Goal: Task Accomplishment & Management: Manage account settings

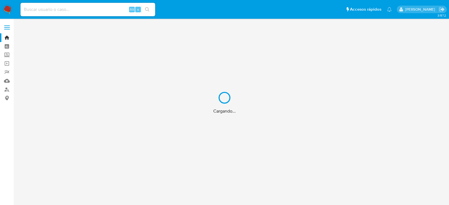
click at [9, 6] on div "Cargando..." at bounding box center [224, 102] width 449 height 205
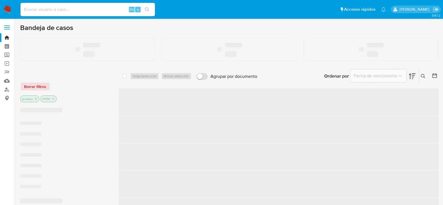
click at [8, 7] on img at bounding box center [8, 10] width 10 height 10
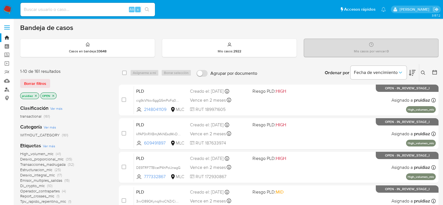
click at [7, 89] on link "Buscador de personas" at bounding box center [33, 89] width 67 height 9
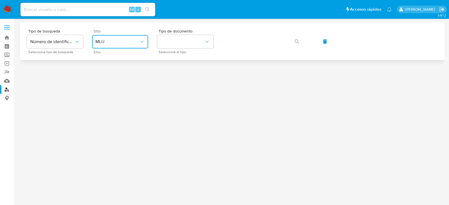
click at [137, 42] on span "MLU" at bounding box center [117, 42] width 44 height 6
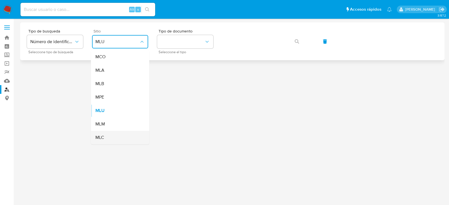
click at [100, 138] on span "MLC" at bounding box center [99, 138] width 9 height 6
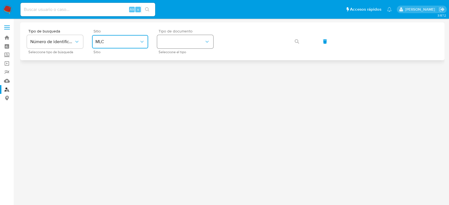
click at [186, 43] on button "identificationType" at bounding box center [185, 41] width 56 height 13
click at [170, 57] on div "RUT RUT" at bounding box center [183, 59] width 46 height 19
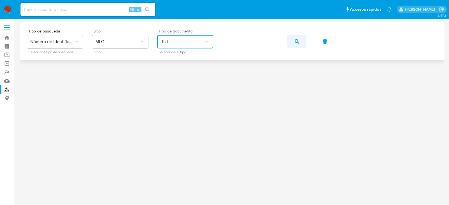
click at [297, 43] on icon "button" at bounding box center [296, 41] width 4 height 4
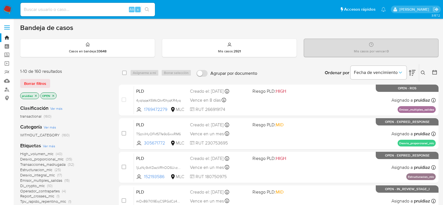
scroll to position [17, 0]
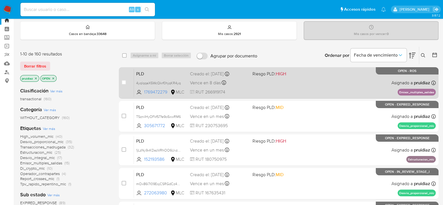
click at [311, 85] on div "PLD 4yqlqqeX5WcQkrf0hjqKR4yq 1769472279 MLC Riesgo PLD: HIGH Creado el: [DATE] …" at bounding box center [285, 83] width 302 height 28
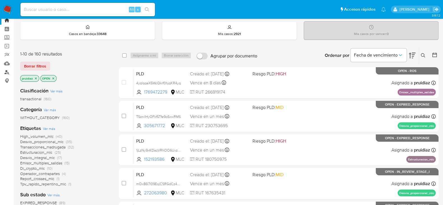
click at [9, 75] on link "Buscador de personas" at bounding box center [33, 72] width 67 height 9
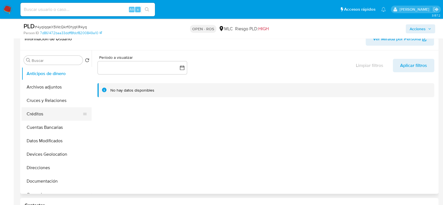
scroll to position [95, 0]
select select "10"
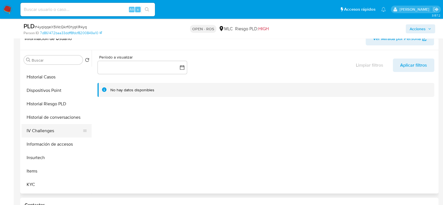
scroll to position [133, 0]
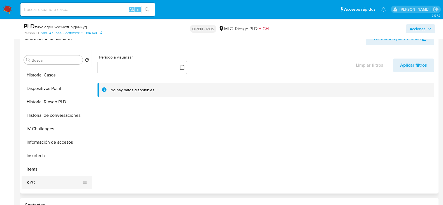
click at [29, 179] on button "KYC" at bounding box center [55, 182] width 66 height 13
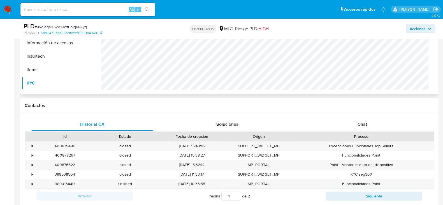
scroll to position [197, 0]
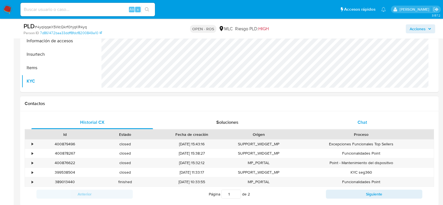
click at [364, 124] on span "Chat" at bounding box center [363, 122] width 10 height 6
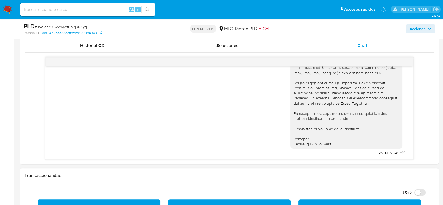
scroll to position [271, 0]
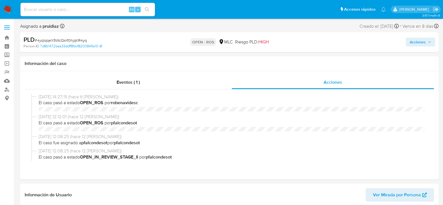
select select "10"
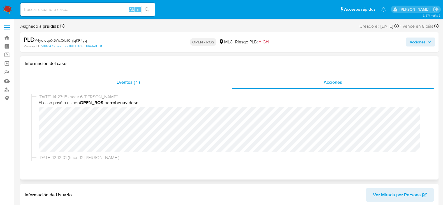
click at [120, 81] on span "Eventos ( 1 )" at bounding box center [128, 82] width 23 height 6
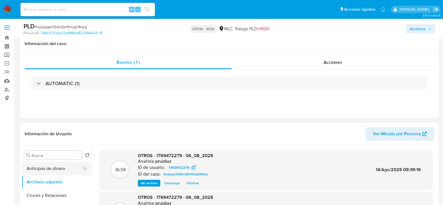
scroll to position [113, 0]
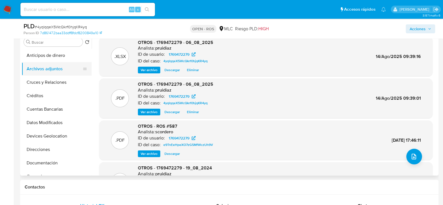
click at [45, 71] on button "Archivos adjuntos" at bounding box center [55, 68] width 66 height 13
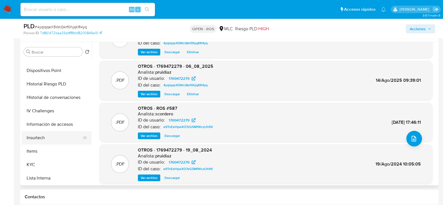
scroll to position [145, 0]
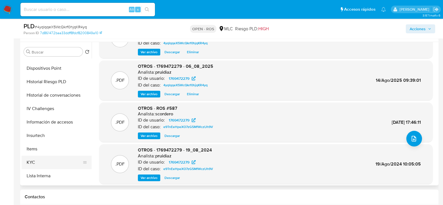
click at [36, 162] on button "KYC" at bounding box center [55, 162] width 66 height 13
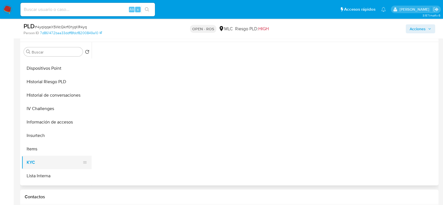
scroll to position [0, 0]
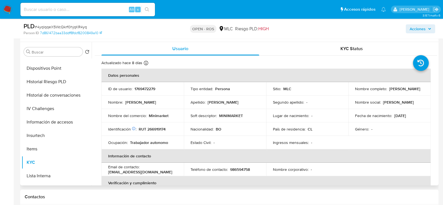
click at [389, 91] on p "Vanessa Zambrana" at bounding box center [404, 88] width 31 height 5
click at [400, 95] on td "Nombre completo : Vanessa Zambrana" at bounding box center [389, 88] width 82 height 13
drag, startPoint x: 396, startPoint y: 93, endPoint x: 349, endPoint y: 93, distance: 46.3
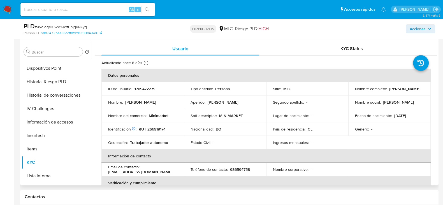
click at [349, 93] on td "Nombre completo : Vanessa Zambrana" at bounding box center [389, 88] width 82 height 13
copy p "Vanessa Zambrana"
click at [156, 127] on p "RUT 266919174" at bounding box center [152, 129] width 27 height 5
copy p "266919174"
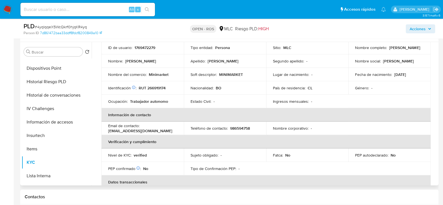
scroll to position [41, 0]
click at [245, 128] on p "986594758" at bounding box center [240, 128] width 20 height 5
copy p "986594758"
click at [151, 131] on p "pcyunnissi27@gmail.com" at bounding box center [140, 131] width 64 height 5
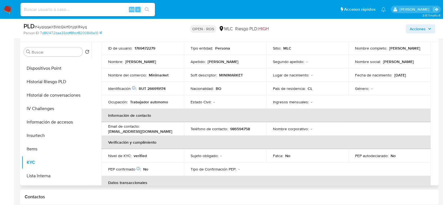
click at [151, 131] on p "pcyunnissi27@gmail.com" at bounding box center [140, 131] width 64 height 5
click at [161, 132] on div "Email de contacto : pcyunnissi27@gmail.com" at bounding box center [142, 129] width 69 height 10
drag, startPoint x: 159, startPoint y: 131, endPoint x: 106, endPoint y: 132, distance: 53.6
click at [106, 132] on td "Email de contacto : pcyunnissi27@gmail.com" at bounding box center [142, 128] width 82 height 13
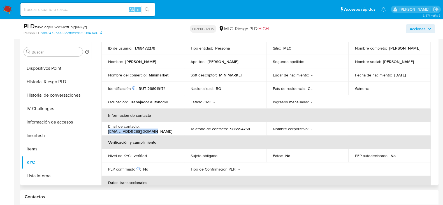
copy p "pcyunnissi27@gmail.com"
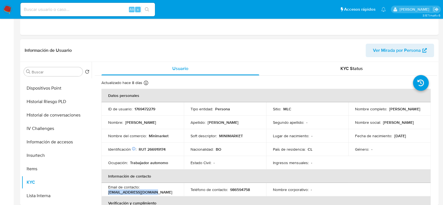
scroll to position [0, 0]
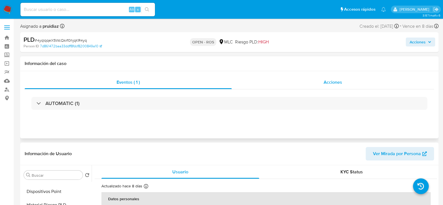
click at [350, 79] on div "Acciones" at bounding box center [333, 82] width 202 height 13
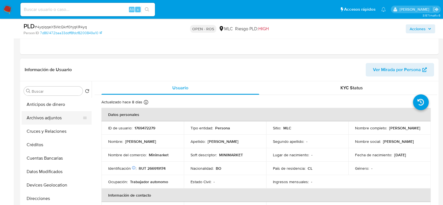
click at [38, 121] on button "Archivos adjuntos" at bounding box center [55, 117] width 66 height 13
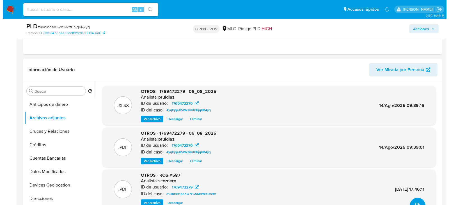
scroll to position [144, 0]
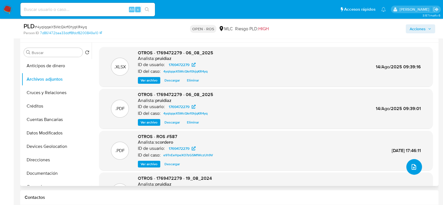
click at [407, 166] on button "upload-file" at bounding box center [414, 167] width 16 height 16
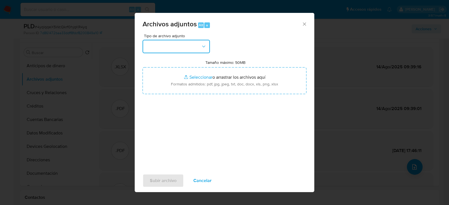
click at [181, 46] on button "button" at bounding box center [175, 46] width 67 height 13
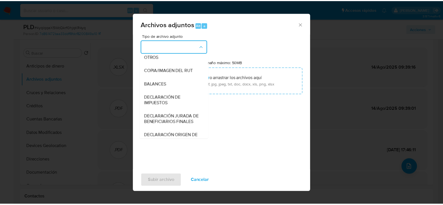
scroll to position [91, 0]
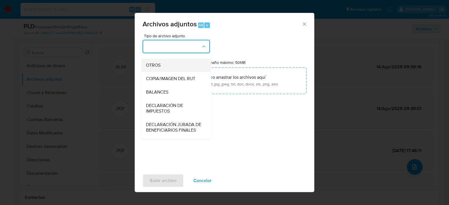
click at [155, 68] on span "OTROS" at bounding box center [153, 66] width 15 height 6
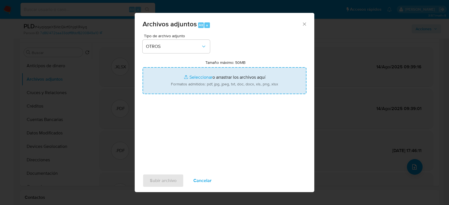
click at [213, 75] on input "Tamaño máximo: 50MB Seleccionar archivos" at bounding box center [224, 80] width 164 height 27
type input "C:\fakepath\Certificado UAF ROS #1244.pdf"
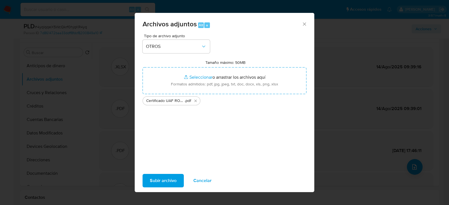
click at [157, 181] on span "Subir archivo" at bounding box center [163, 181] width 27 height 12
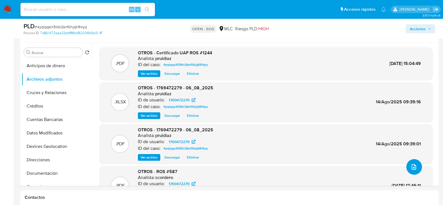
scroll to position [0, 0]
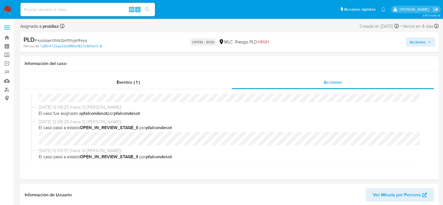
click at [435, 43] on button "Acciones" at bounding box center [420, 42] width 29 height 9
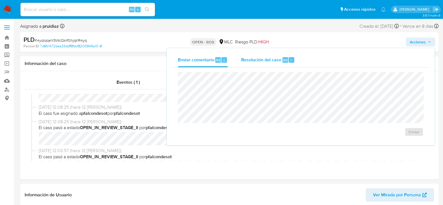
click at [283, 58] on span "Alt" at bounding box center [285, 59] width 4 height 5
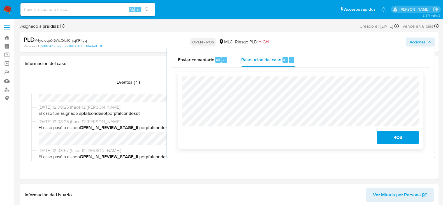
click at [408, 139] on span "ROS" at bounding box center [397, 137] width 27 height 12
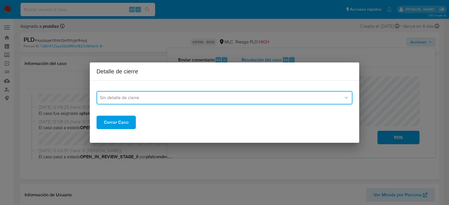
click at [188, 96] on span "Sin detalle de cierre" at bounding box center [221, 98] width 243 height 6
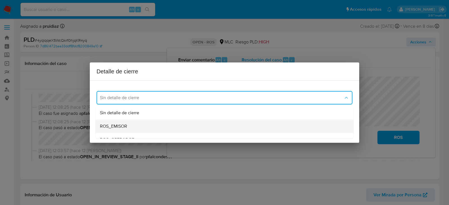
click at [120, 124] on span "ROS_EMISOR" at bounding box center [113, 127] width 27 height 6
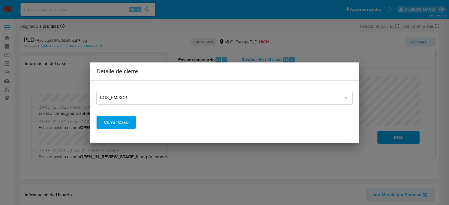
click at [115, 124] on span "Cerrar Caso" at bounding box center [116, 122] width 25 height 12
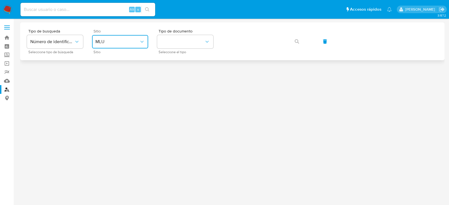
click at [127, 38] on button "MLU" at bounding box center [120, 41] width 56 height 13
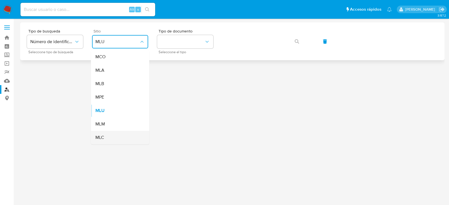
click at [105, 133] on div "MLC" at bounding box center [118, 137] width 46 height 13
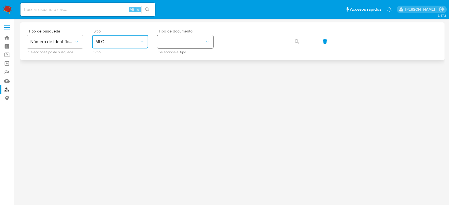
click at [171, 43] on button "identificationType" at bounding box center [185, 41] width 56 height 13
click at [166, 58] on span "RUT" at bounding box center [164, 57] width 8 height 6
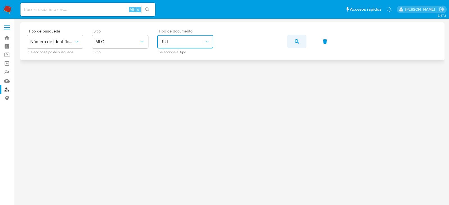
click at [292, 43] on button "button" at bounding box center [296, 41] width 19 height 13
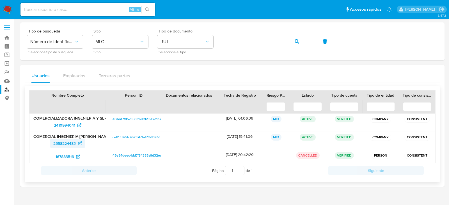
click at [66, 141] on span "2558224483" at bounding box center [64, 143] width 22 height 9
click at [68, 126] on span "2410994041" at bounding box center [64, 125] width 21 height 9
click at [294, 38] on span "button" at bounding box center [296, 41] width 4 height 12
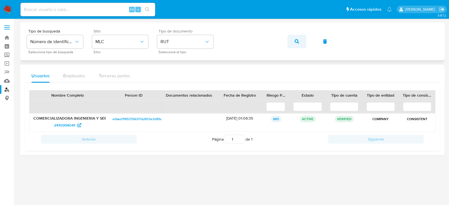
click at [294, 40] on button "button" at bounding box center [296, 41] width 19 height 13
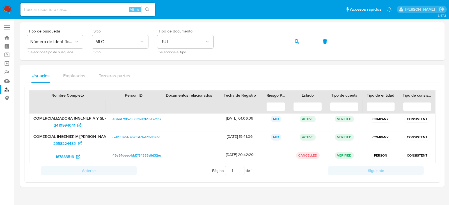
click at [4, 6] on img at bounding box center [8, 10] width 10 height 10
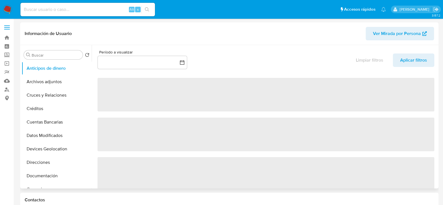
scroll to position [21, 0]
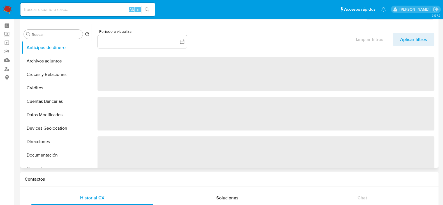
select select "10"
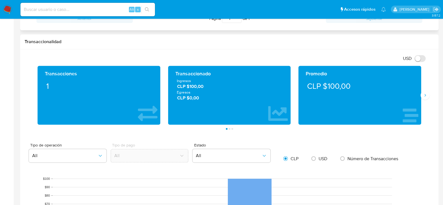
scroll to position [272, 0]
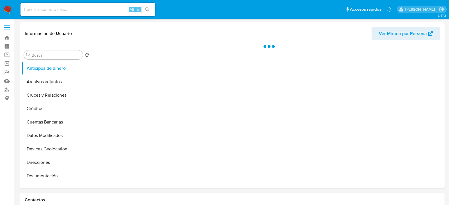
select select "10"
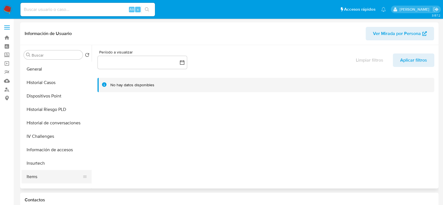
scroll to position [162, 0]
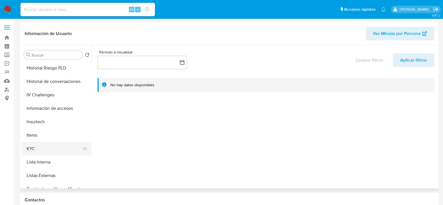
click at [36, 145] on button "KYC" at bounding box center [55, 148] width 66 height 13
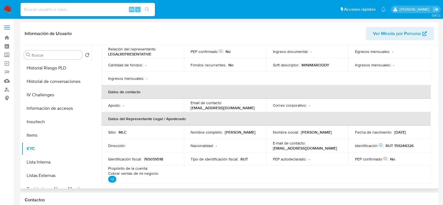
scroll to position [0, 0]
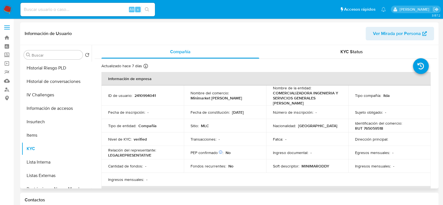
click at [294, 95] on p "COMERCIALIZADORA INGENIERIA Y SERVICIOS GENERALES PEDRO EDUARDO CAMPOS YUNNISSI" at bounding box center [306, 98] width 67 height 15
click at [300, 96] on p "COMERCIALIZADORA INGENIERIA Y SERVICIOS GENERALES PEDRO EDUARDO CAMPOS YUNNISSI" at bounding box center [306, 98] width 67 height 15
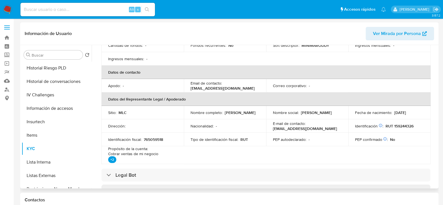
scroll to position [120, 0]
click at [394, 125] on p "RUT 159244326" at bounding box center [400, 126] width 28 height 5
click at [151, 139] on p "765059518" at bounding box center [153, 140] width 19 height 5
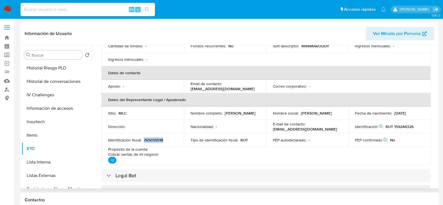
copy p "765059518"
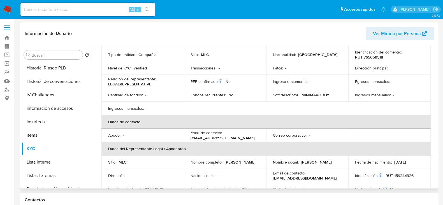
scroll to position [90, 0]
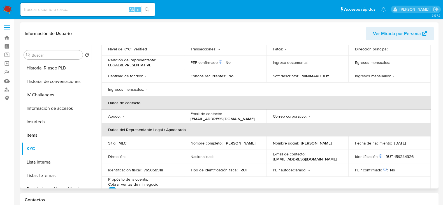
click at [170, 152] on td "Dirección :" at bounding box center [142, 156] width 82 height 13
click at [155, 170] on p "765059518" at bounding box center [153, 170] width 19 height 5
copy p "765059518"
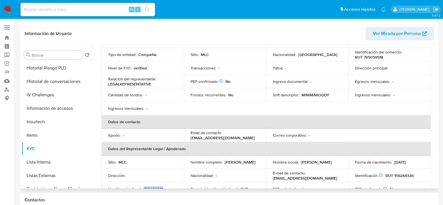
scroll to position [128, 0]
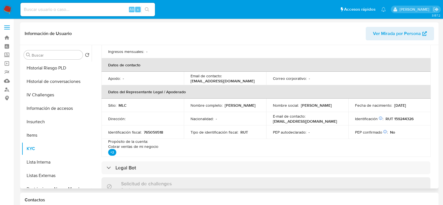
click at [400, 119] on p "RUT 159244326" at bounding box center [400, 118] width 28 height 5
copy p "159244326"
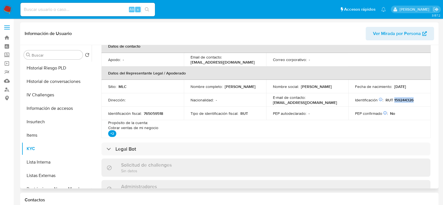
scroll to position [146, 0]
click at [297, 103] on p "vanessazambrana1983@gmail.com" at bounding box center [305, 103] width 64 height 5
click at [322, 103] on p "vanessazambrana1983@gmail.com" at bounding box center [305, 103] width 64 height 5
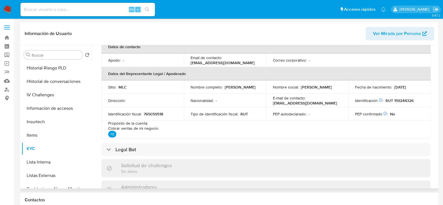
drag, startPoint x: 343, startPoint y: 104, endPoint x: 270, endPoint y: 104, distance: 73.4
click at [270, 104] on td "E-mail de contacto : vanessazambrana1983@gmail.com" at bounding box center [307, 100] width 82 height 13
copy p "vanessazambrana1983@gmail.com"
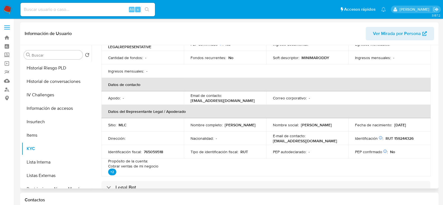
scroll to position [109, 0]
click at [400, 138] on p "RUT 159244326" at bounding box center [400, 137] width 28 height 5
copy p "159244326"
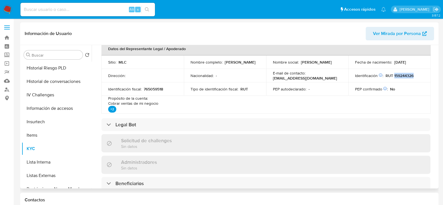
scroll to position [0, 0]
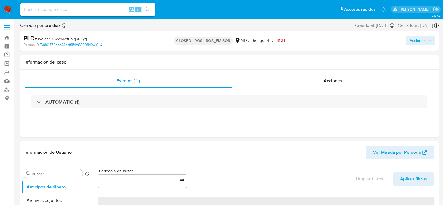
select select "10"
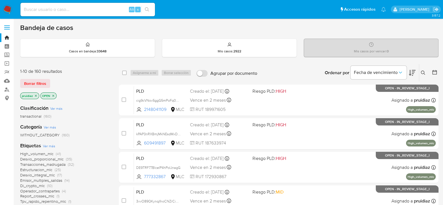
click at [415, 74] on icon at bounding box center [412, 73] width 7 height 7
click at [6, 13] on img at bounding box center [8, 10] width 10 height 10
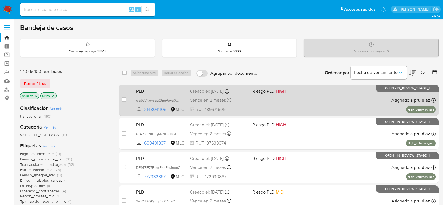
click at [321, 100] on div "PLD cig9cVNov5ggG5mPoFq0CFPs 2148041109 MLC Riesgo PLD: HIGH Creado el: [DATE] …" at bounding box center [285, 100] width 302 height 28
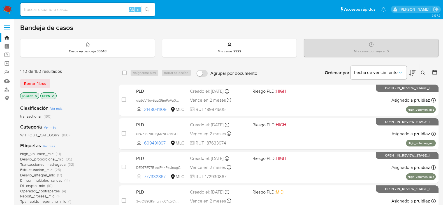
click at [411, 74] on icon at bounding box center [412, 73] width 7 height 6
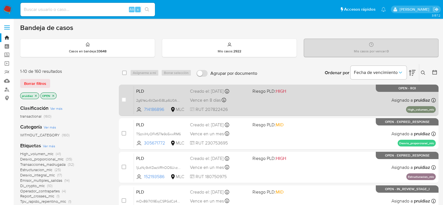
click at [308, 111] on div "PLD 2g6YeLv6V2atrEiBLp6U0AAB 714186896 MLC Riesgo PLD: HIGH Creado el: 12/06/20…" at bounding box center [285, 100] width 302 height 28
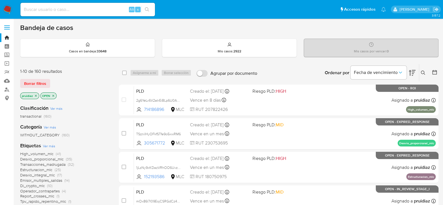
click at [4, 9] on img at bounding box center [8, 10] width 10 height 10
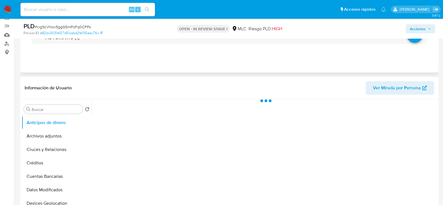
scroll to position [47, 0]
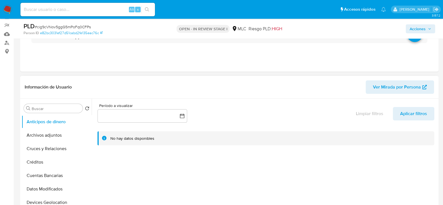
select select "10"
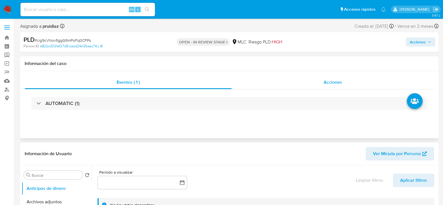
click at [338, 84] on span "Acciones" at bounding box center [333, 82] width 19 height 6
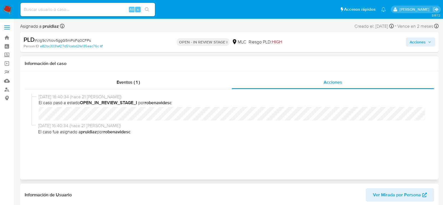
scroll to position [0, 0]
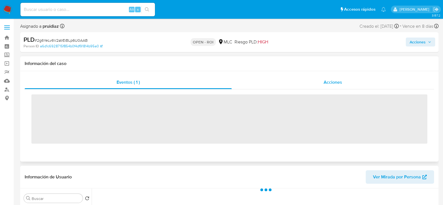
click at [336, 79] on span "Acciones" at bounding box center [333, 82] width 19 height 6
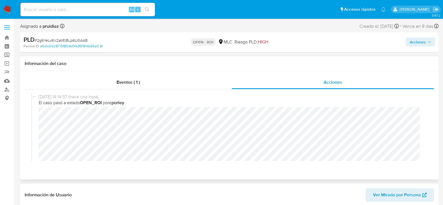
select select "10"
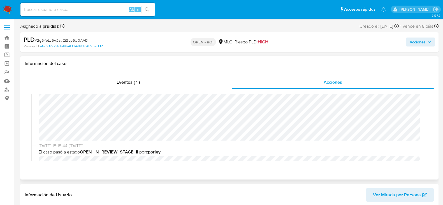
scroll to position [72, 0]
click at [424, 42] on span "Acciones" at bounding box center [418, 42] width 16 height 9
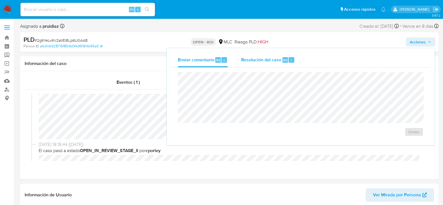
click at [265, 66] on div "Resolución del caso Alt r" at bounding box center [268, 60] width 54 height 15
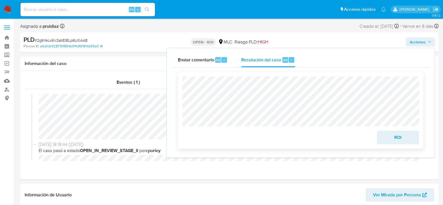
click at [404, 139] on span "ROI" at bounding box center [397, 137] width 27 height 12
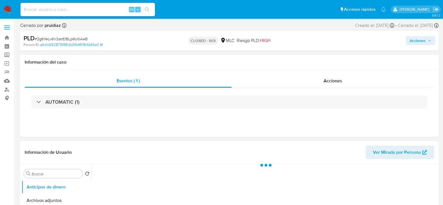
select select "10"
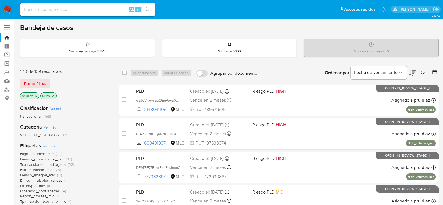
click at [412, 73] on icon at bounding box center [412, 73] width 7 height 7
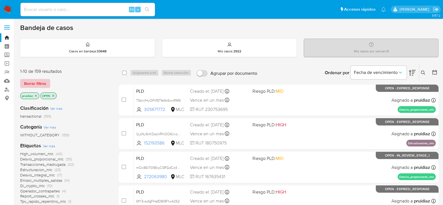
click at [36, 85] on span "Borrar filtros" at bounding box center [35, 84] width 22 height 8
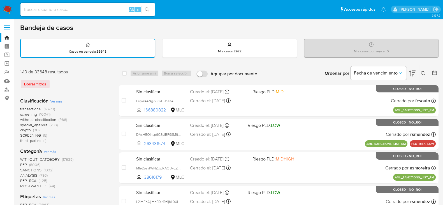
click at [434, 70] on icon at bounding box center [435, 73] width 6 height 6
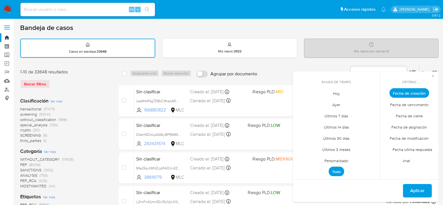
click at [334, 106] on span "Ayer" at bounding box center [337, 104] width 20 height 11
click at [412, 114] on span "Fecha de cierre" at bounding box center [409, 115] width 39 height 11
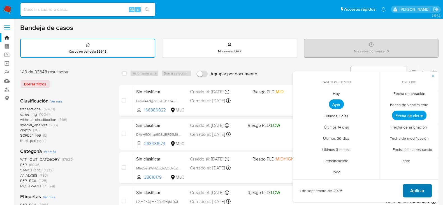
click at [418, 194] on span "Aplicar" at bounding box center [417, 191] width 14 height 12
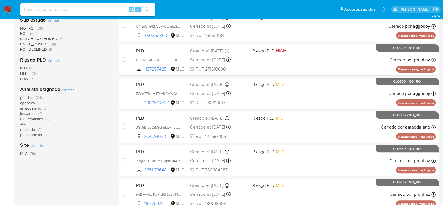
scroll to position [211, 0]
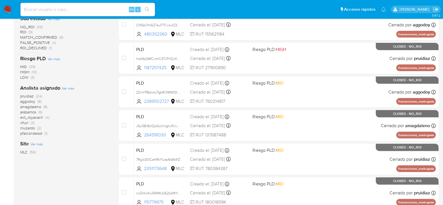
click at [29, 96] on span "pruidiaz" at bounding box center [26, 96] width 13 height 6
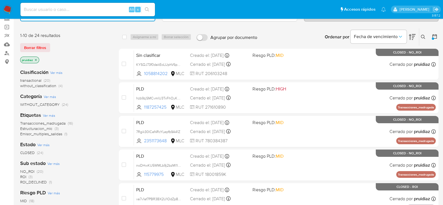
scroll to position [61, 0]
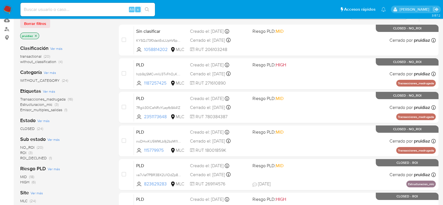
click at [7, 10] on img at bounding box center [8, 10] width 10 height 10
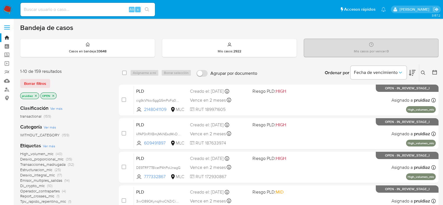
click at [412, 75] on icon at bounding box center [412, 73] width 7 height 7
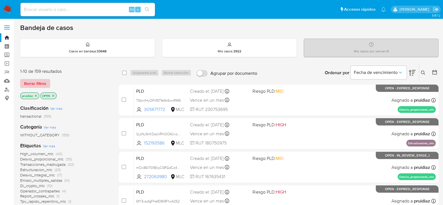
click at [29, 82] on span "Borrar filtros" at bounding box center [35, 84] width 22 height 8
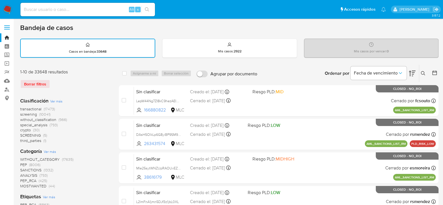
click at [437, 71] on icon at bounding box center [435, 73] width 6 height 6
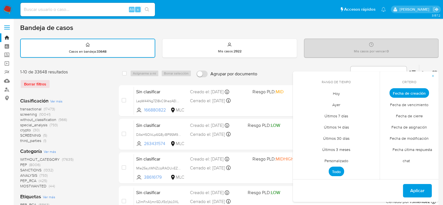
click at [331, 160] on span "Personalizado" at bounding box center [337, 160] width 36 height 11
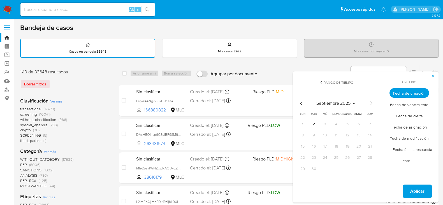
click at [302, 102] on icon "Mes anterior" at bounding box center [301, 103] width 7 height 7
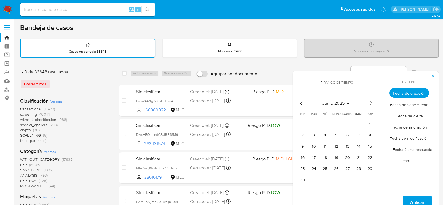
click at [367, 127] on td "1" at bounding box center [370, 124] width 9 height 9
click at [369, 125] on button "1" at bounding box center [370, 124] width 9 height 9
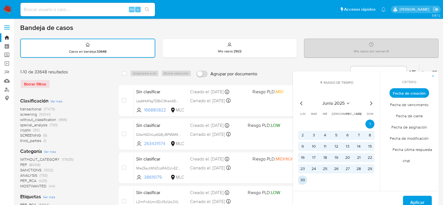
click at [301, 179] on button "30" at bounding box center [302, 180] width 9 height 9
click at [413, 197] on span "Aplicar" at bounding box center [417, 203] width 14 height 12
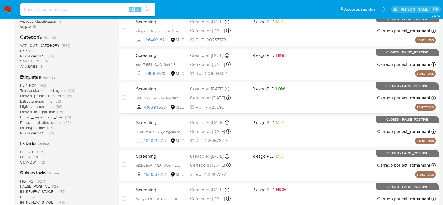
scroll to position [143, 0]
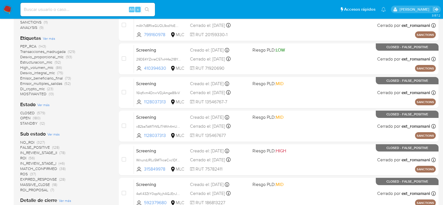
click at [27, 116] on span "OPEN" at bounding box center [25, 118] width 10 height 6
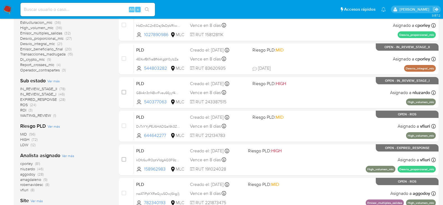
scroll to position [141, 0]
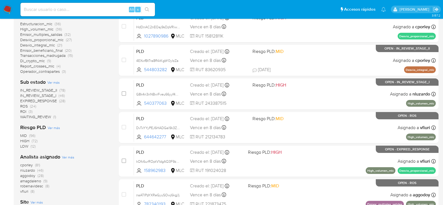
click at [29, 169] on span "nluzardo" at bounding box center [27, 171] width 15 height 6
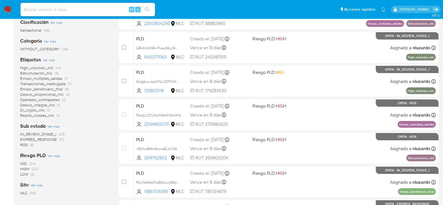
scroll to position [78, 0]
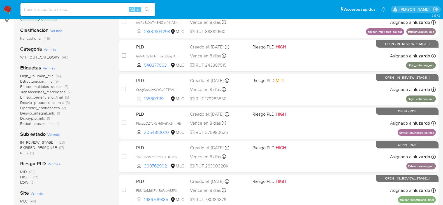
click at [47, 108] on span "Operador_contrapartes" at bounding box center [40, 108] width 40 height 6
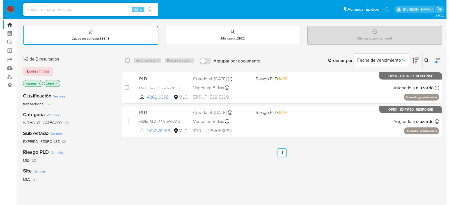
scroll to position [6, 0]
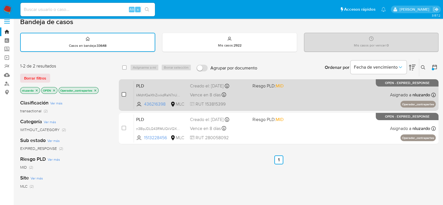
click at [123, 94] on input "checkbox" at bounding box center [124, 94] width 4 height 4
checkbox input "true"
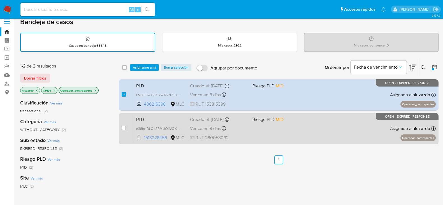
click at [123, 128] on input "checkbox" at bounding box center [124, 128] width 4 height 4
checkbox input "true"
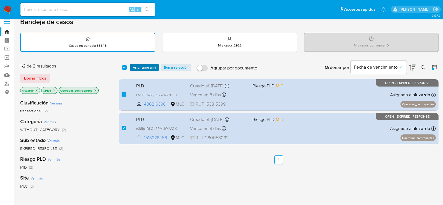
click at [147, 68] on span "Asignarme a mí" at bounding box center [144, 68] width 23 height 6
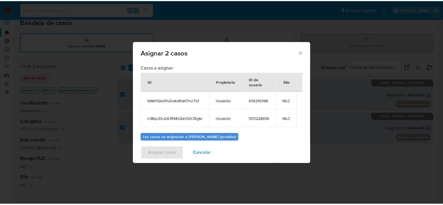
scroll to position [33, 0]
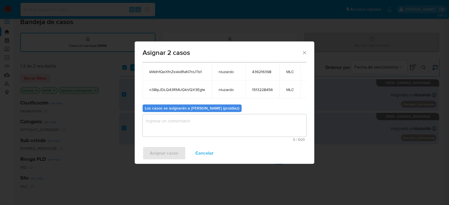
click at [202, 138] on div "0 / 500 500 caracteres restantes" at bounding box center [224, 127] width 164 height 27
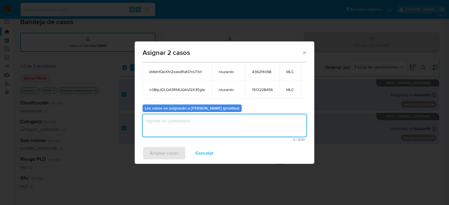
click at [192, 119] on textarea "assign-modal" at bounding box center [224, 125] width 164 height 22
type textarea "Análisis manual"
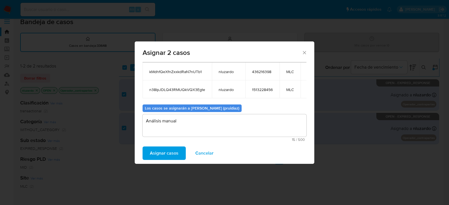
click at [161, 155] on span "Asignar casos" at bounding box center [164, 153] width 29 height 12
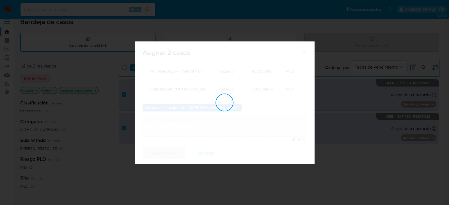
checkbox input "false"
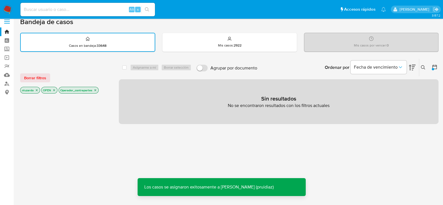
click at [95, 90] on icon "close-filter" at bounding box center [95, 90] width 3 height 3
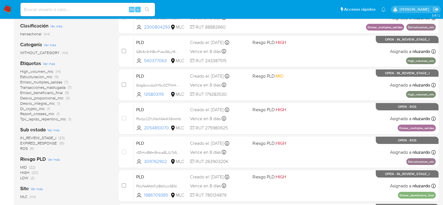
scroll to position [86, 0]
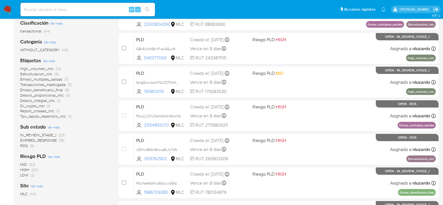
click at [59, 95] on span "Desvio_proporcional_mlc" at bounding box center [41, 96] width 43 height 6
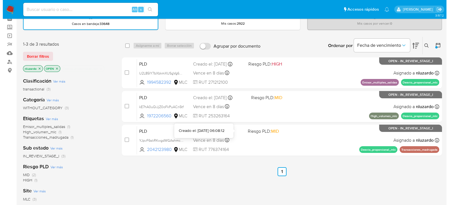
scroll to position [27, 0]
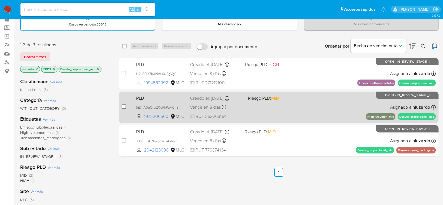
click at [122, 108] on input "checkbox" at bounding box center [124, 107] width 4 height 4
checkbox input "true"
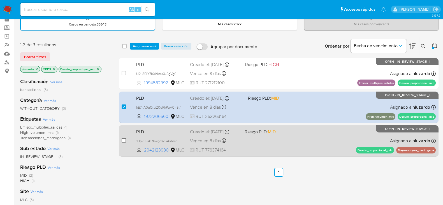
click at [124, 140] on input "checkbox" at bounding box center [124, 140] width 4 height 4
checkbox input "true"
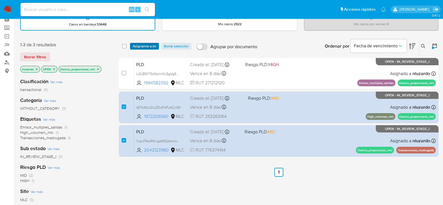
click at [144, 44] on span "Asignarme a mí" at bounding box center [144, 46] width 23 height 6
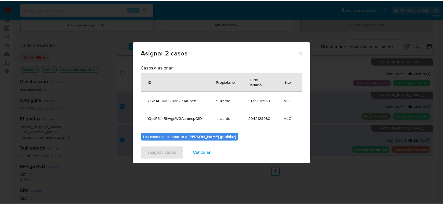
scroll to position [33, 0]
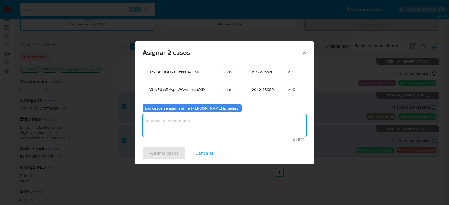
click at [213, 131] on textarea "assign-modal" at bounding box center [224, 125] width 164 height 22
type textarea "-"
click at [169, 153] on span "Asignar casos" at bounding box center [164, 153] width 29 height 12
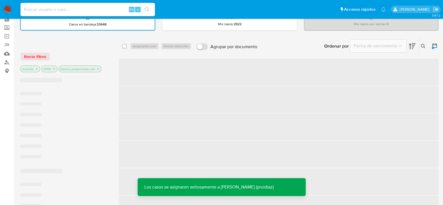
click at [9, 11] on img at bounding box center [8, 10] width 10 height 10
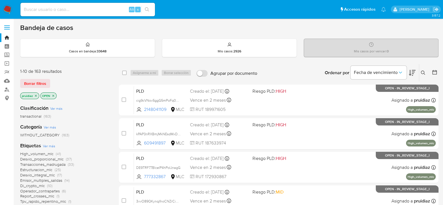
click at [414, 70] on icon at bounding box center [412, 73] width 7 height 6
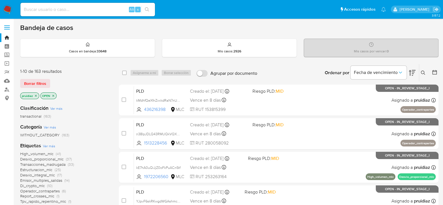
scroll to position [27, 0]
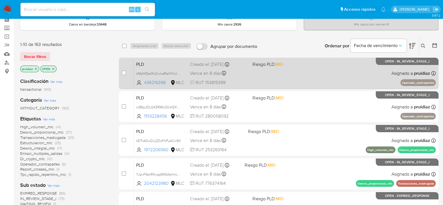
click at [316, 66] on div "PLD kMdhfQeXfnZxxkdRaN7nUTb1 436216398 MLC Riesgo PLD: MID Creado el: [DATE] Cr…" at bounding box center [285, 73] width 302 height 28
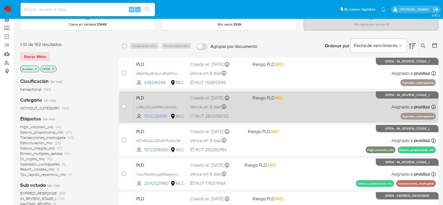
click at [302, 103] on div "PLD n38IpJDLQ43RMUQkVQX3Egte 1513228456 MLC Riesgo PLD: MID Creado el: [DATE] C…" at bounding box center [285, 107] width 302 height 28
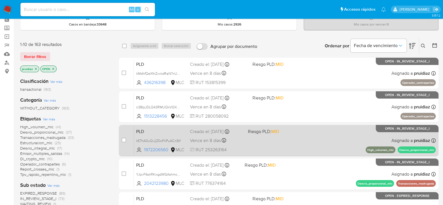
click at [311, 139] on div "PLD kE7hA0uQiJjZ0oFkPuACn5tf 1972206560 MLC Riesgo PLD: MID Creado el: 12/06/20…" at bounding box center [285, 140] width 302 height 28
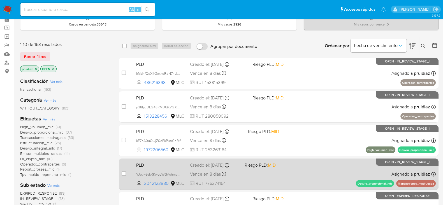
scroll to position [62, 0]
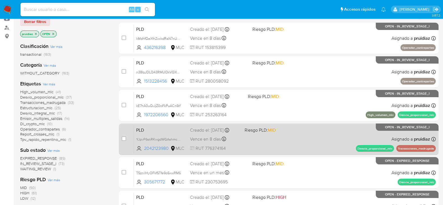
click at [305, 140] on div "PLD YJpvF6skRKwgdWGAshmcpQtD 2042123980 MLC Riesgo PLD: MID Creado el: 12/06/20…" at bounding box center [285, 139] width 302 height 28
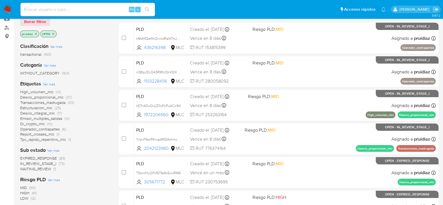
scroll to position [0, 0]
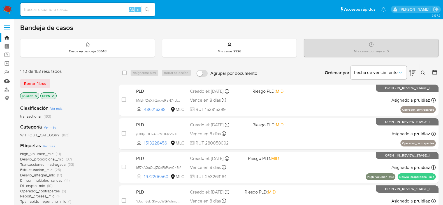
click at [5, 84] on link "Mulan" at bounding box center [33, 81] width 67 height 9
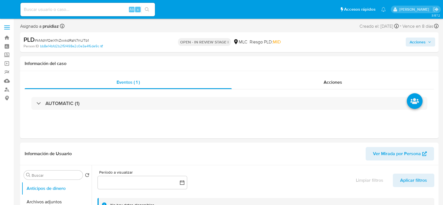
select select "10"
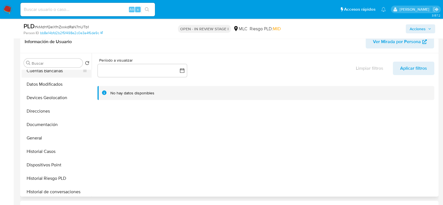
scroll to position [64, 0]
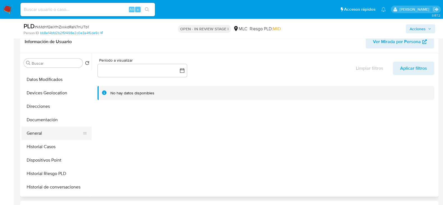
click at [43, 130] on button "General" at bounding box center [55, 133] width 66 height 13
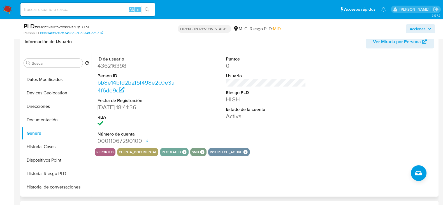
click at [111, 66] on dd "436216398" at bounding box center [138, 66] width 80 height 8
copy dd "436216398"
click at [114, 65] on dd "436216398" at bounding box center [138, 66] width 80 height 8
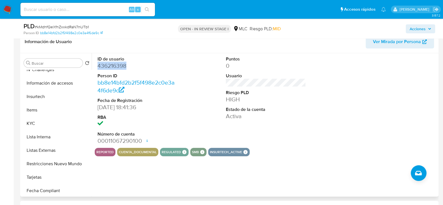
scroll to position [196, 0]
click at [31, 120] on button "KYC" at bounding box center [55, 122] width 66 height 13
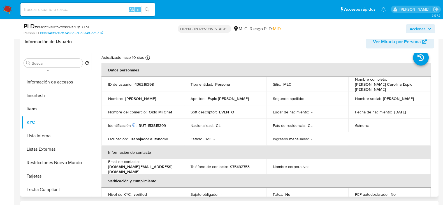
scroll to position [16, 0]
click at [154, 126] on p "RUT 153815399" at bounding box center [152, 126] width 27 height 5
copy p "153815399"
click at [158, 124] on p "RUT 153815399" at bounding box center [152, 126] width 27 height 5
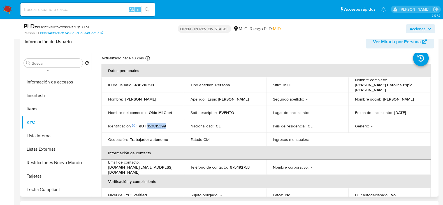
click at [158, 124] on p "RUT 153815399" at bounding box center [152, 126] width 27 height 5
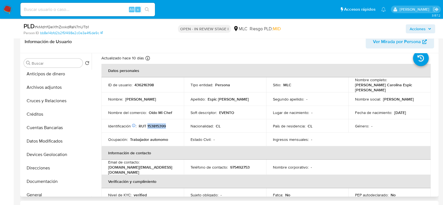
scroll to position [0, 0]
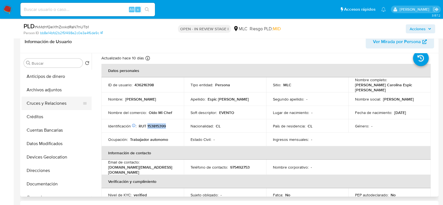
click at [53, 101] on button "Cruces y Relaciones" at bounding box center [55, 103] width 66 height 13
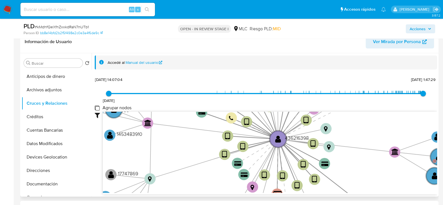
click at [97, 106] on group_nodes "Agrupar nodos" at bounding box center [97, 108] width 4 height 4
checkbox group_nodes "true"
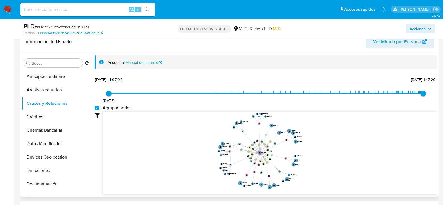
drag, startPoint x: 304, startPoint y: 127, endPoint x: 299, endPoint y: 153, distance: 27.2
click at [299, 153] on icon "device-65b0a21689b0e2fdd00c7f85  user-436216398  436216398 device-66639cb7dc1…" at bounding box center [270, 152] width 334 height 81
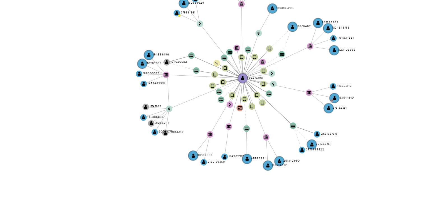
scroll to position [98, 0]
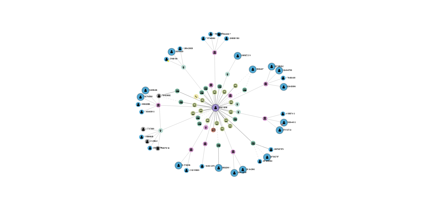
drag, startPoint x: 299, startPoint y: 149, endPoint x: 281, endPoint y: 156, distance: 19.2
click at [281, 156] on icon "device-65b0a21689b0e2fdd00c7f85  user-436216398  436216398 device-66639cb7dc1…" at bounding box center [270, 146] width 334 height 81
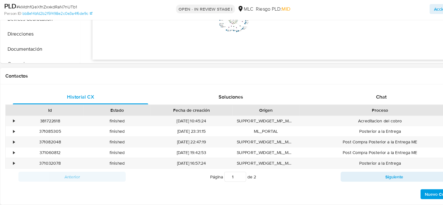
scroll to position [214, 0]
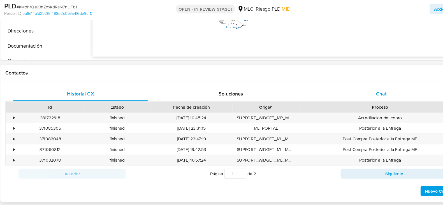
click at [357, 106] on div "Chat" at bounding box center [363, 104] width 122 height 13
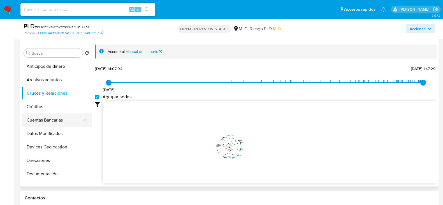
scroll to position [39, 0]
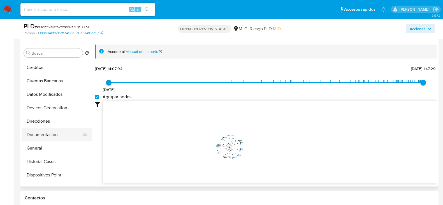
click at [41, 137] on button "Documentación" at bounding box center [55, 134] width 66 height 13
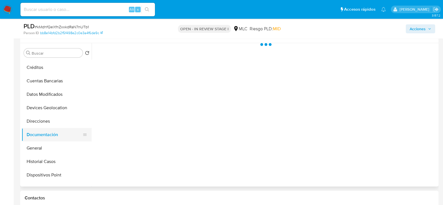
scroll to position [0, 0]
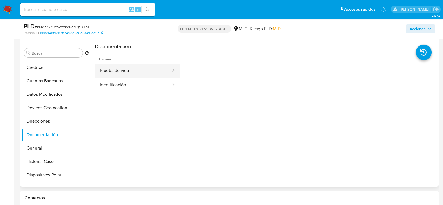
click at [137, 66] on button "Prueba de vida" at bounding box center [133, 71] width 77 height 14
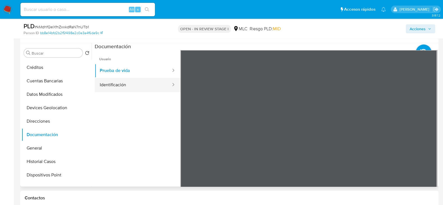
click at [147, 86] on button "Identificación" at bounding box center [133, 85] width 77 height 14
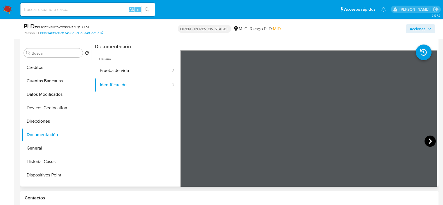
click at [432, 142] on icon at bounding box center [430, 141] width 11 height 11
click at [188, 143] on icon at bounding box center [187, 141] width 3 height 6
click at [111, 69] on button "Prueba de vida" at bounding box center [133, 71] width 77 height 14
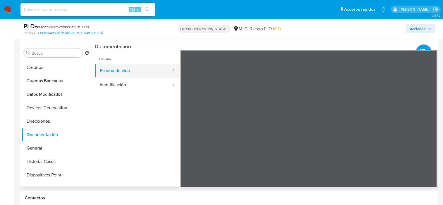
click at [115, 72] on button "Prueba de vida" at bounding box center [133, 71] width 77 height 14
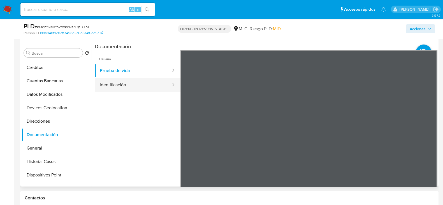
click at [126, 89] on button "Identificación" at bounding box center [133, 85] width 77 height 14
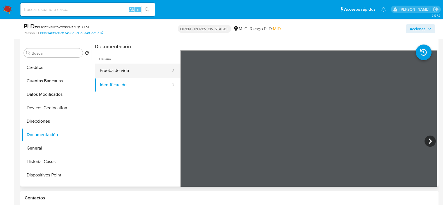
click at [144, 66] on button "Prueba de vida" at bounding box center [133, 71] width 77 height 14
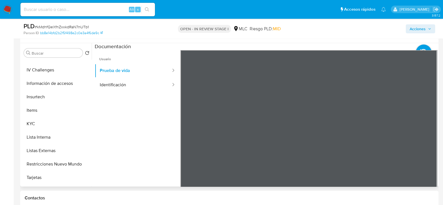
scroll to position [186, 0]
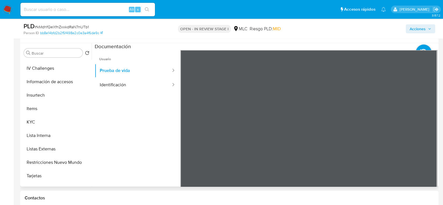
click at [48, 124] on button "KYC" at bounding box center [57, 121] width 70 height 13
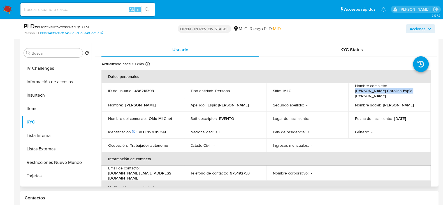
drag, startPoint x: 415, startPoint y: 91, endPoint x: 349, endPoint y: 94, distance: 65.6
click at [349, 94] on td "Nombre completo : Patricia Carolina Espic Pardo" at bounding box center [389, 90] width 82 height 15
copy p "Patricia Carolina Espic Pardo"
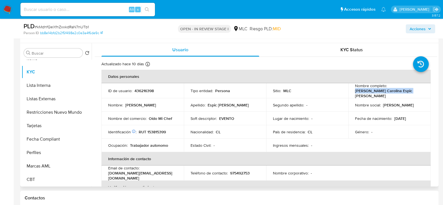
scroll to position [237, 0]
click at [41, 111] on button "Restricciones Nuevo Mundo" at bounding box center [55, 112] width 66 height 13
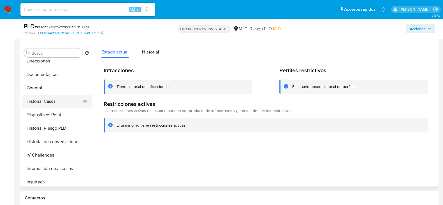
scroll to position [98, 0]
click at [48, 79] on button "Documentación" at bounding box center [55, 75] width 66 height 13
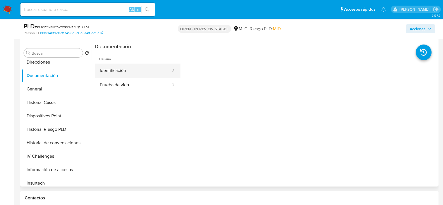
click at [114, 75] on button "Identificación" at bounding box center [133, 71] width 77 height 14
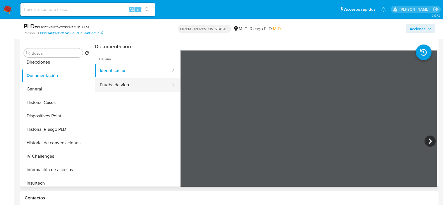
click at [121, 86] on button "Prueba de vida" at bounding box center [133, 85] width 77 height 14
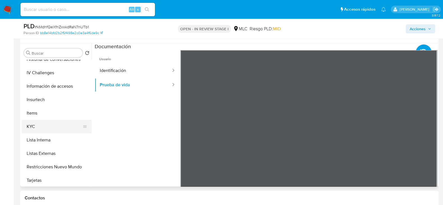
scroll to position [182, 0]
click at [41, 129] on button "KYC" at bounding box center [55, 125] width 66 height 13
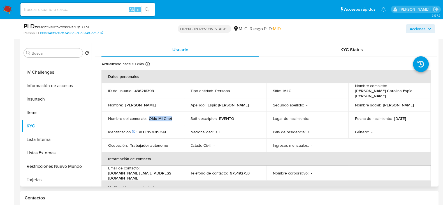
drag, startPoint x: 174, startPoint y: 116, endPoint x: 149, endPoint y: 117, distance: 25.2
click at [149, 117] on div "Nombre del comercio : Oído Mi Chef" at bounding box center [142, 118] width 69 height 5
copy p "Oído Mi Chef"
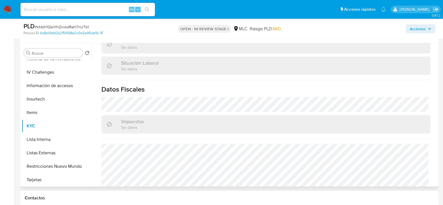
scroll to position [311, 0]
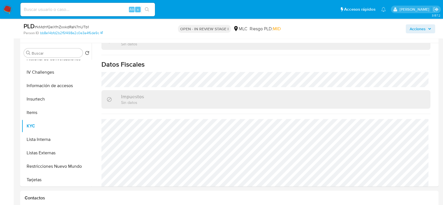
click at [70, 29] on span "# kMdhfQeXfnZxxkdRaN7nUTb1" at bounding box center [62, 27] width 54 height 6
click at [75, 28] on span "# kMdhfQeXfnZxxkdRaN7nUTb1" at bounding box center [62, 27] width 54 height 6
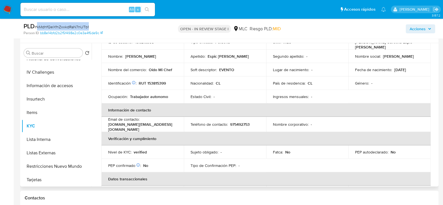
scroll to position [45, 0]
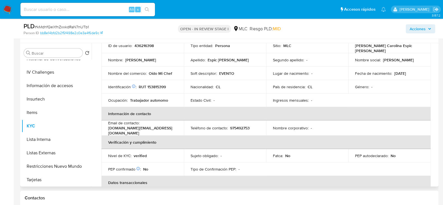
click at [147, 47] on td "ID de usuario : 436216398" at bounding box center [142, 45] width 82 height 15
click at [143, 45] on p "436216398" at bounding box center [144, 45] width 19 height 5
copy p "436216398"
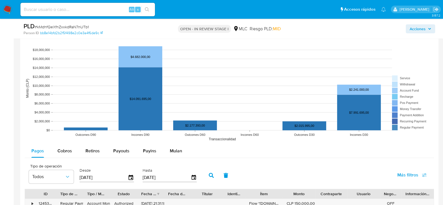
scroll to position [628, 0]
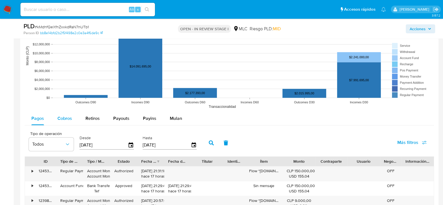
click at [70, 118] on span "Cobros" at bounding box center [64, 118] width 15 height 6
select select "10"
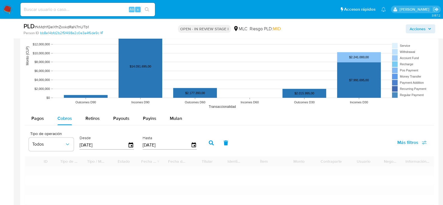
click at [133, 144] on div "Desde 05/06/2025" at bounding box center [107, 142] width 59 height 22
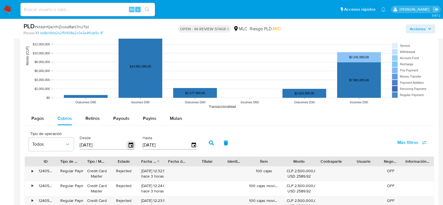
click at [128, 144] on icon "button" at bounding box center [131, 145] width 10 height 10
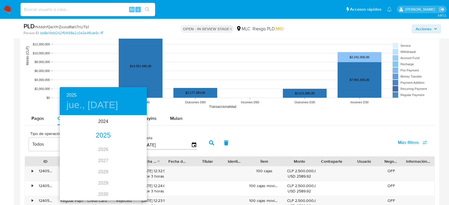
click at [96, 108] on h4 "jue., jun. 5" at bounding box center [92, 105] width 52 height 12
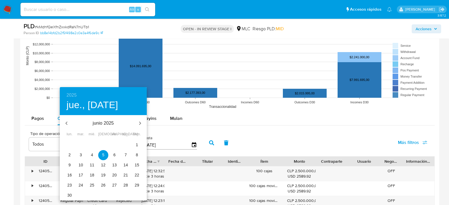
click at [69, 122] on icon "button" at bounding box center [66, 123] width 7 height 7
click at [83, 142] on span "1" at bounding box center [81, 145] width 10 height 6
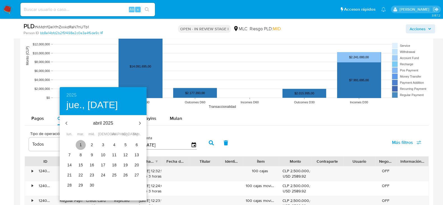
type input "01/04/2025"
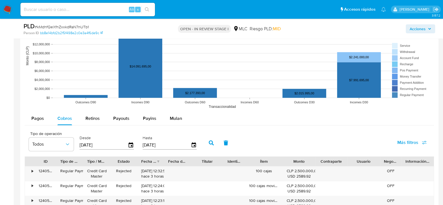
click at [209, 142] on icon "button" at bounding box center [211, 142] width 5 height 5
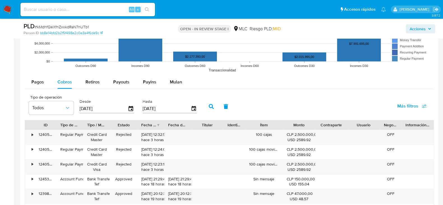
click at [418, 106] on span "Más filtros" at bounding box center [408, 106] width 21 height 13
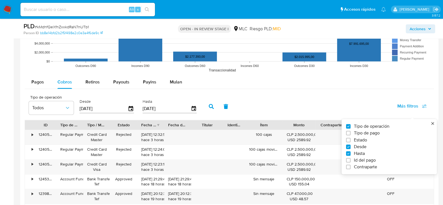
click at [365, 167] on span "Contraparte" at bounding box center [365, 167] width 23 height 6
click at [351, 167] on input "Contraparte" at bounding box center [348, 167] width 4 height 4
checkbox input "true"
click at [251, 109] on icon at bounding box center [253, 107] width 4 height 4
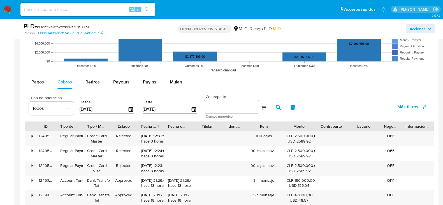
click at [234, 106] on input at bounding box center [231, 106] width 55 height 7
paste input "143840224"
type input "143840224"
click at [276, 108] on icon "button" at bounding box center [278, 107] width 5 height 5
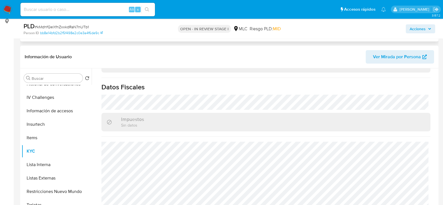
scroll to position [0, 0]
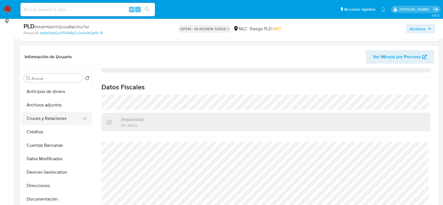
click at [42, 118] on button "Cruces y Relaciones" at bounding box center [55, 118] width 66 height 13
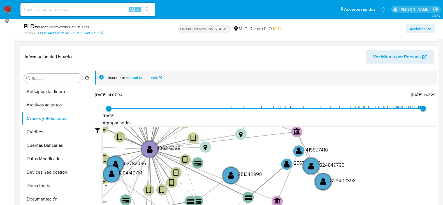
scroll to position [119, 0]
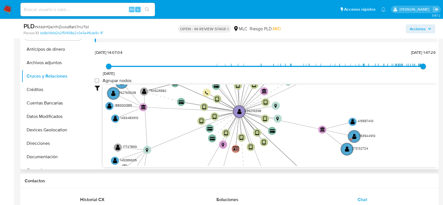
drag, startPoint x: 276, startPoint y: 144, endPoint x: 305, endPoint y: 130, distance: 32.7
click at [305, 130] on icon "device-65b0a21689b0e2fdd00c7f85  user-436216398  436216398 device-66639cb7dc1…" at bounding box center [270, 125] width 334 height 81
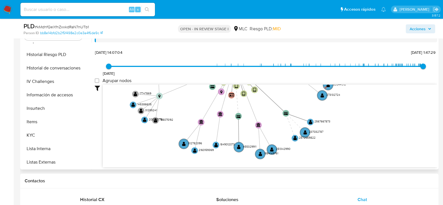
scroll to position [167, 0]
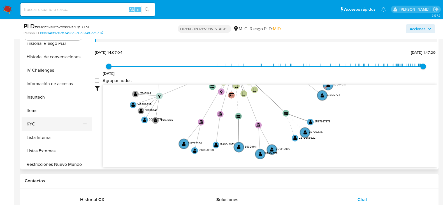
click at [38, 123] on button "KYC" at bounding box center [55, 123] width 66 height 13
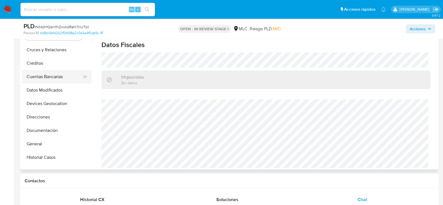
scroll to position [27, 0]
click at [42, 131] on button "Documentación" at bounding box center [55, 129] width 66 height 13
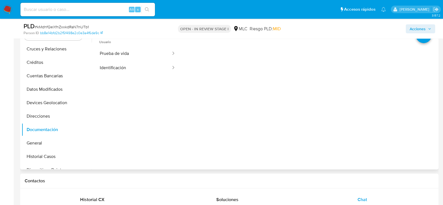
scroll to position [87, 0]
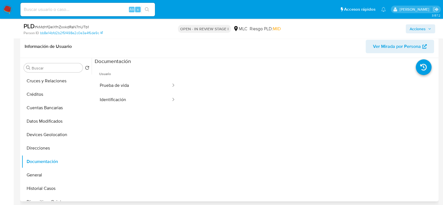
click at [124, 77] on span "Usuario" at bounding box center [138, 71] width 86 height 13
click at [122, 89] on button "Prueba de vida" at bounding box center [133, 85] width 77 height 14
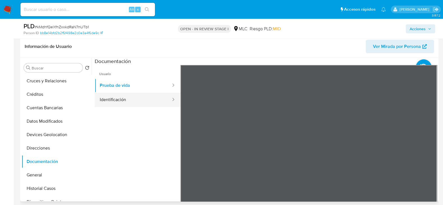
click at [146, 100] on button "Identificación" at bounding box center [133, 100] width 77 height 14
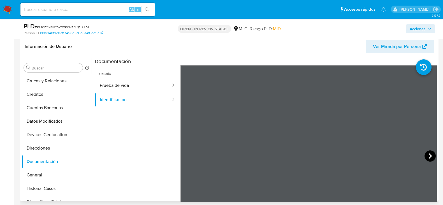
click at [430, 156] on icon at bounding box center [430, 156] width 3 height 6
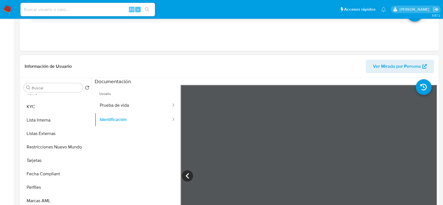
scroll to position [0, 0]
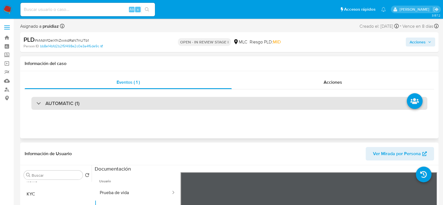
click at [72, 99] on div "AUTOMATIC (1)" at bounding box center [229, 103] width 396 height 13
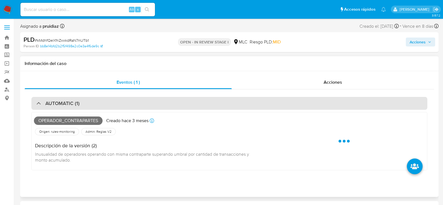
click at [72, 99] on div "AUTOMATIC (1)" at bounding box center [229, 103] width 396 height 13
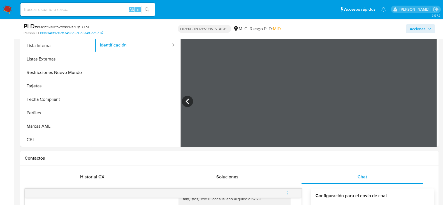
scroll to position [149, 0]
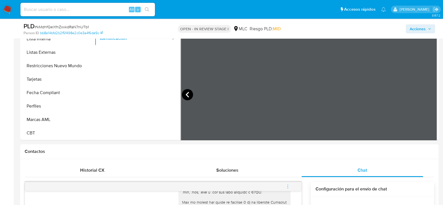
click at [185, 95] on icon at bounding box center [187, 94] width 11 height 11
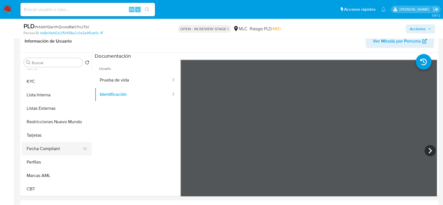
scroll to position [237, 0]
click at [33, 80] on button "KYC" at bounding box center [55, 81] width 66 height 13
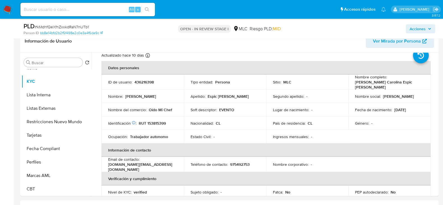
scroll to position [18, 0]
drag, startPoint x: 172, startPoint y: 107, endPoint x: 148, endPoint y: 108, distance: 24.4
click at [148, 108] on div "Nombre del comercio : Oído Mi Chef" at bounding box center [142, 110] width 69 height 5
copy p "Oído Mi Chef"
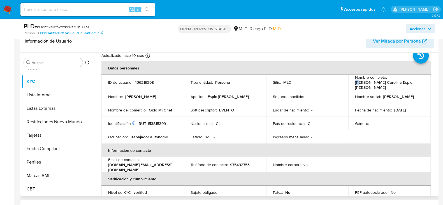
drag, startPoint x: 406, startPoint y: 84, endPoint x: 352, endPoint y: 85, distance: 53.8
click at [352, 85] on td "Nombre completo : Patricia Carolina Espic Pardo" at bounding box center [389, 82] width 82 height 15
drag, startPoint x: 404, startPoint y: 86, endPoint x: 352, endPoint y: 85, distance: 52.7
click at [352, 85] on td "Nombre completo : Patricia Carolina Espic Pardo" at bounding box center [389, 82] width 82 height 15
copy p "Patricia Carolina Espic Pardo"
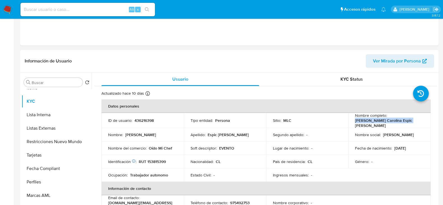
scroll to position [0, 0]
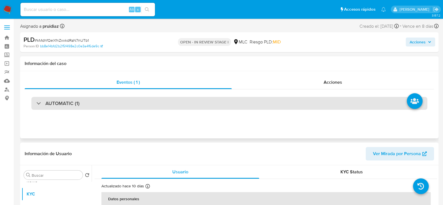
click at [59, 101] on h3 "AUTOMATIC (1)" at bounding box center [62, 103] width 34 height 6
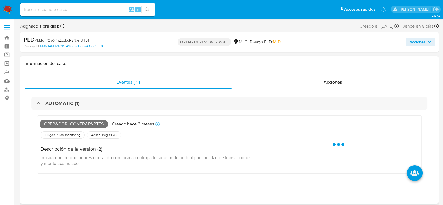
click at [52, 126] on span "Operador_contrapartes" at bounding box center [74, 124] width 69 height 8
copy span "Operador_contrapartes"
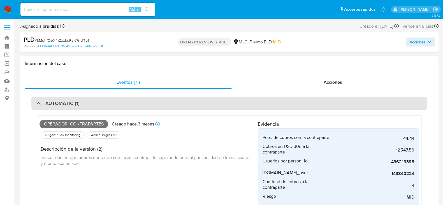
click at [61, 101] on h3 "AUTOMATIC (1)" at bounding box center [62, 103] width 34 height 6
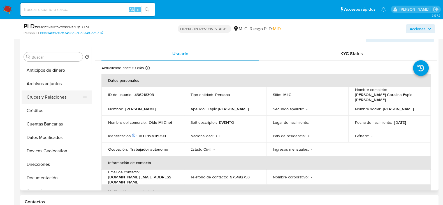
click at [31, 96] on button "Cruces y Relaciones" at bounding box center [55, 97] width 66 height 13
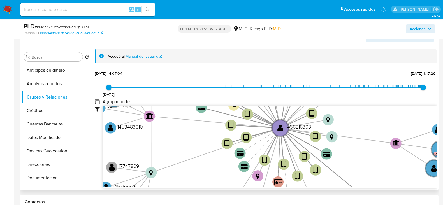
click at [95, 103] on group_nodes "Agrupar nodos" at bounding box center [97, 102] width 4 height 4
checkbox group_nodes "true"
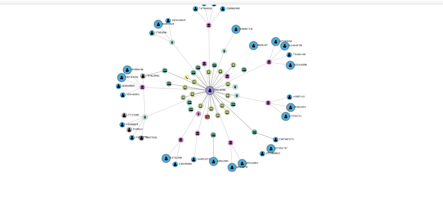
scroll to position [98, 0]
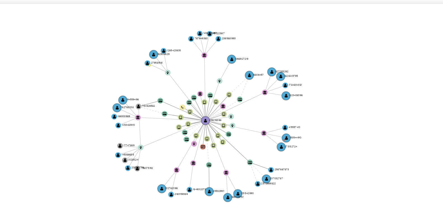
drag, startPoint x: 304, startPoint y: 141, endPoint x: 302, endPoint y: 153, distance: 12.2
click at [302, 153] on icon "device-65b0a21689b0e2fdd00c7f85  user-436216398  436216398 device-66639cb7dc1…" at bounding box center [270, 145] width 334 height 81
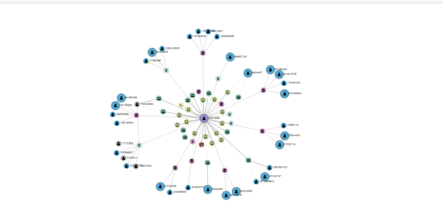
click at [307, 150] on icon "device-65b0a21689b0e2fdd00c7f85  user-436216398  436216398 device-66639cb7dc1…" at bounding box center [270, 145] width 334 height 81
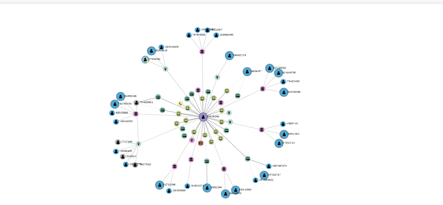
click at [237, 126] on text "" at bounding box center [237, 127] width 1 height 2
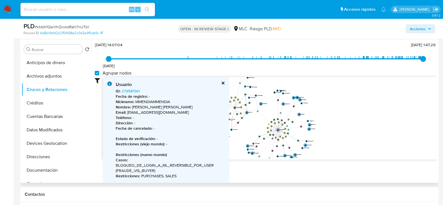
scroll to position [46, 0]
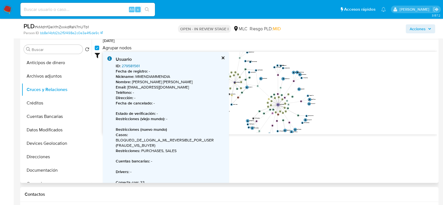
click at [133, 65] on link "279581561" at bounding box center [131, 66] width 18 height 6
click at [225, 57] on div "Usuario ID : 279581561 Fecha de registro : - Nickname : MMENDIAMMENDIA Nombre :…" at bounding box center [166, 121] width 126 height 138
click at [224, 57] on button "cerrar" at bounding box center [223, 58] width 4 height 4
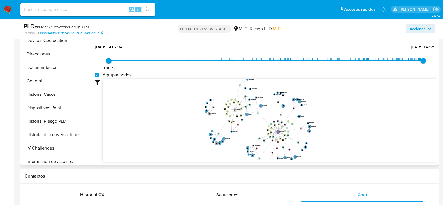
scroll to position [84, 0]
click at [39, 55] on button "Direcciones" at bounding box center [55, 54] width 66 height 13
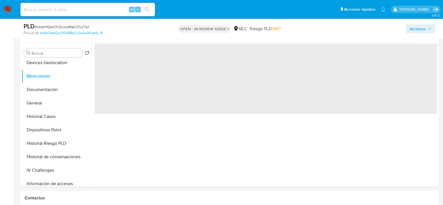
scroll to position [101, 0]
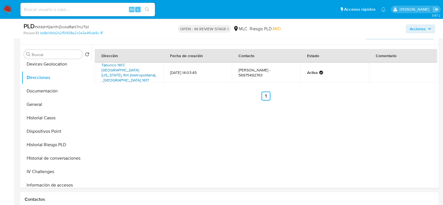
click at [125, 66] on link "Tabunco 1617, La Florida, Rm (metropolitana), , Chile 1617" at bounding box center [128, 72] width 55 height 21
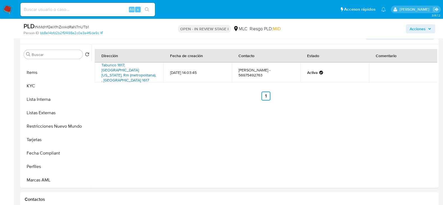
scroll to position [229, 0]
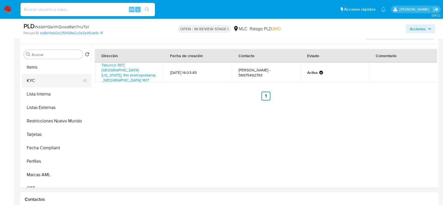
click at [33, 82] on button "KYC" at bounding box center [55, 80] width 66 height 13
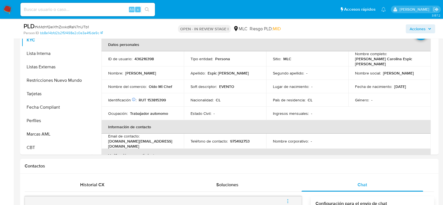
scroll to position [236, 0]
click at [47, 84] on button "Restricciones Nuevo Mundo" at bounding box center [55, 80] width 66 height 13
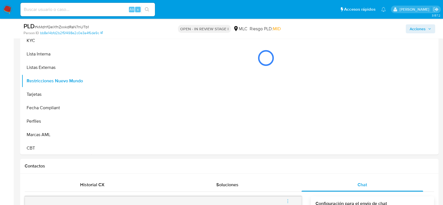
scroll to position [89, 0]
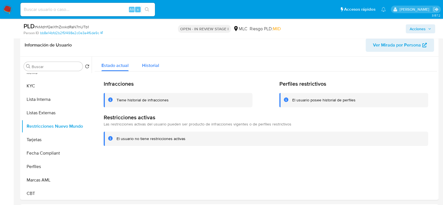
click at [151, 68] on span "Historial" at bounding box center [150, 65] width 17 height 6
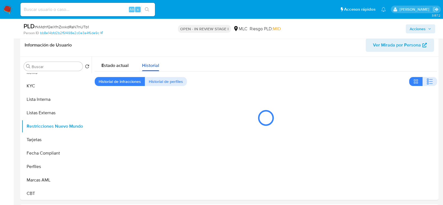
click at [151, 68] on span "Historial" at bounding box center [150, 65] width 17 height 6
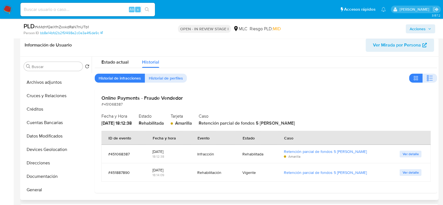
scroll to position [0, 0]
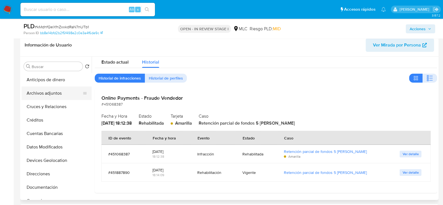
click at [42, 88] on button "Archivos adjuntos" at bounding box center [55, 93] width 66 height 13
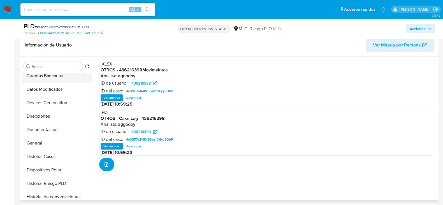
scroll to position [59, 0]
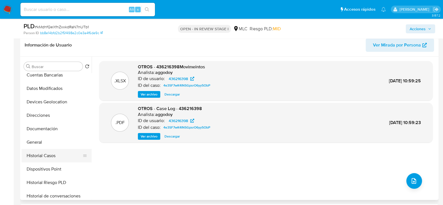
click at [45, 156] on button "Historial Casos" at bounding box center [55, 155] width 66 height 13
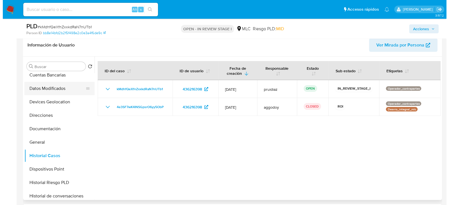
scroll to position [0, 0]
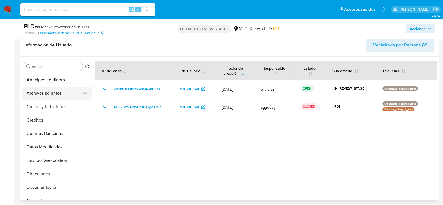
click at [53, 91] on button "Archivos adjuntos" at bounding box center [55, 93] width 66 height 13
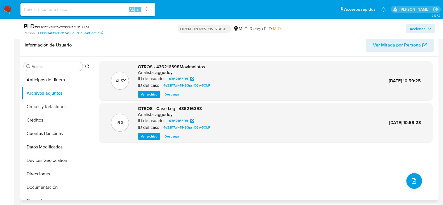
click at [150, 136] on span "Ver archivo" at bounding box center [149, 137] width 17 height 6
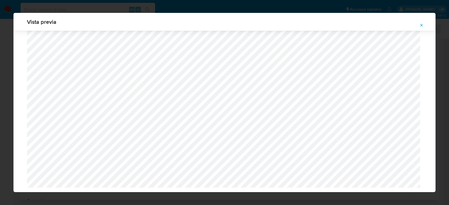
scroll to position [18, 0]
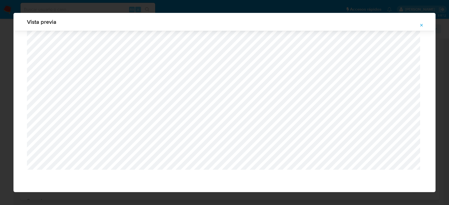
click at [423, 26] on button "Attachment preview" at bounding box center [421, 25] width 12 height 9
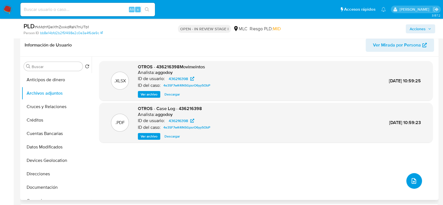
click at [411, 180] on icon "upload-file" at bounding box center [414, 181] width 7 height 7
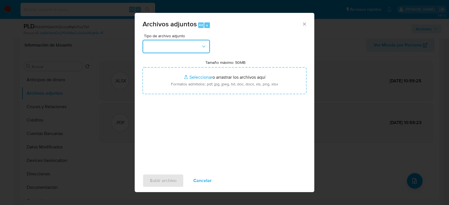
click at [180, 41] on button "button" at bounding box center [175, 46] width 67 height 13
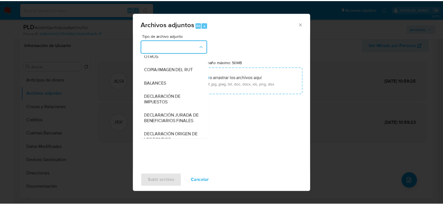
scroll to position [89, 0]
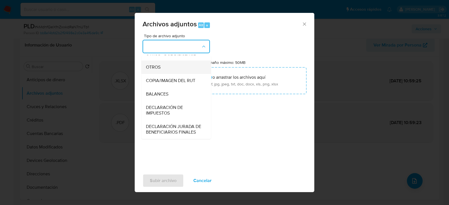
click at [151, 70] on span "OTROS" at bounding box center [153, 67] width 15 height 6
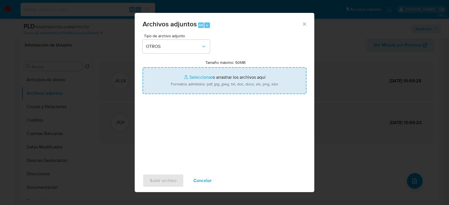
click at [216, 82] on input "Tamaño máximo: 50MB Seleccionar archivos" at bounding box center [224, 80] width 164 height 27
type input "C:\fakepath\436216398 - 02_09_2025.xlsx"
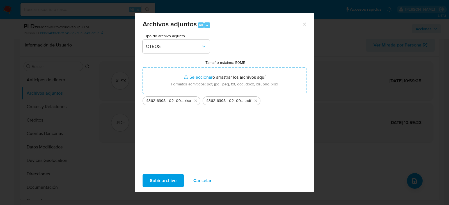
click at [167, 176] on span "Subir archivo" at bounding box center [163, 181] width 27 height 12
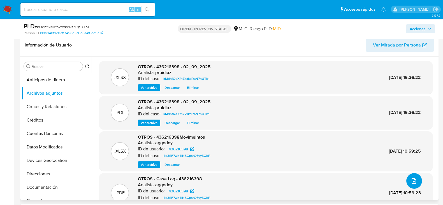
scroll to position [0, 0]
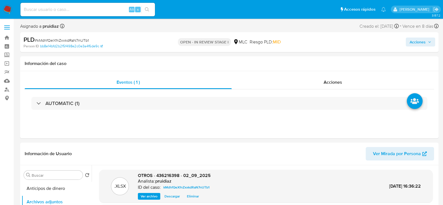
click at [414, 38] on span "Acciones" at bounding box center [418, 42] width 16 height 9
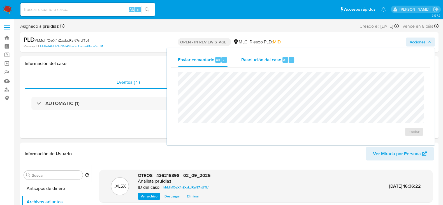
click at [290, 64] on div "Resolución del caso Alt r" at bounding box center [268, 60] width 54 height 15
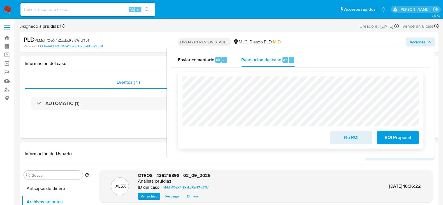
click at [397, 137] on span "ROI Proposal" at bounding box center [397, 137] width 27 height 12
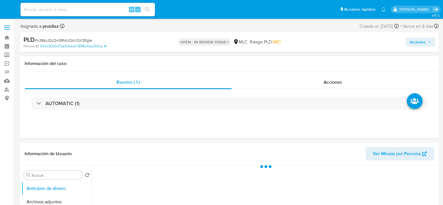
select select "10"
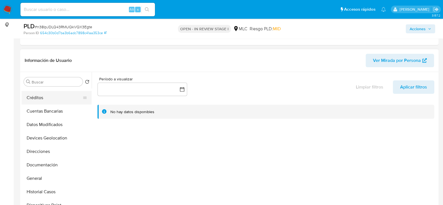
scroll to position [48, 0]
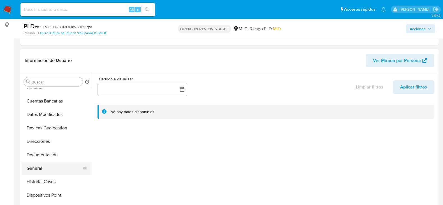
click at [31, 167] on button "General" at bounding box center [55, 168] width 66 height 13
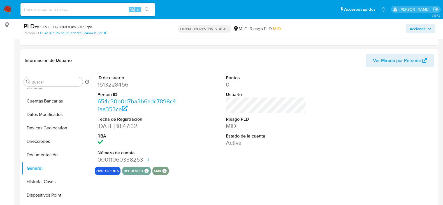
click at [112, 87] on dd "1513228456" at bounding box center [138, 85] width 80 height 8
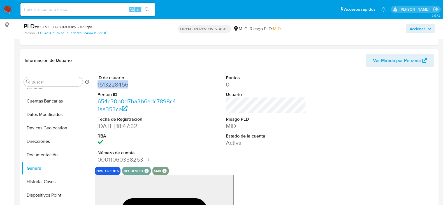
copy dd "1513228456"
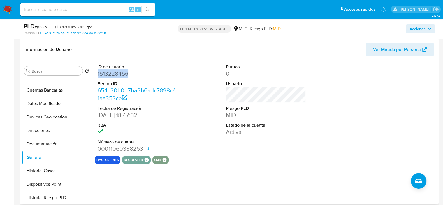
scroll to position [84, 0]
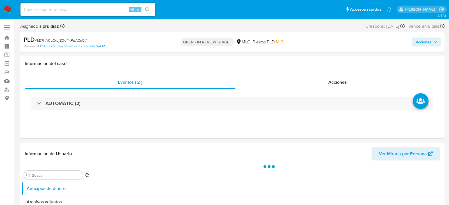
select select "10"
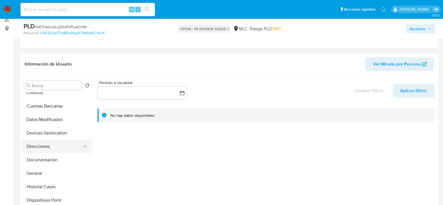
scroll to position [47, 0]
click at [39, 167] on button "General" at bounding box center [55, 173] width 66 height 13
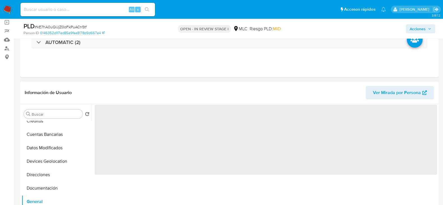
scroll to position [41, 0]
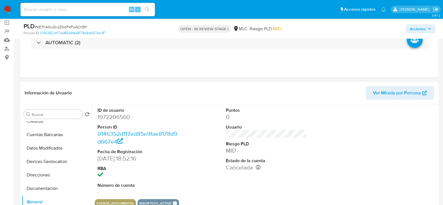
click at [109, 117] on dd "1972206560" at bounding box center [138, 117] width 80 height 8
copy dd "1972206560"
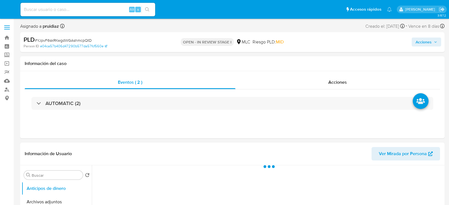
select select "10"
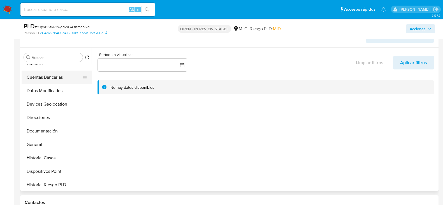
scroll to position [61, 0]
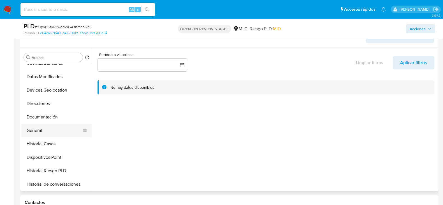
click at [48, 130] on button "General" at bounding box center [55, 130] width 66 height 13
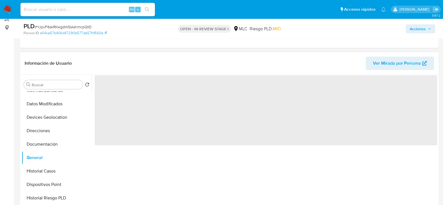
scroll to position [70, 0]
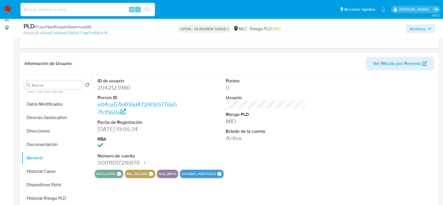
click at [119, 86] on dd "2042123980" at bounding box center [138, 88] width 80 height 8
copy dd "2042123980"
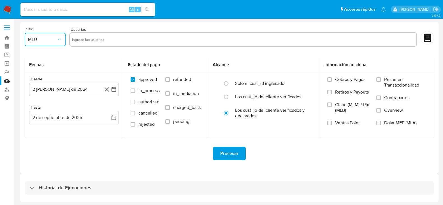
click at [54, 39] on span "MLU" at bounding box center [42, 40] width 29 height 6
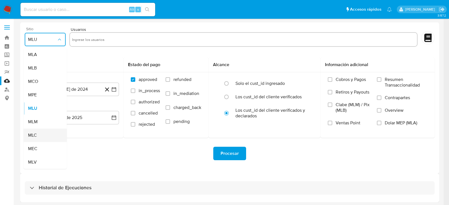
click at [34, 133] on span "MLC" at bounding box center [32, 136] width 9 height 6
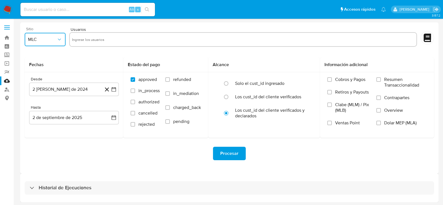
click at [97, 40] on input "text" at bounding box center [243, 39] width 343 height 9
type input "436216398"
paste input "1513228456"
type input "1513228456"
paste input "1972206560"
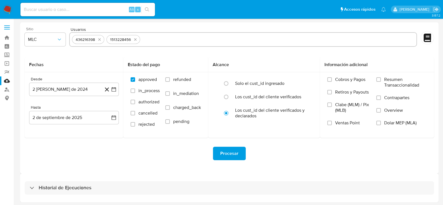
type input "1972206560"
paste input "2042123980"
type input "2042123980"
click at [116, 89] on icon "button" at bounding box center [114, 89] width 4 height 4
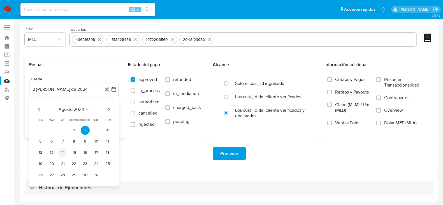
click at [66, 152] on button "14" at bounding box center [62, 152] width 9 height 9
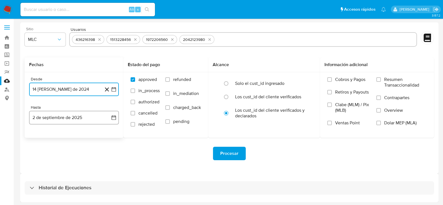
click at [115, 118] on icon "button" at bounding box center [114, 118] width 6 height 6
click at [41, 139] on icon "Mes anterior" at bounding box center [39, 138] width 7 height 7
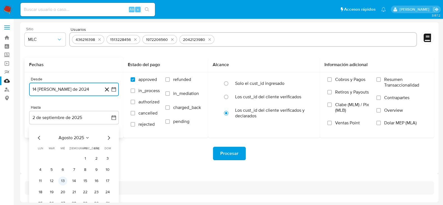
click at [64, 180] on button "13" at bounding box center [62, 181] width 9 height 9
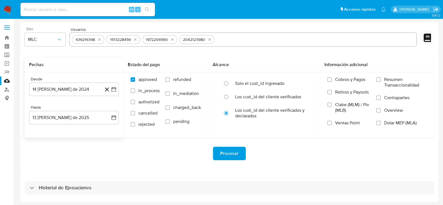
click at [135, 167] on div "Procesar" at bounding box center [230, 153] width 410 height 31
click at [242, 149] on button "Procesar" at bounding box center [229, 153] width 33 height 13
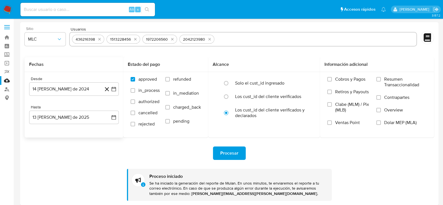
scroll to position [33, 0]
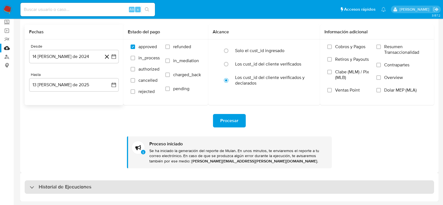
click at [75, 186] on h3 "Historial de Ejecuciones" at bounding box center [65, 187] width 53 height 7
select select "10"
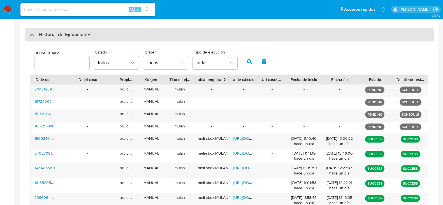
scroll to position [188, 0]
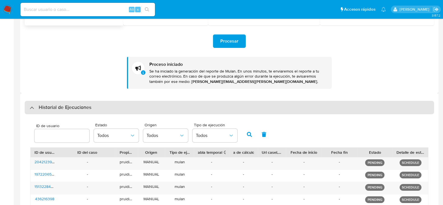
click at [66, 106] on h3 "Historial de Ejecuciones" at bounding box center [65, 107] width 53 height 7
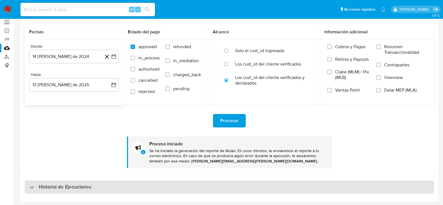
click at [86, 186] on h3 "Historial de Ejecuciones" at bounding box center [65, 187] width 53 height 7
select select "10"
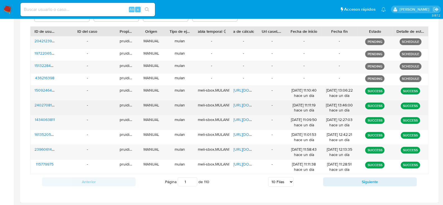
scroll to position [233, 0]
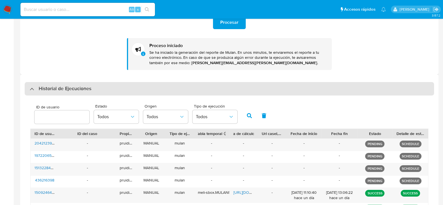
click at [74, 90] on h3 "Historial de Ejecuciones" at bounding box center [65, 88] width 53 height 7
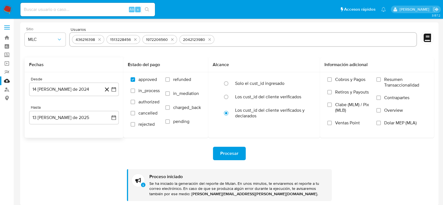
scroll to position [33, 0]
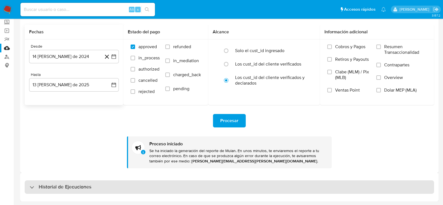
click at [67, 188] on h3 "Historial de Ejecuciones" at bounding box center [65, 187] width 53 height 7
select select "10"
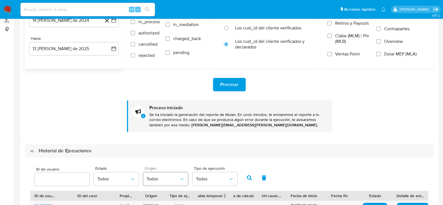
scroll to position [68, 0]
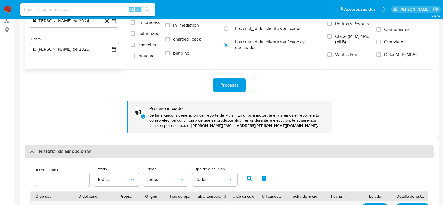
click at [71, 153] on h3 "Historial de Ejecuciones" at bounding box center [65, 151] width 53 height 7
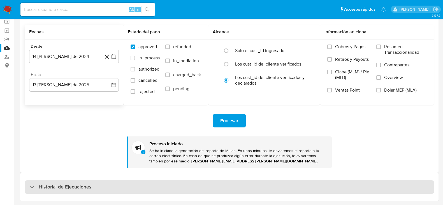
scroll to position [33, 0]
click at [81, 185] on h3 "Historial de Ejecuciones" at bounding box center [65, 187] width 53 height 7
select select "10"
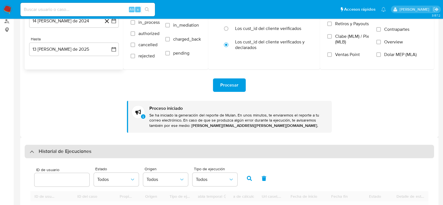
scroll to position [191, 0]
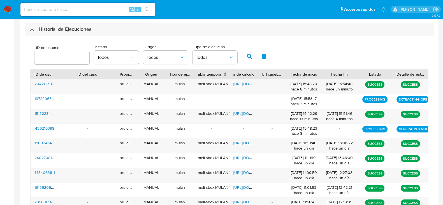
click at [7, 12] on img at bounding box center [8, 10] width 10 height 10
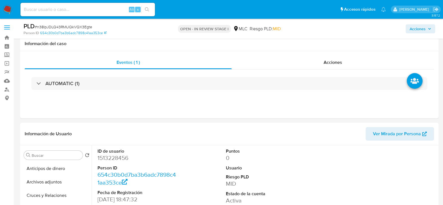
select select "10"
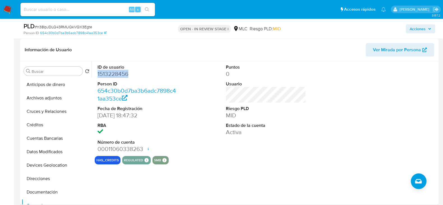
scroll to position [48, 0]
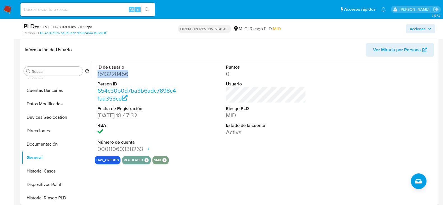
click at [105, 73] on dd "1513228456" at bounding box center [138, 74] width 80 height 8
click at [66, 26] on span "# n38IpJDLQ43RMUQkVQX3Egte" at bounding box center [63, 27] width 57 height 6
copy span "n38IpJDLQ43RMUQkVQX3Egte"
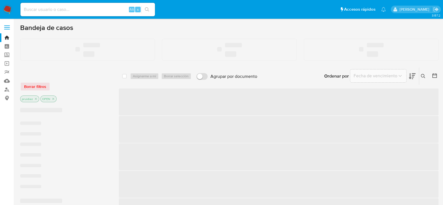
click at [59, 10] on input at bounding box center [87, 9] width 135 height 7
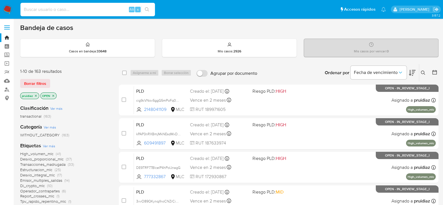
paste input "1884149761"
type input "1884149761"
click at [147, 5] on div "1884149761 Alt s" at bounding box center [87, 9] width 135 height 13
click at [148, 10] on icon "search-icon" at bounding box center [147, 9] width 4 height 4
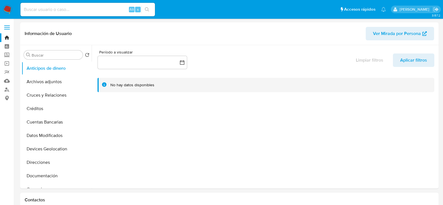
select select "10"
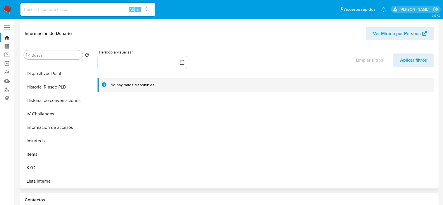
scroll to position [177, 0]
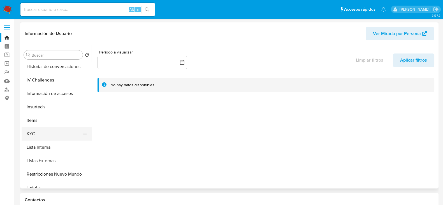
click at [39, 130] on button "KYC" at bounding box center [55, 133] width 66 height 13
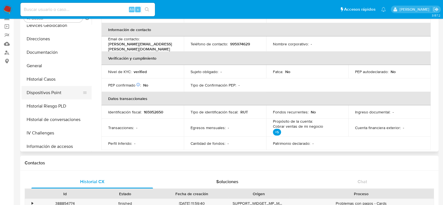
scroll to position [84, 0]
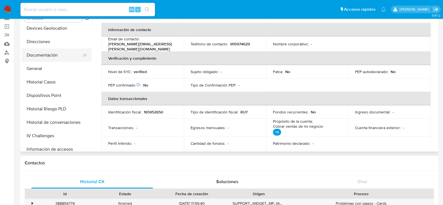
click at [46, 57] on button "Documentación" at bounding box center [55, 54] width 66 height 13
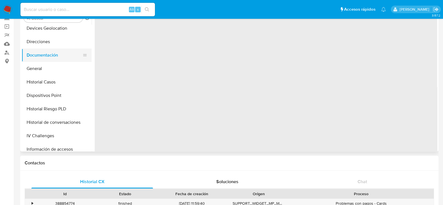
scroll to position [0, 0]
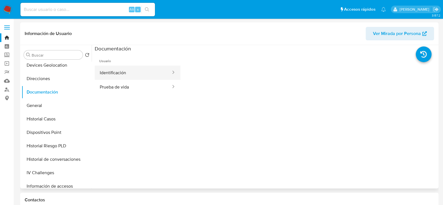
click at [132, 75] on button "Identificación" at bounding box center [133, 73] width 77 height 14
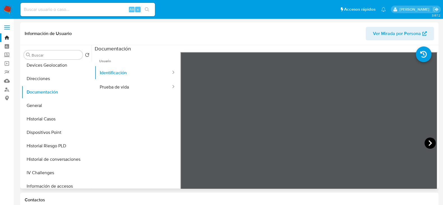
click at [425, 141] on icon at bounding box center [430, 143] width 11 height 11
click at [131, 87] on button "Prueba de vida" at bounding box center [133, 87] width 77 height 14
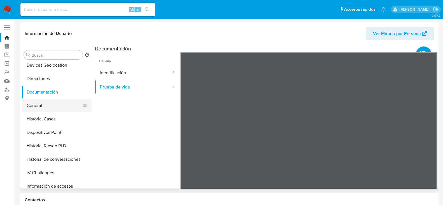
scroll to position [77, 0]
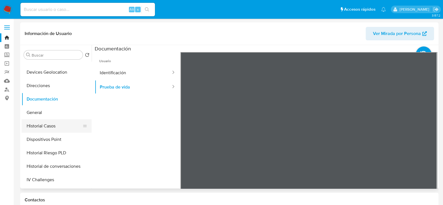
click at [46, 128] on button "Historial Casos" at bounding box center [55, 125] width 66 height 13
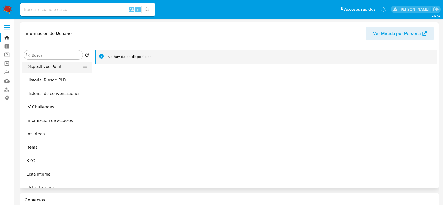
scroll to position [154, 0]
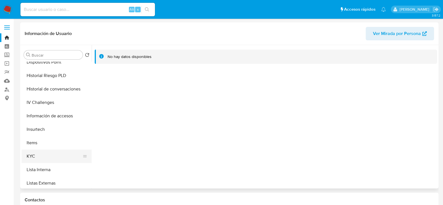
click at [34, 161] on button "KYC" at bounding box center [55, 156] width 66 height 13
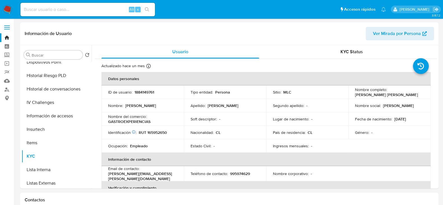
click at [5, 8] on img at bounding box center [8, 10] width 10 height 10
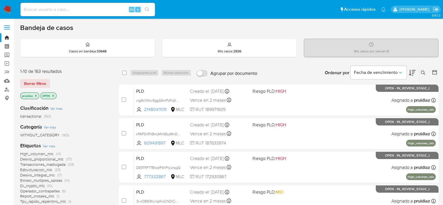
click at [9, 8] on img at bounding box center [8, 10] width 10 height 10
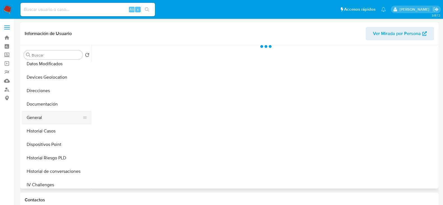
scroll to position [74, 0]
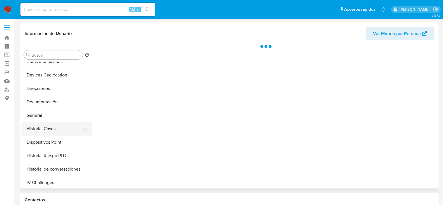
click at [37, 127] on button "Historial Casos" at bounding box center [55, 128] width 66 height 13
select select "10"
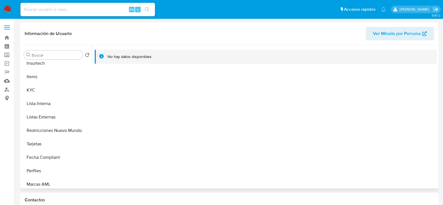
scroll to position [237, 0]
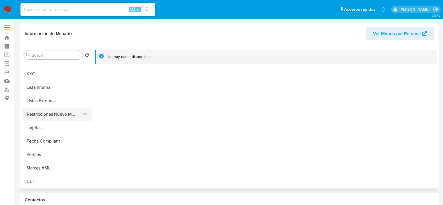
click at [47, 114] on button "Restricciones Nuevo Mundo" at bounding box center [55, 114] width 66 height 13
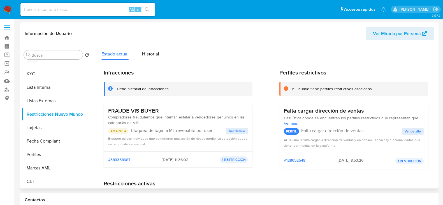
click at [234, 130] on span "Ver detalle" at bounding box center [237, 131] width 16 height 6
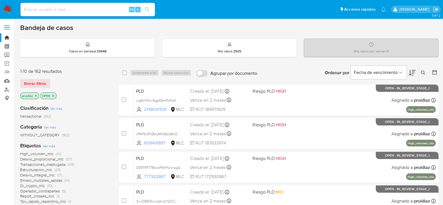
click at [412, 75] on icon at bounding box center [412, 73] width 7 height 6
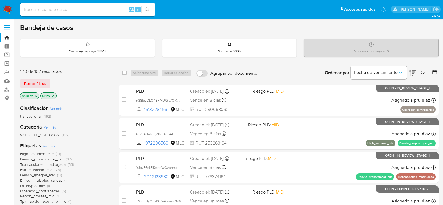
click at [54, 12] on input at bounding box center [87, 9] width 135 height 7
paste input "1833224301"
type input "1833224301"
click at [147, 11] on icon "search-icon" at bounding box center [147, 9] width 4 height 4
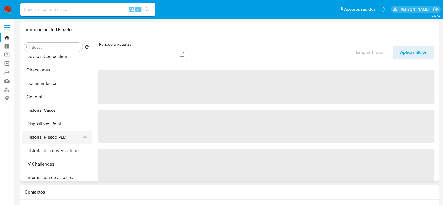
select select "10"
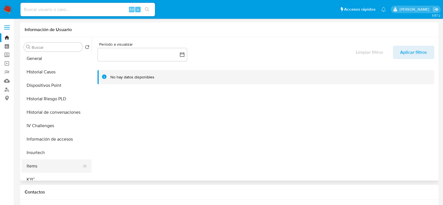
scroll to position [143, 0]
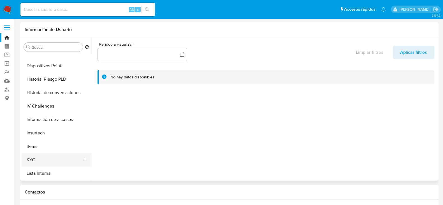
click at [28, 161] on button "KYC" at bounding box center [55, 159] width 66 height 13
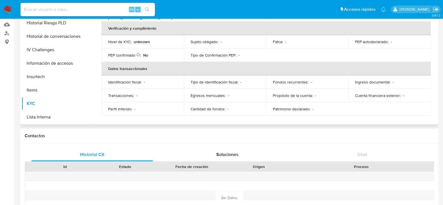
scroll to position [0, 0]
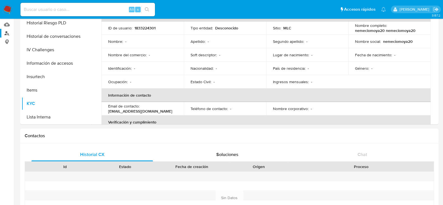
click at [6, 32] on link "Buscador de personas" at bounding box center [33, 33] width 67 height 9
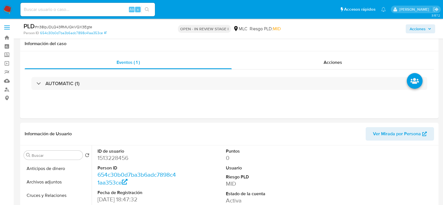
select select "10"
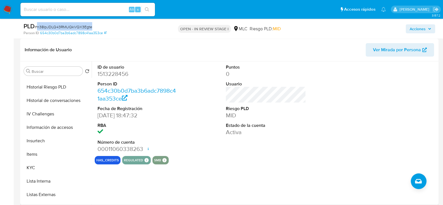
scroll to position [160, 0]
click at [32, 164] on button "KYC" at bounding box center [55, 167] width 66 height 13
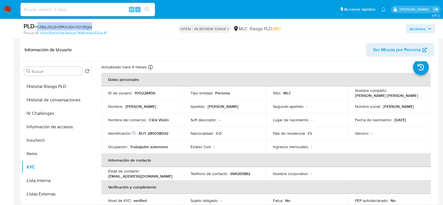
scroll to position [0, 0]
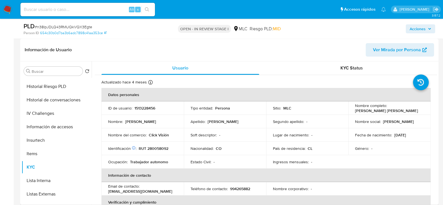
click at [152, 148] on p "RUT 280058092" at bounding box center [154, 148] width 30 height 5
copy p "280058092"
click at [154, 147] on p "RUT 280058092" at bounding box center [154, 148] width 30 height 5
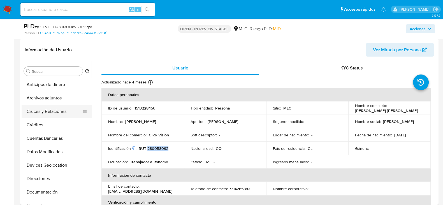
click at [35, 110] on button "Cruces y Relaciones" at bounding box center [55, 111] width 66 height 13
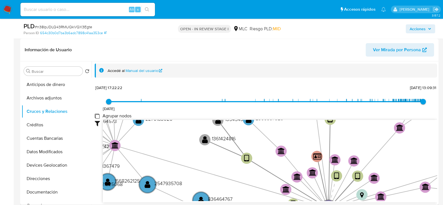
click at [97, 114] on group_nodes "Agrupar nodos" at bounding box center [97, 116] width 4 height 4
checkbox group_nodes "true"
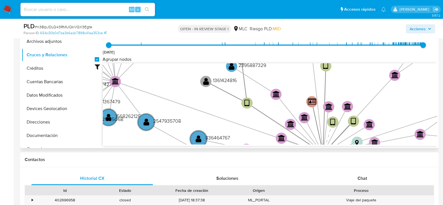
scroll to position [142, 0]
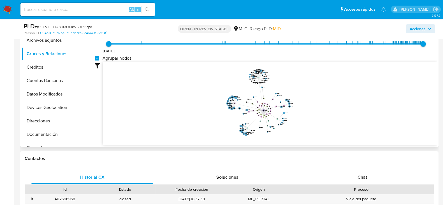
drag, startPoint x: 323, startPoint y: 80, endPoint x: 318, endPoint y: 100, distance: 20.6
click at [318, 100] on icon "device-643d8fae08813b0018c08301  user-1361424816  1361424816 user-1354543423 …" at bounding box center [270, 102] width 334 height 81
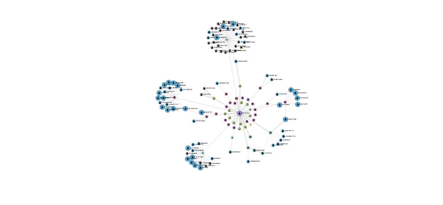
drag, startPoint x: 291, startPoint y: 87, endPoint x: 280, endPoint y: 87, distance: 11.0
click at [280, 87] on icon "device-643d8fae08813b0018c08301  user-1361424816  1361424816 user-1354543423 …" at bounding box center [270, 101] width 334 height 81
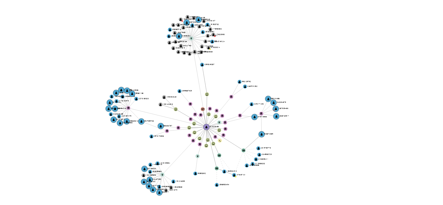
drag, startPoint x: 280, startPoint y: 87, endPoint x: 274, endPoint y: 88, distance: 5.7
click at [274, 88] on icon "device-643d8fae08813b0018c08301  user-1361424816  1361424816 user-1354543423 …" at bounding box center [270, 101] width 334 height 81
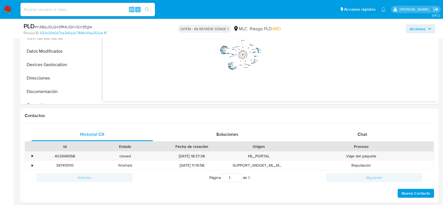
scroll to position [222, 0]
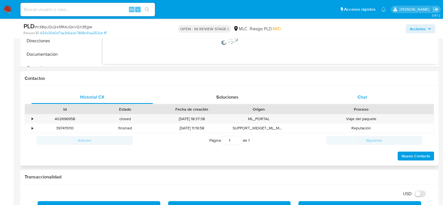
click at [370, 96] on div "Chat" at bounding box center [363, 97] width 122 height 13
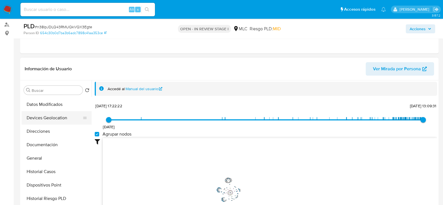
scroll to position [67, 0]
click at [50, 149] on button "Documentación" at bounding box center [55, 144] width 66 height 13
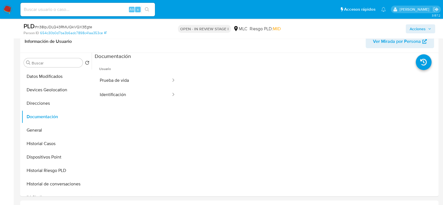
scroll to position [95, 0]
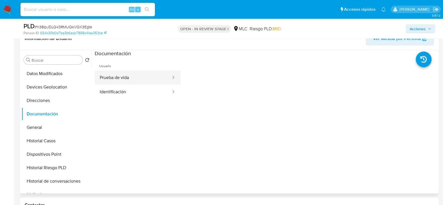
click at [132, 74] on button "Prueba de vida" at bounding box center [133, 78] width 77 height 14
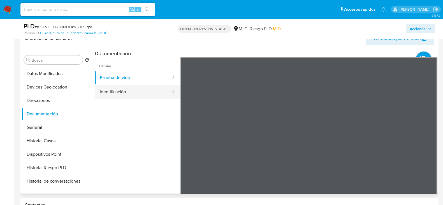
click at [129, 91] on button "Identificación" at bounding box center [133, 92] width 77 height 14
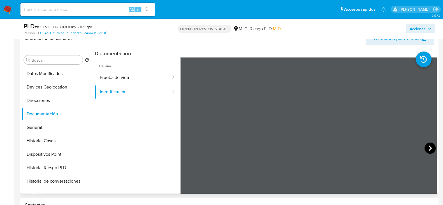
click at [429, 149] on icon at bounding box center [430, 148] width 11 height 11
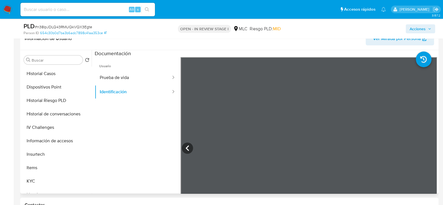
scroll to position [163, 0]
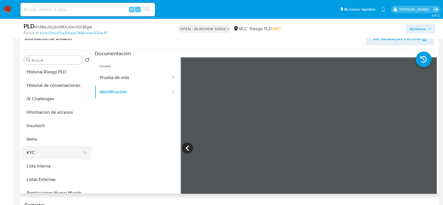
click at [32, 150] on button "KYC" at bounding box center [55, 152] width 66 height 13
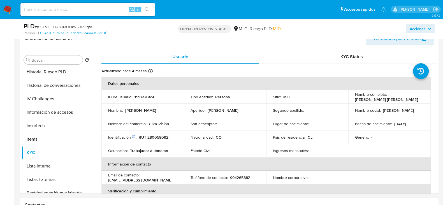
drag, startPoint x: 412, startPoint y: 102, endPoint x: 349, endPoint y: 100, distance: 63.1
click at [349, 100] on td "Nombre completo : Karol Valentina Tamayo Suarez" at bounding box center [389, 96] width 82 height 13
copy p "Karol Valentina Tamayo Suarez"
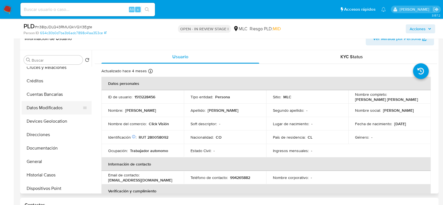
scroll to position [33, 0]
click at [48, 171] on button "Historial Casos" at bounding box center [55, 175] width 66 height 13
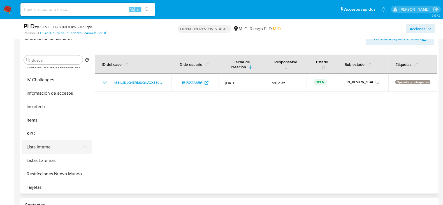
scroll to position [183, 0]
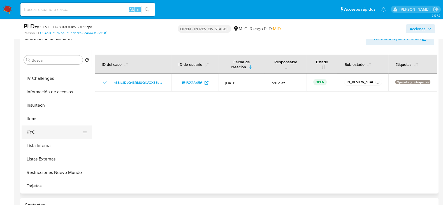
click at [40, 131] on button "KYC" at bounding box center [55, 132] width 66 height 13
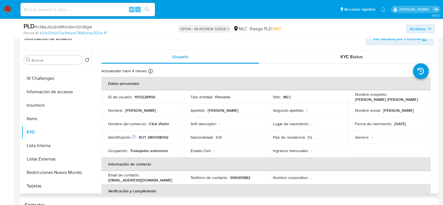
click at [145, 97] on p "1513228456" at bounding box center [145, 96] width 21 height 5
copy p "1513228456"
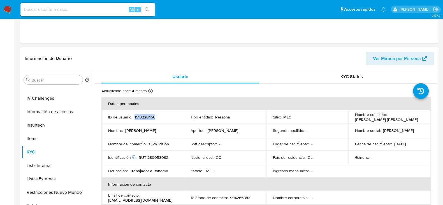
scroll to position [0, 0]
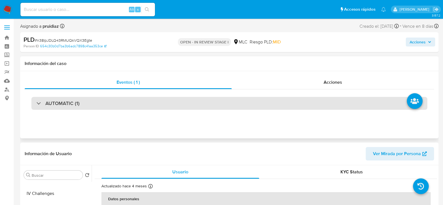
click at [82, 105] on div "AUTOMATIC (1)" at bounding box center [229, 103] width 396 height 13
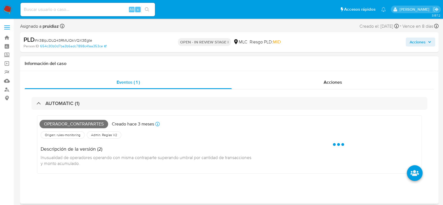
click at [58, 125] on span "Operador_contrapartes" at bounding box center [74, 124] width 69 height 8
copy span "Operador_contrapartes"
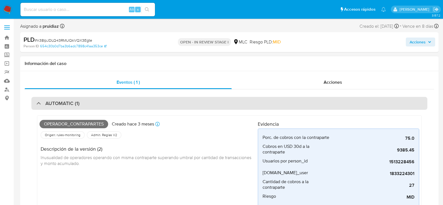
click at [81, 103] on div "AUTOMATIC (1)" at bounding box center [229, 103] width 396 height 13
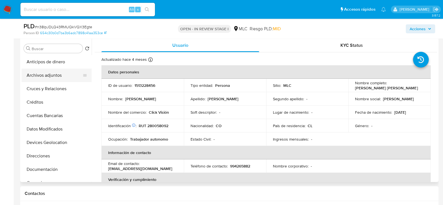
click at [43, 72] on button "Archivos adjuntos" at bounding box center [55, 75] width 66 height 13
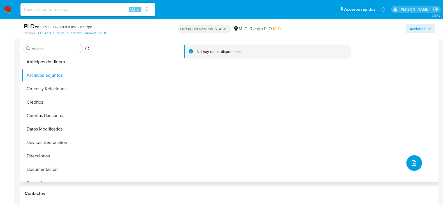
click at [406, 162] on button "upload-file" at bounding box center [414, 163] width 16 height 16
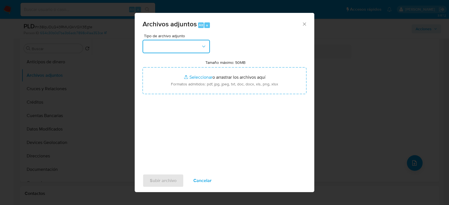
click at [177, 43] on button "button" at bounding box center [175, 46] width 67 height 13
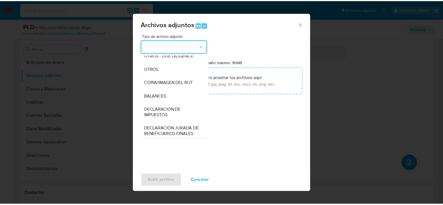
scroll to position [87, 0]
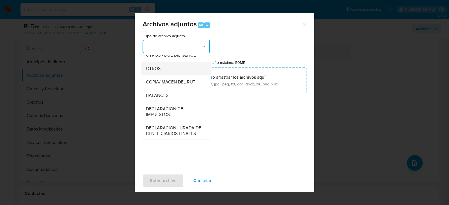
click at [151, 71] on span "OTROS" at bounding box center [153, 69] width 15 height 6
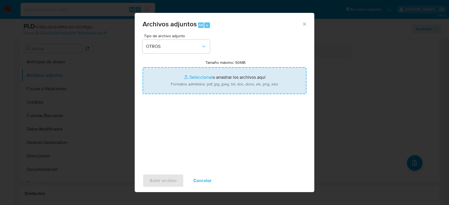
click at [195, 83] on input "Tamaño máximo: 50MB Seleccionar archivos" at bounding box center [224, 80] width 164 height 27
click at [183, 75] on input "Tamaño máximo: 50MB Seleccionar archivos" at bounding box center [224, 80] width 164 height 27
type input "C:\fakepath\1513228456 - 02_09_2025.xlsx"
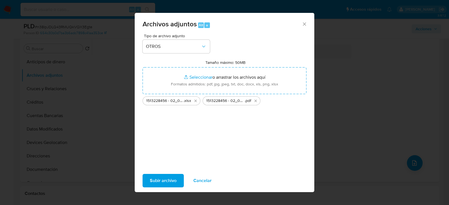
click at [162, 181] on span "Subir archivo" at bounding box center [163, 181] width 27 height 12
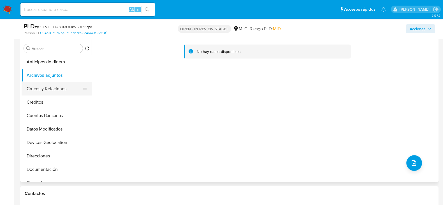
click at [46, 91] on button "Cruces y Relaciones" at bounding box center [55, 88] width 66 height 13
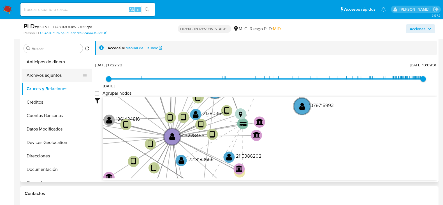
click at [47, 75] on button "Archivos adjuntos" at bounding box center [55, 75] width 66 height 13
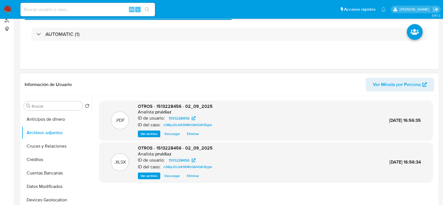
scroll to position [0, 0]
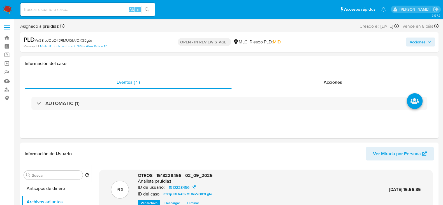
click at [419, 42] on span "Acciones" at bounding box center [418, 42] width 16 height 9
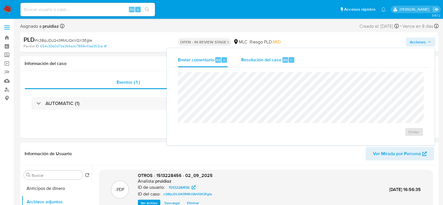
click at [280, 60] on span "Resolución del caso" at bounding box center [261, 60] width 40 height 6
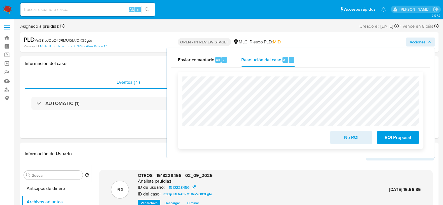
click at [398, 139] on span "ROI Proposal" at bounding box center [397, 137] width 27 height 12
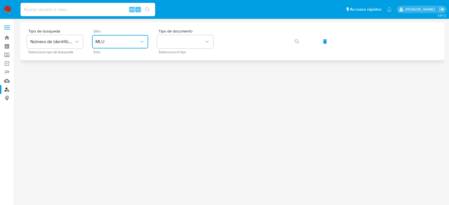
click at [125, 40] on span "MLU" at bounding box center [117, 42] width 44 height 6
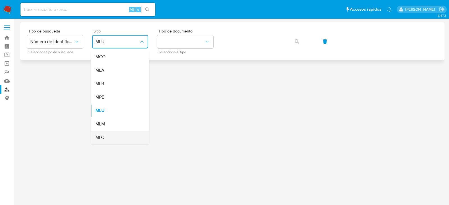
click at [97, 134] on div "MLC" at bounding box center [118, 137] width 46 height 13
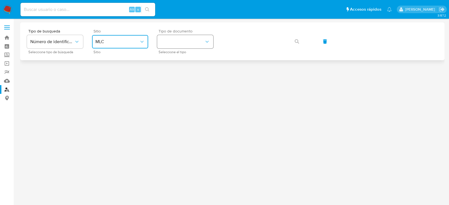
click at [167, 36] on button "identificationType" at bounding box center [185, 41] width 56 height 13
click at [159, 54] on li "RUT RUT" at bounding box center [185, 59] width 58 height 19
click at [296, 40] on icon "button" at bounding box center [296, 41] width 4 height 4
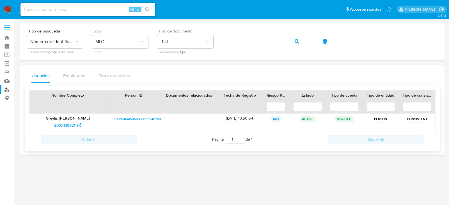
click at [56, 116] on p "Greylis [PERSON_NAME]" at bounding box center [67, 118] width 68 height 5
click at [64, 124] on span "2033139821" at bounding box center [64, 125] width 21 height 9
click at [9, 8] on img at bounding box center [8, 10] width 10 height 10
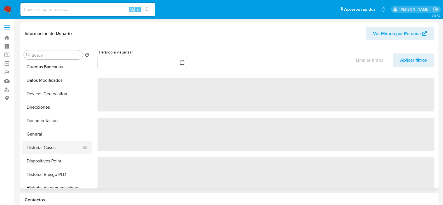
scroll to position [72, 0]
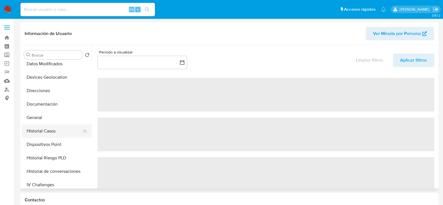
click at [36, 134] on button "Historial Casos" at bounding box center [55, 130] width 66 height 13
select select "10"
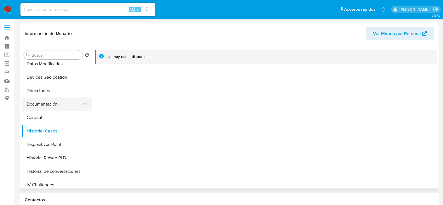
click at [50, 102] on button "Documentación" at bounding box center [55, 104] width 66 height 13
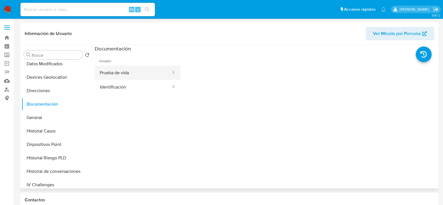
click at [123, 71] on button "Prueba de vida" at bounding box center [133, 73] width 77 height 14
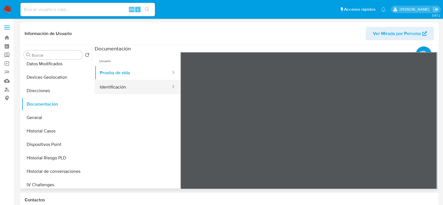
click at [149, 84] on button "Identificación" at bounding box center [133, 87] width 77 height 14
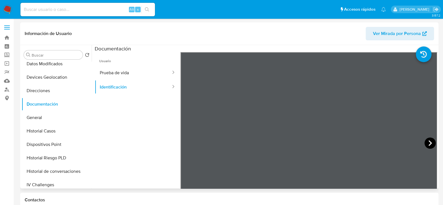
click at [427, 143] on icon at bounding box center [430, 143] width 11 height 11
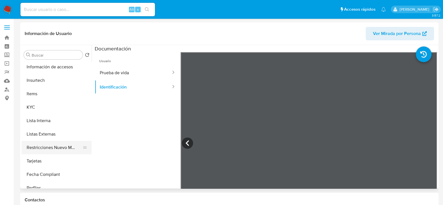
scroll to position [204, 0]
click at [50, 149] on button "Restricciones Nuevo Mundo" at bounding box center [55, 147] width 66 height 13
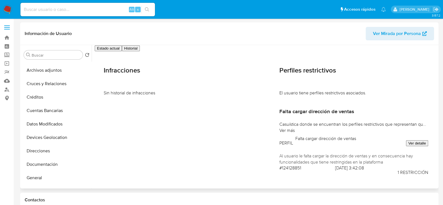
scroll to position [0, 0]
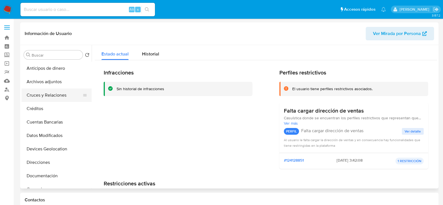
click at [52, 93] on button "Cruces y Relaciones" at bounding box center [55, 95] width 66 height 13
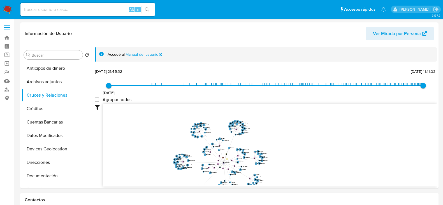
drag, startPoint x: 319, startPoint y: 129, endPoint x: 322, endPoint y: 112, distance: 17.3
click at [322, 112] on icon "user-144985702  144985702 user-2033139821  2033139821 device-66c7db5624eae556…" at bounding box center [270, 144] width 334 height 81
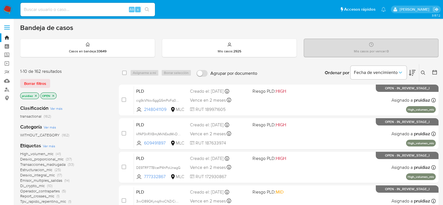
click at [10, 12] on img at bounding box center [8, 10] width 10 height 10
click at [418, 75] on div "Ordenar por Fecha de vencimiento" at bounding box center [369, 72] width 99 height 17
click at [413, 74] on icon at bounding box center [412, 73] width 7 height 7
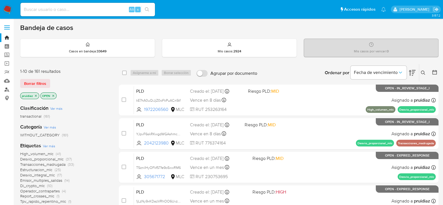
click at [6, 90] on link "Buscador de personas" at bounding box center [33, 89] width 67 height 9
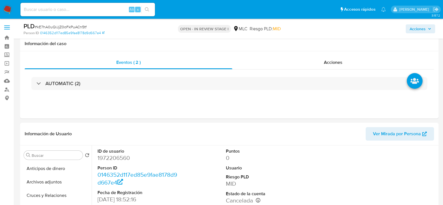
select select "10"
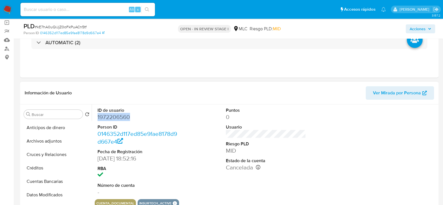
scroll to position [47, 0]
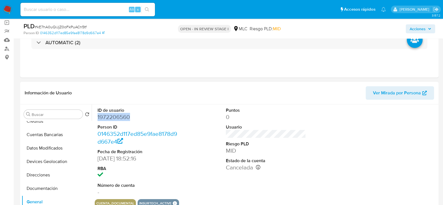
click at [119, 115] on dd "1972206560" at bounding box center [138, 117] width 80 height 8
click at [115, 116] on dd "1972206560" at bounding box center [138, 117] width 80 height 8
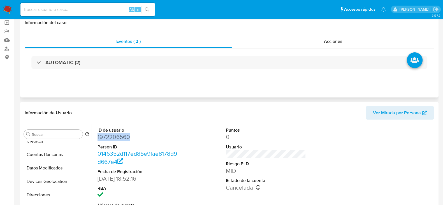
scroll to position [0, 0]
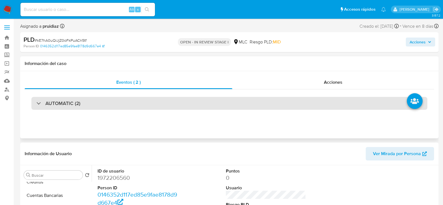
click at [63, 104] on h3 "AUTOMATIC (2)" at bounding box center [62, 103] width 35 height 6
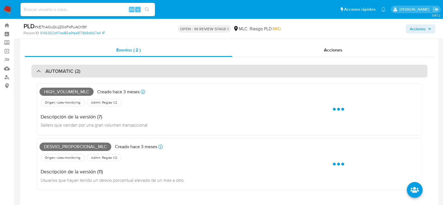
scroll to position [10, 0]
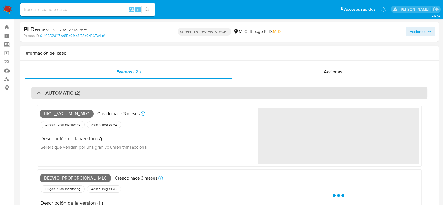
click at [70, 90] on h3 "AUTOMATIC (2)" at bounding box center [62, 93] width 35 height 6
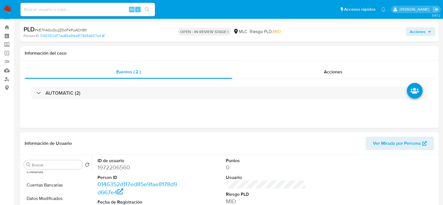
click at [54, 31] on span "# kE7hA0uQiJjZ0oFkPuACn5tf" at bounding box center [61, 30] width 52 height 6
copy span "kE7hA0uQiJjZ0oFkPuACn5tf"
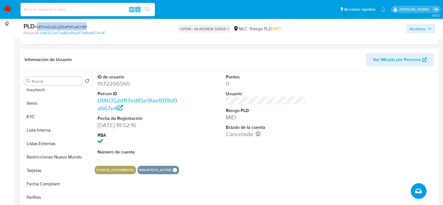
scroll to position [227, 0]
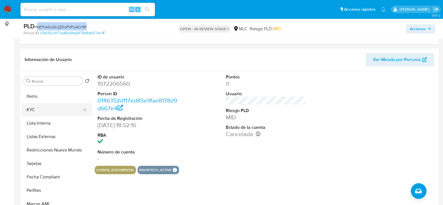
click at [39, 107] on button "KYC" at bounding box center [55, 109] width 66 height 13
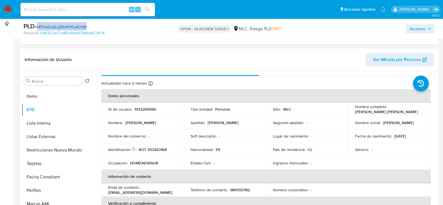
scroll to position [0, 0]
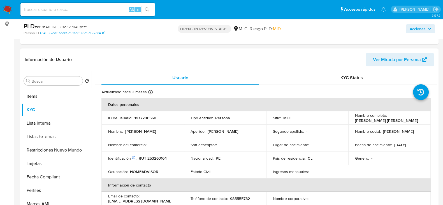
click at [153, 156] on p "RUT 253263164" at bounding box center [153, 158] width 28 height 5
copy p "253263164"
click at [159, 158] on p "RUT 253263164" at bounding box center [153, 158] width 28 height 5
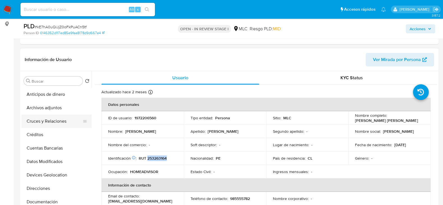
click at [46, 122] on button "Cruces y Relaciones" at bounding box center [55, 121] width 66 height 13
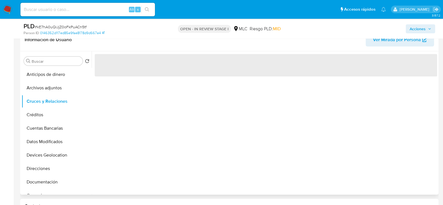
scroll to position [94, 0]
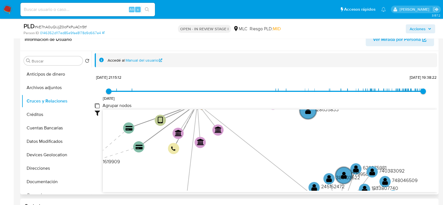
click at [98, 105] on group_nodes "Agrupar nodos" at bounding box center [97, 105] width 4 height 4
checkbox group_nodes "true"
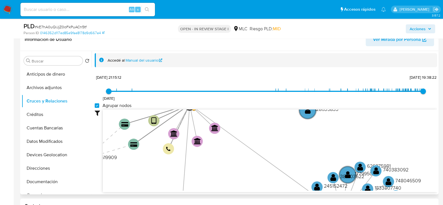
scroll to position [1, 0]
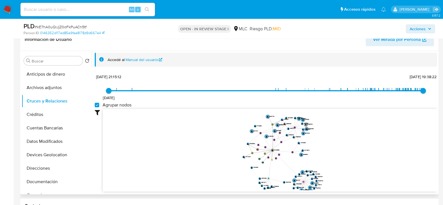
drag, startPoint x: 358, startPoint y: 131, endPoint x: 350, endPoint y: 159, distance: 29.3
click at [350, 159] on icon "device-67465dc40099bafc762b92c8  user-2431720467  2431720467 C user-264290052…" at bounding box center [270, 149] width 334 height 81
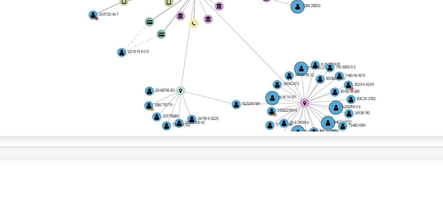
scroll to position [121, 0]
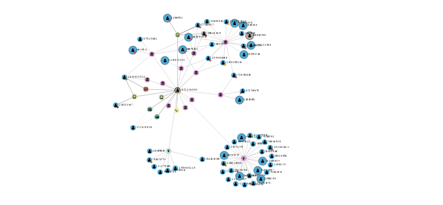
drag, startPoint x: 336, startPoint y: 115, endPoint x: 310, endPoint y: 111, distance: 26.2
click at [310, 111] on icon "device-67465dc40099bafc762b92c8  user-2431720467  2431720467 C user-264290052…" at bounding box center [270, 122] width 334 height 81
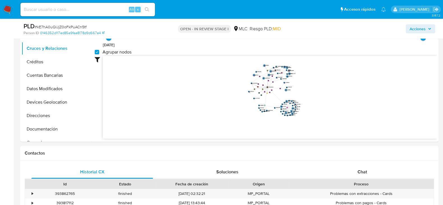
scroll to position [164, 0]
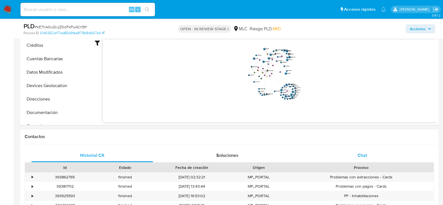
click at [366, 159] on div "Chat" at bounding box center [363, 155] width 122 height 13
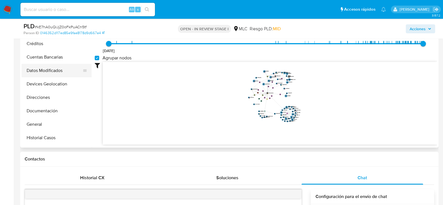
scroll to position [24, 0]
click at [43, 111] on button "Documentación" at bounding box center [55, 110] width 66 height 13
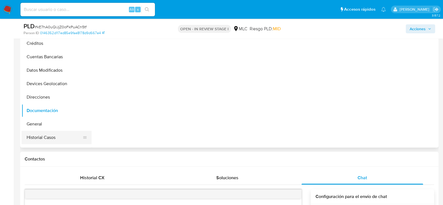
scroll to position [0, 0]
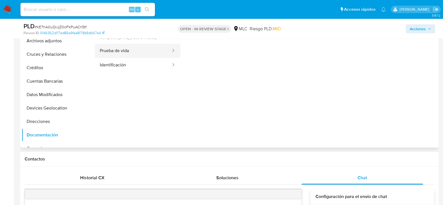
click at [123, 57] on button "Prueba de vida" at bounding box center [133, 51] width 77 height 14
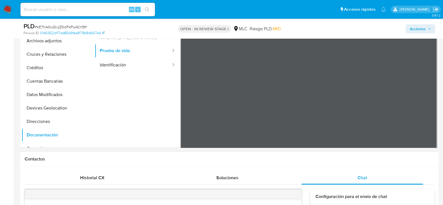
scroll to position [103, 0]
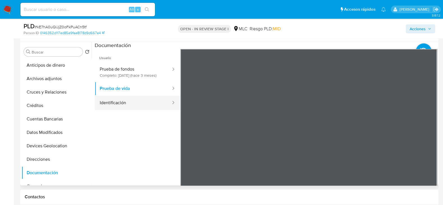
click at [153, 110] on button "Identificación" at bounding box center [133, 103] width 77 height 14
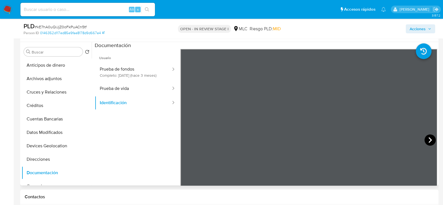
click at [426, 138] on icon at bounding box center [430, 140] width 11 height 11
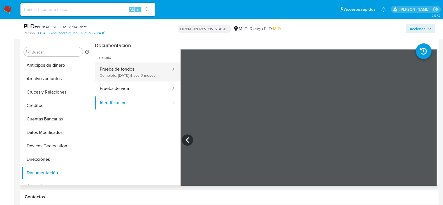
click at [116, 72] on button "Prueba de fondos Completo: 23/05/2025 (hace 3 meses)" at bounding box center [133, 72] width 77 height 19
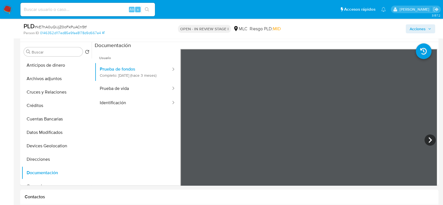
click at [429, 138] on icon at bounding box center [430, 140] width 3 height 6
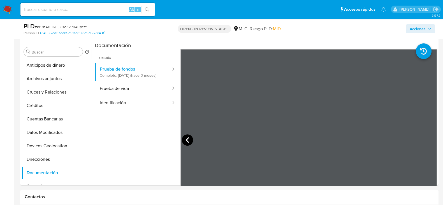
click at [186, 138] on icon at bounding box center [187, 140] width 11 height 11
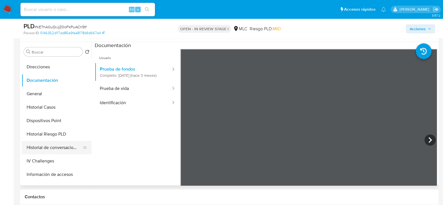
scroll to position [138, 0]
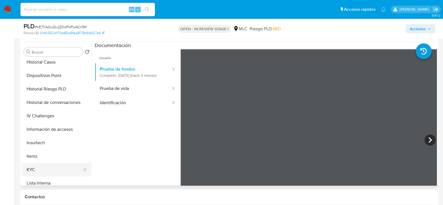
click at [31, 167] on button "KYC" at bounding box center [55, 169] width 66 height 13
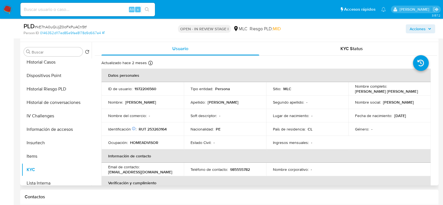
drag, startPoint x: 415, startPoint y: 91, endPoint x: 350, endPoint y: 91, distance: 65.3
click at [350, 91] on td "Nombre completo : Fiorella Ivonne Guzman Vasquez" at bounding box center [389, 88] width 82 height 13
copy p "Fiorella Ivonne Guzman Vasquez"
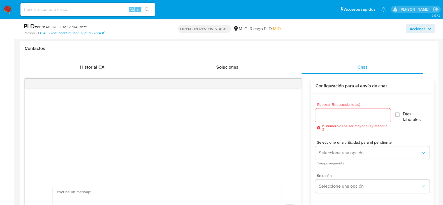
scroll to position [255, 0]
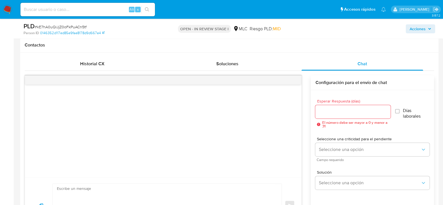
click at [325, 115] on div at bounding box center [352, 111] width 75 height 13
click at [331, 111] on input "Esperar Respuesta (días)" at bounding box center [352, 111] width 75 height 7
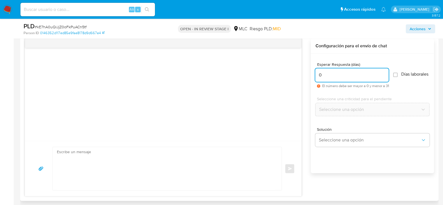
scroll to position [298, 0]
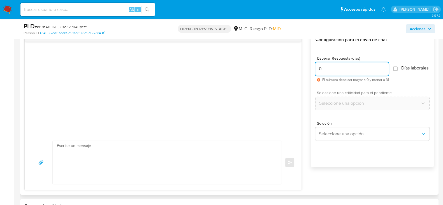
type input "0"
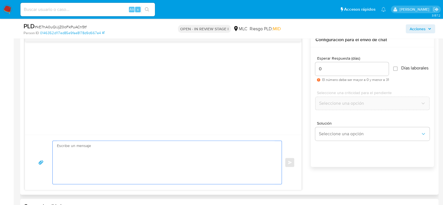
click at [146, 152] on textarea at bounding box center [166, 162] width 218 height 43
click at [145, 157] on textarea at bounding box center [166, 162] width 218 height 43
paste textarea "Hola XXX, Te contactamos ya que necesitamos verificar algunos datos para poder …"
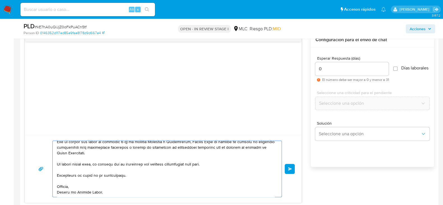
scroll to position [0, 0]
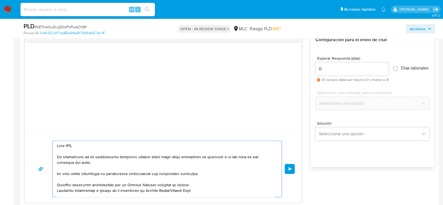
drag, startPoint x: 102, startPoint y: 145, endPoint x: 7, endPoint y: 138, distance: 95.9
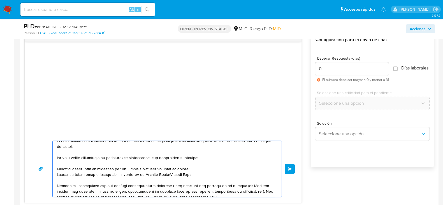
scroll to position [17, 0]
click at [205, 173] on textarea at bounding box center [166, 169] width 218 height 56
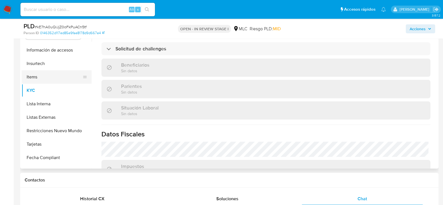
scroll to position [219, 0]
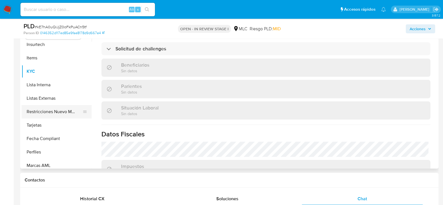
click at [53, 112] on button "Restricciones Nuevo Mundo" at bounding box center [55, 111] width 66 height 13
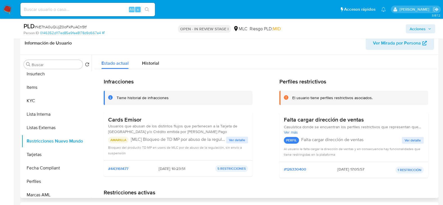
scroll to position [0, 0]
click at [151, 63] on span "Historial" at bounding box center [150, 63] width 17 height 6
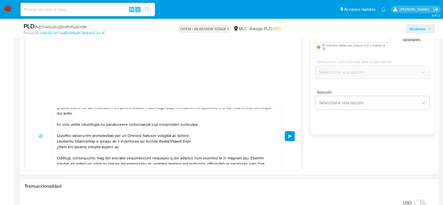
scroll to position [337, 0]
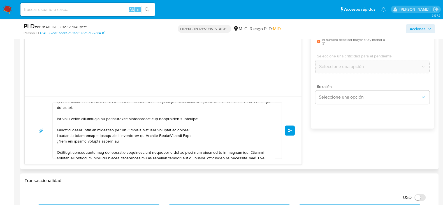
click at [123, 140] on textarea at bounding box center [166, 131] width 218 height 56
paste textarea "Christopher Angelo Custodio More"
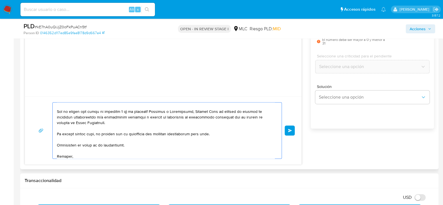
scroll to position [94, 0]
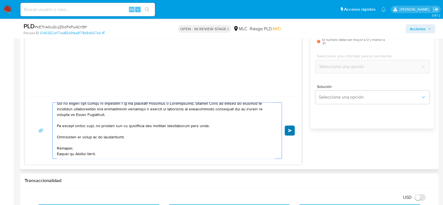
type textarea "Hola. Te contactamos ya que necesitamos verificar algunos datos para poder gara…"
click at [289, 131] on span "Enviar" at bounding box center [290, 130] width 4 height 3
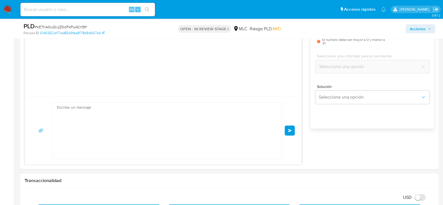
scroll to position [112, 0]
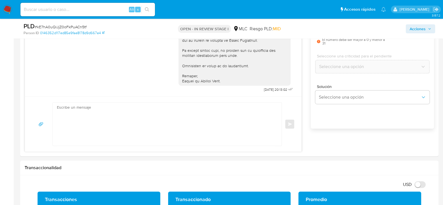
click at [56, 26] on span "# kE7hA0uQiJjZ0oFkPuACn5tf" at bounding box center [61, 27] width 52 height 6
copy span "kE7hA0uQiJjZ0oFkPuACn5tf"
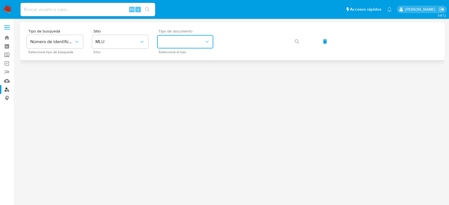
click at [188, 41] on button "identificationType" at bounding box center [185, 41] width 56 height 13
click at [172, 82] on div "RUT RUT" at bounding box center [183, 78] width 46 height 19
click at [119, 39] on span "MLU" at bounding box center [117, 42] width 44 height 6
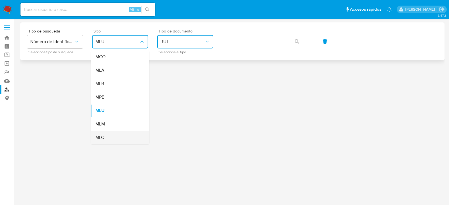
click at [107, 139] on div "MLC" at bounding box center [118, 137] width 46 height 13
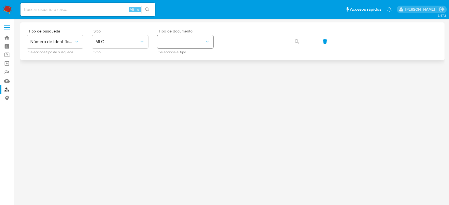
click at [199, 43] on button "identificationType" at bounding box center [185, 41] width 56 height 13
click at [172, 52] on div "RUT RUT" at bounding box center [183, 59] width 46 height 19
click at [296, 42] on icon "button" at bounding box center [296, 41] width 4 height 4
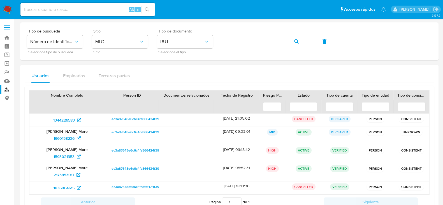
scroll to position [20, 0]
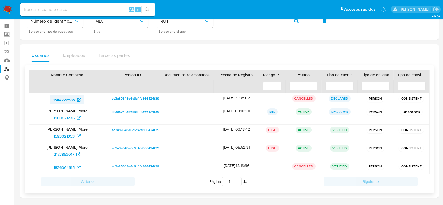
click at [64, 97] on span "1344226583" at bounding box center [64, 99] width 22 height 9
click at [60, 116] on span "1960158236" at bounding box center [64, 118] width 21 height 9
click at [64, 135] on span "1593021353" at bounding box center [64, 136] width 21 height 9
click at [63, 155] on span "2173853017" at bounding box center [64, 154] width 20 height 9
click at [60, 167] on span "1836064615" at bounding box center [64, 167] width 21 height 9
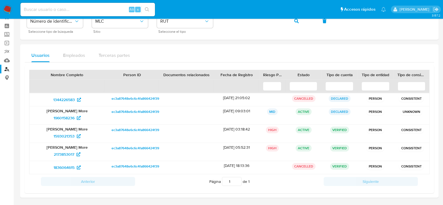
click at [8, 8] on img at bounding box center [8, 10] width 10 height 10
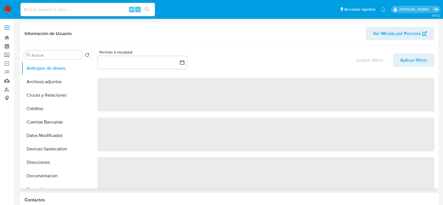
select select "10"
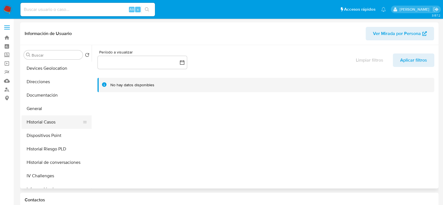
scroll to position [81, 0]
click at [40, 123] on button "Historial Casos" at bounding box center [55, 121] width 66 height 13
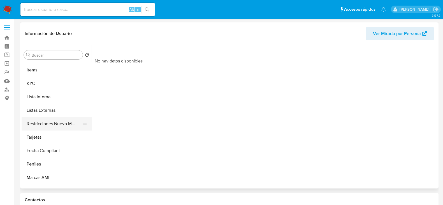
scroll to position [227, 0]
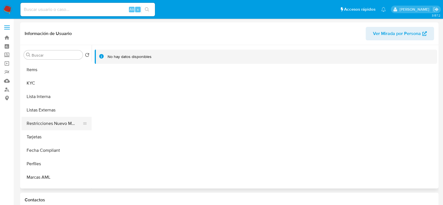
click at [48, 122] on button "Restricciones Nuevo Mundo" at bounding box center [55, 123] width 66 height 13
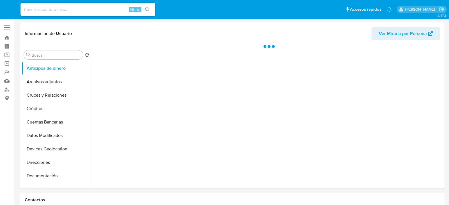
select select "10"
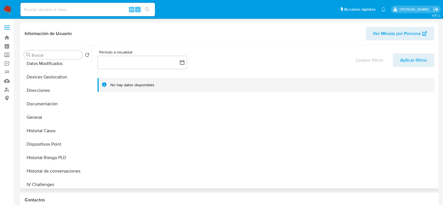
scroll to position [107, 0]
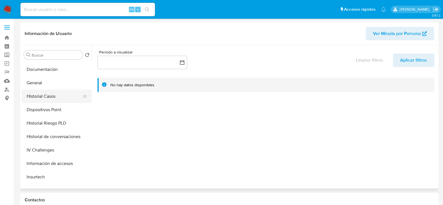
click at [43, 98] on button "Historial Casos" at bounding box center [55, 96] width 66 height 13
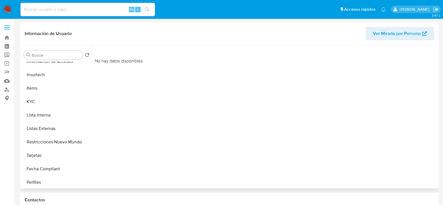
scroll to position [237, 0]
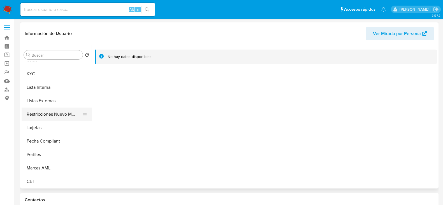
click at [53, 115] on button "Restricciones Nuevo Mundo" at bounding box center [55, 114] width 66 height 13
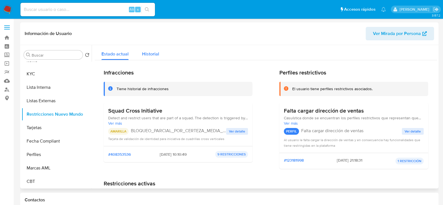
click at [151, 52] on span "Historial" at bounding box center [150, 54] width 17 height 6
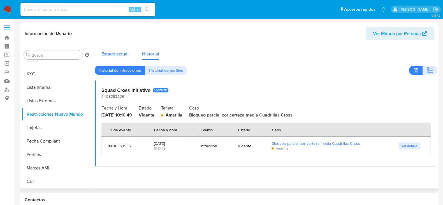
click at [111, 53] on span "Estado actual" at bounding box center [114, 54] width 27 height 6
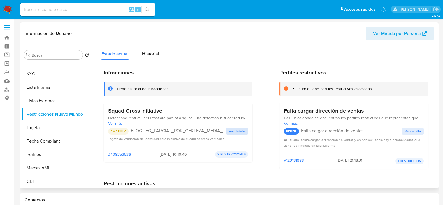
click at [233, 132] on span "Ver detalle" at bounding box center [237, 132] width 16 height 6
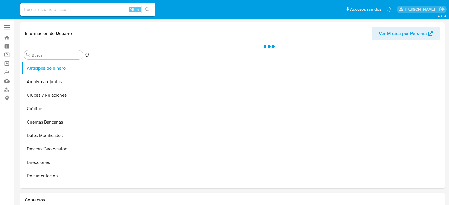
select select "10"
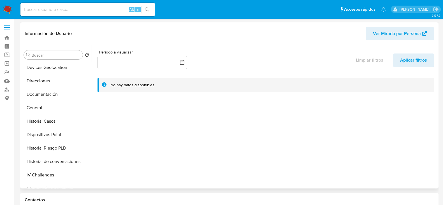
scroll to position [86, 0]
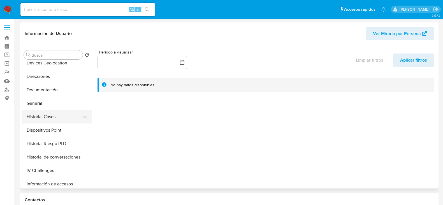
click at [48, 115] on button "Historial Casos" at bounding box center [55, 116] width 66 height 13
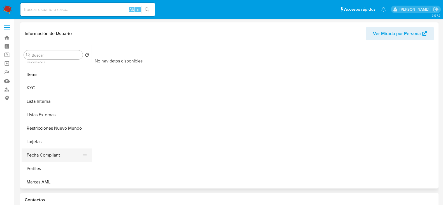
scroll to position [232, 0]
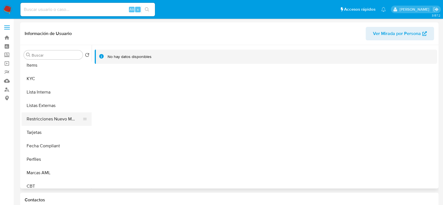
click at [48, 117] on button "Restricciones Nuevo Mundo" at bounding box center [55, 118] width 66 height 13
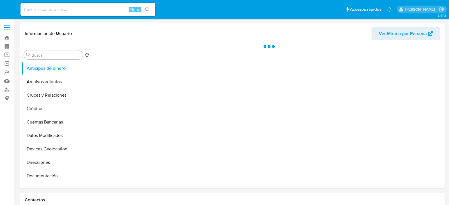
select select "10"
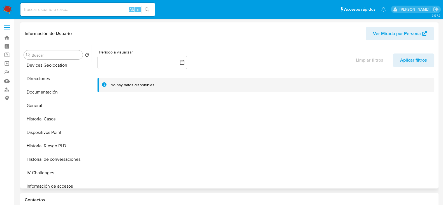
scroll to position [103, 0]
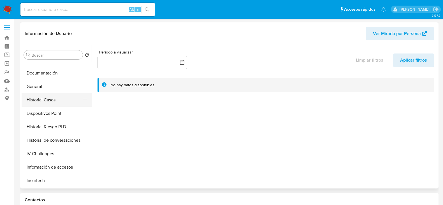
click at [56, 98] on button "Historial Casos" at bounding box center [55, 99] width 66 height 13
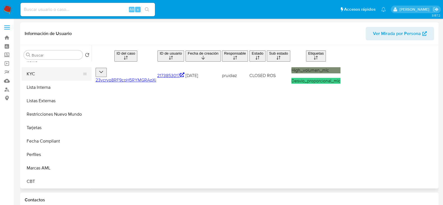
scroll to position [237, 0]
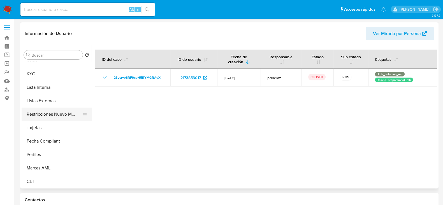
click at [55, 114] on button "Restricciones Nuevo Mundo" at bounding box center [55, 114] width 66 height 13
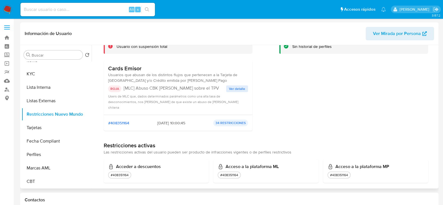
scroll to position [0, 0]
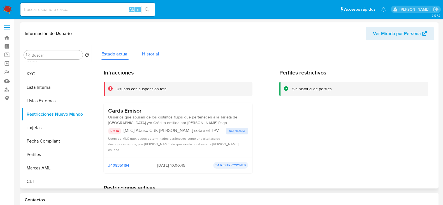
click at [144, 50] on div "Historial" at bounding box center [150, 52] width 17 height 15
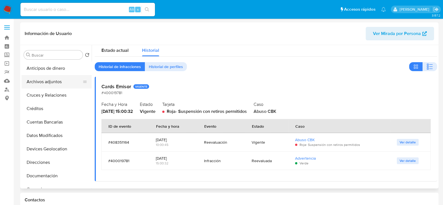
click at [39, 76] on button "Archivos adjuntos" at bounding box center [55, 81] width 66 height 13
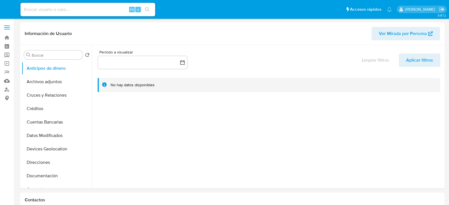
select select "10"
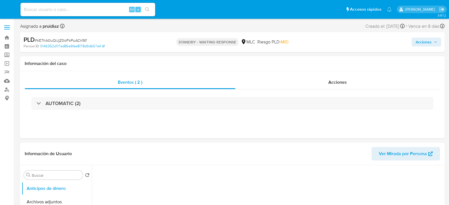
select select "10"
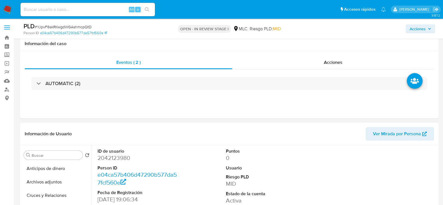
select select "10"
click at [118, 154] on dd "2042123980" at bounding box center [138, 158] width 80 height 8
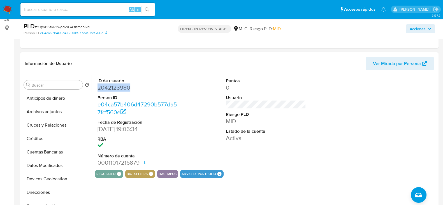
click at [118, 89] on dd "2042123980" at bounding box center [138, 88] width 80 height 8
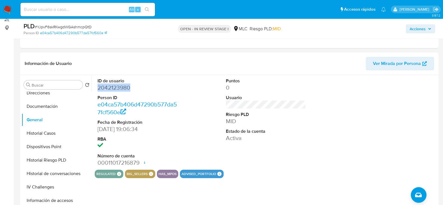
scroll to position [102, 0]
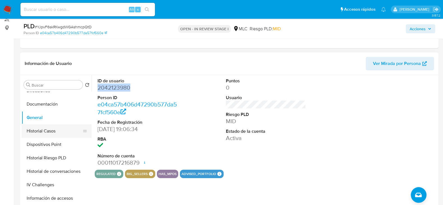
click at [43, 131] on button "Historial Casos" at bounding box center [55, 130] width 66 height 13
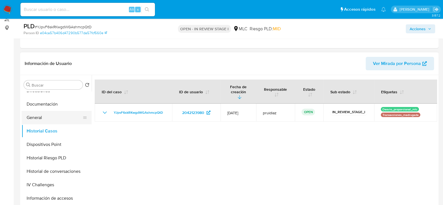
click at [41, 117] on button "General" at bounding box center [55, 117] width 66 height 13
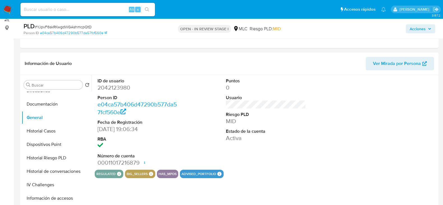
click at [114, 87] on dd "2042123980" at bounding box center [138, 88] width 80 height 8
click at [117, 87] on dd "2042123980" at bounding box center [138, 88] width 80 height 8
copy dd "2042123980"
click at [49, 27] on span "# YJpvF6skRKwgdWGAshmcpQtD" at bounding box center [63, 27] width 57 height 6
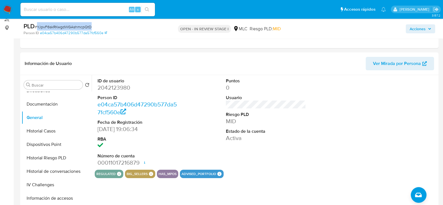
click at [49, 27] on span "# YJpvF6skRKwgdWGAshmcpQtD" at bounding box center [63, 27] width 57 height 6
copy span "YJpvF6skRKwgdWGAshmcpQtD"
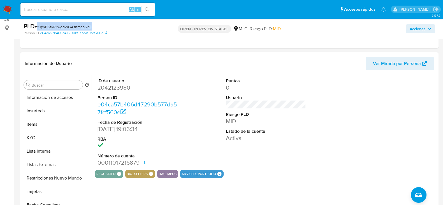
scroll to position [206, 0]
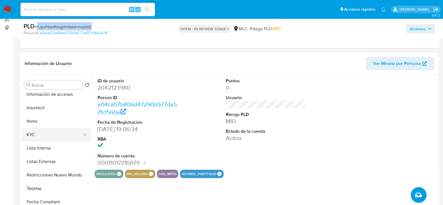
click at [35, 131] on button "KYC" at bounding box center [55, 134] width 66 height 13
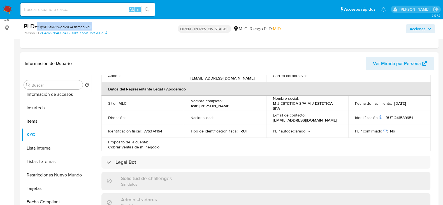
scroll to position [0, 0]
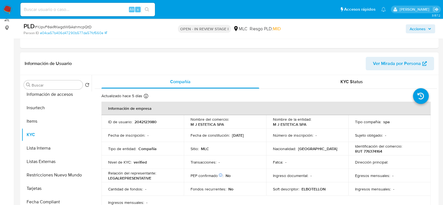
click at [370, 152] on p "RUT 776374164" at bounding box center [368, 151] width 27 height 5
copy p "776374164"
click at [367, 151] on p "RUT 776374164" at bounding box center [368, 151] width 27 height 5
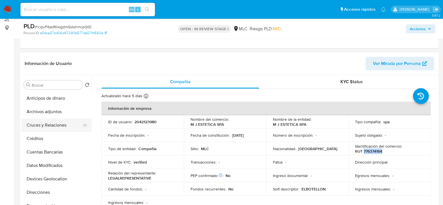
click at [48, 127] on button "Cruces y Relaciones" at bounding box center [55, 125] width 66 height 13
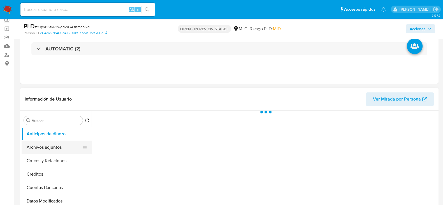
scroll to position [70, 0]
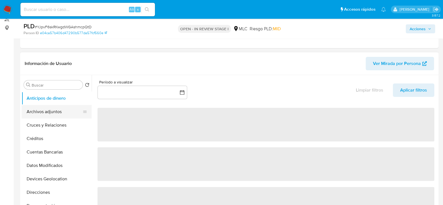
click at [50, 118] on button "Archivos adjuntos" at bounding box center [55, 111] width 66 height 13
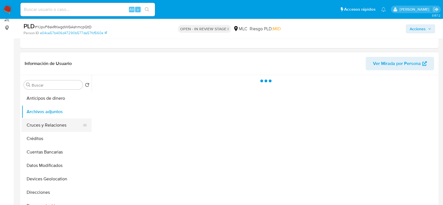
select select "10"
click at [47, 124] on button "Cruces y Relaciones" at bounding box center [55, 125] width 66 height 13
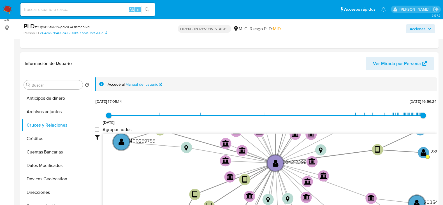
scroll to position [1, 0]
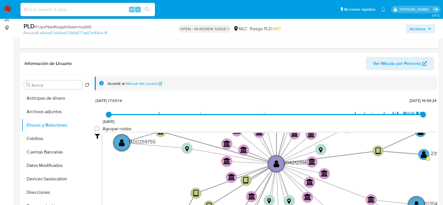
click at [100, 128] on label "Agrupar nodos" at bounding box center [113, 129] width 37 height 6
click at [99, 128] on group_nodes "Agrupar nodos" at bounding box center [97, 129] width 4 height 4
checkbox group_nodes "true"
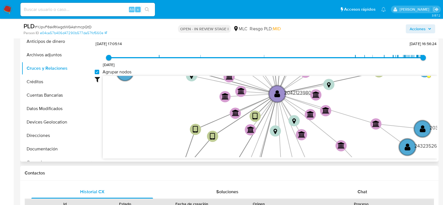
scroll to position [128, 0]
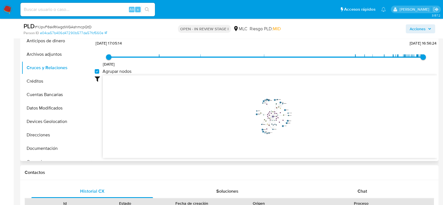
drag, startPoint x: 346, startPoint y: 104, endPoint x: 332, endPoint y: 113, distance: 16.3
click at [332, 113] on icon "device-68423795a3244f2e1376de1a  user-2042123980  2042123980 user-594042387 …" at bounding box center [270, 115] width 334 height 81
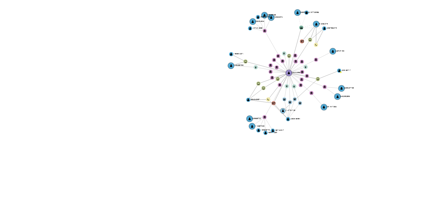
drag, startPoint x: 289, startPoint y: 113, endPoint x: 272, endPoint y: 127, distance: 22.3
click at [272, 127] on text "1147761725" at bounding box center [273, 127] width 3 height 1
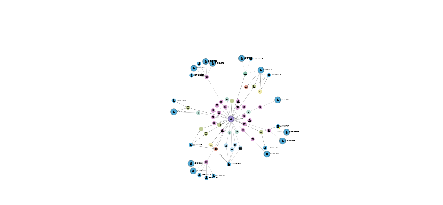
drag, startPoint x: 297, startPoint y: 115, endPoint x: 281, endPoint y: 129, distance: 21.7
click at [281, 129] on icon "device-68423795a3244f2e1376de1a  user-2042123980  2042123980 user-594042387 …" at bounding box center [270, 115] width 334 height 81
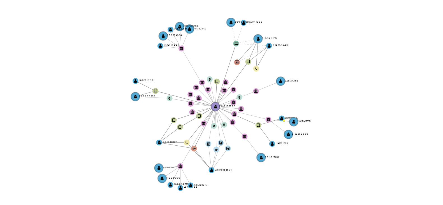
drag, startPoint x: 281, startPoint y: 129, endPoint x: 285, endPoint y: 123, distance: 7.6
click at [285, 123] on icon "device-68423795a3244f2e1376de1a  user-2042123980  2042123980 user-594042387 …" at bounding box center [270, 115] width 334 height 81
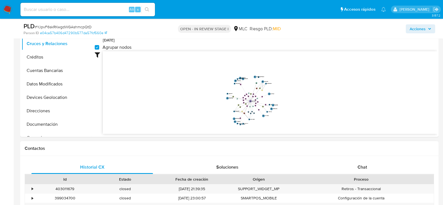
scroll to position [159, 0]
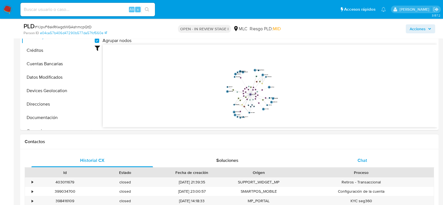
click at [365, 155] on div "Chat" at bounding box center [363, 160] width 122 height 13
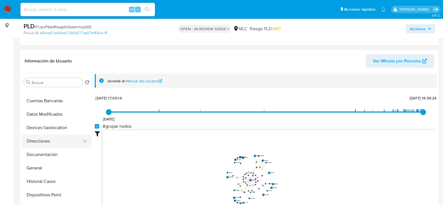
scroll to position [49, 0]
click at [40, 156] on button "Documentación" at bounding box center [55, 154] width 66 height 13
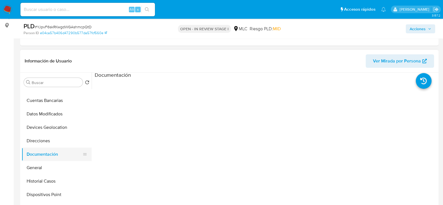
scroll to position [0, 0]
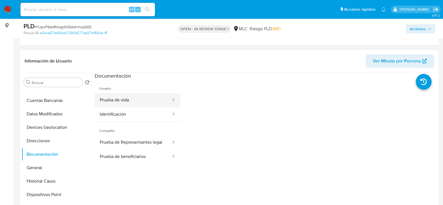
click at [137, 105] on button "Prueba de vida" at bounding box center [133, 100] width 77 height 14
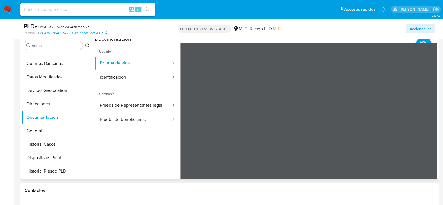
scroll to position [110, 0]
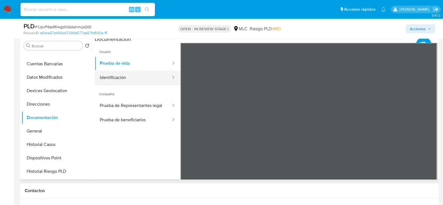
click at [132, 78] on button "Identificación" at bounding box center [133, 78] width 77 height 14
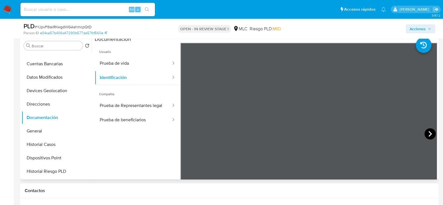
click at [425, 133] on icon at bounding box center [430, 133] width 11 height 11
click at [137, 61] on button "Prueba de vida" at bounding box center [133, 63] width 77 height 14
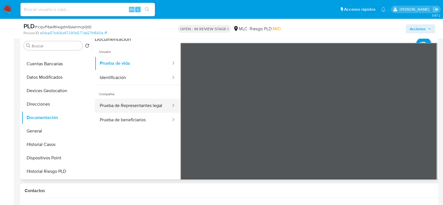
click at [137, 101] on button "Prueba de Representantes legal" at bounding box center [133, 106] width 77 height 14
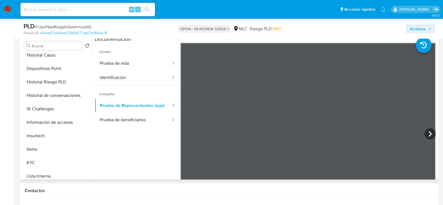
scroll to position [158, 0]
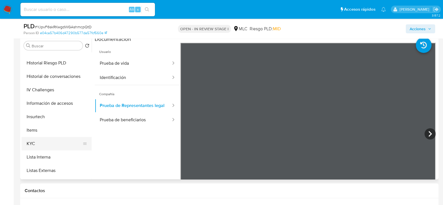
click at [37, 144] on button "KYC" at bounding box center [55, 143] width 66 height 13
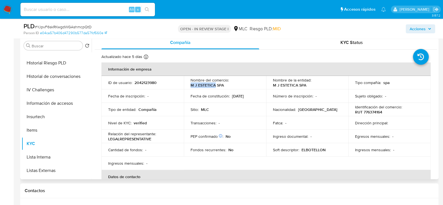
drag, startPoint x: 189, startPoint y: 85, endPoint x: 214, endPoint y: 84, distance: 24.7
click at [214, 84] on td "Nombre del comercio : M J ESTETICA SPA" at bounding box center [225, 82] width 82 height 13
copy p "M J ESTETICA"
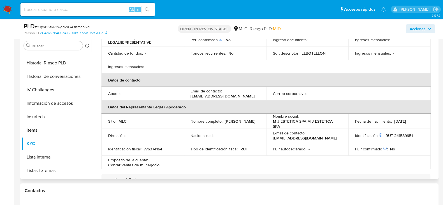
scroll to position [106, 0]
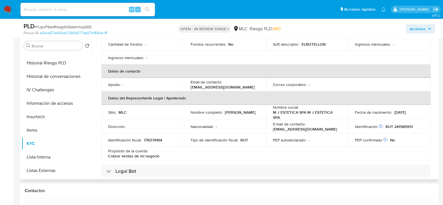
click at [235, 112] on p "Astri Carolina Delgado Delgado" at bounding box center [240, 112] width 31 height 5
click at [249, 115] on div "Nombre completo : Astri Carolina Delgado Delgado" at bounding box center [225, 112] width 69 height 5
drag, startPoint x: 249, startPoint y: 115, endPoint x: 184, endPoint y: 117, distance: 65.9
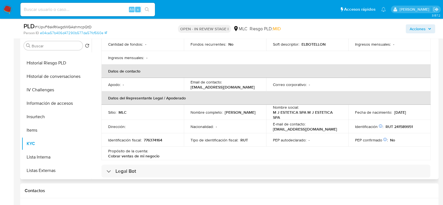
click at [184, 117] on td "Nombre completo : Astri Carolina Delgado Delgado" at bounding box center [225, 112] width 82 height 15
copy p "Astri Carolina Delgado Delgado"
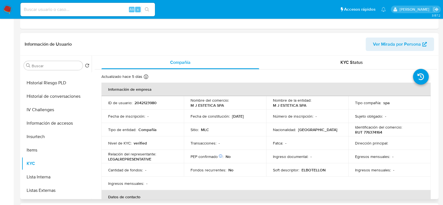
scroll to position [0, 0]
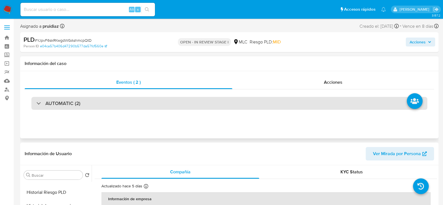
click at [69, 103] on h3 "AUTOMATIC (2)" at bounding box center [62, 103] width 35 height 6
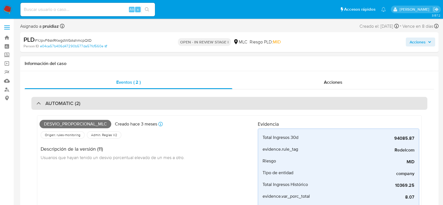
click at [75, 102] on h3 "AUTOMATIC (2)" at bounding box center [62, 103] width 35 height 6
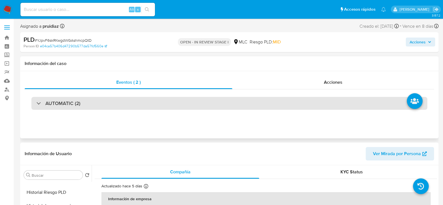
scroll to position [114, 0]
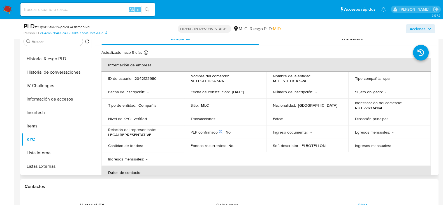
click at [367, 110] on p "RUT 776374164" at bounding box center [368, 107] width 27 height 5
copy p "776374164"
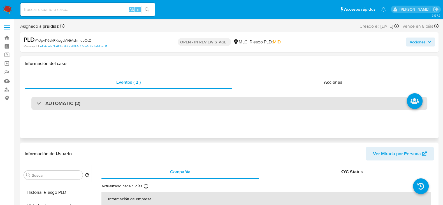
click at [107, 108] on div "AUTOMATIC (2)" at bounding box center [229, 103] width 396 height 13
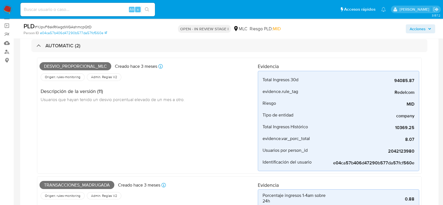
scroll to position [37, 0]
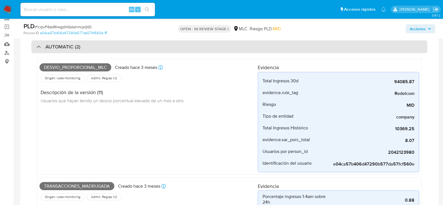
click at [83, 46] on div "AUTOMATIC (2)" at bounding box center [229, 46] width 396 height 13
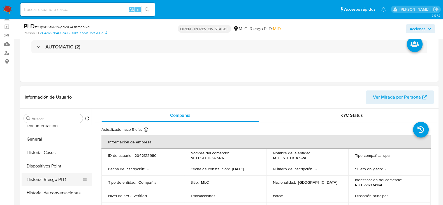
scroll to position [106, 0]
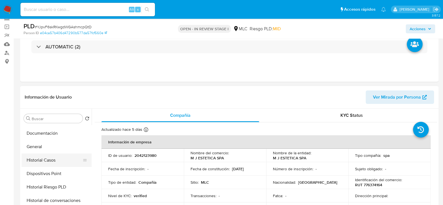
click at [40, 163] on button "Historial Casos" at bounding box center [55, 160] width 66 height 13
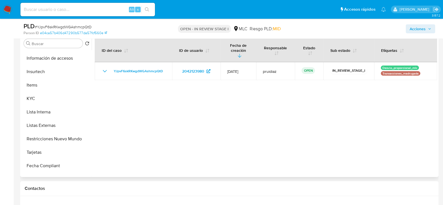
scroll to position [203, 0]
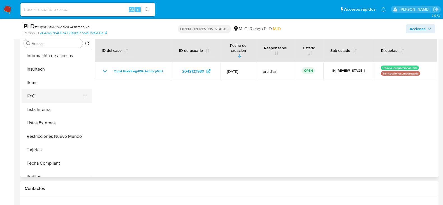
click at [29, 96] on button "KYC" at bounding box center [55, 95] width 66 height 13
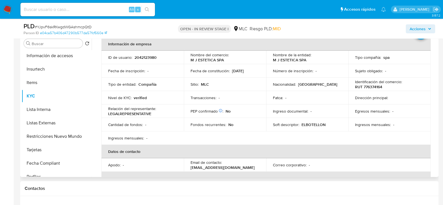
scroll to position [24, 0]
click at [306, 126] on p "ELBOTELLON" at bounding box center [314, 123] width 24 height 5
copy p "ELBOTELLON"
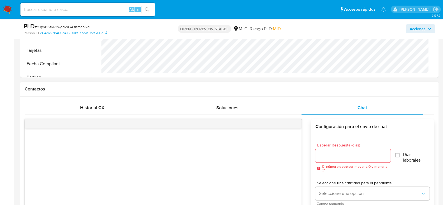
scroll to position [278, 0]
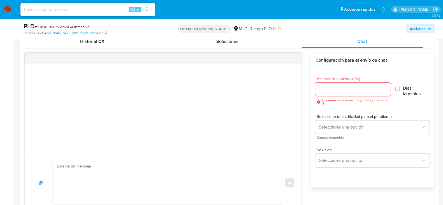
click at [335, 89] on input "Esperar Respuesta (días)" at bounding box center [352, 89] width 75 height 7
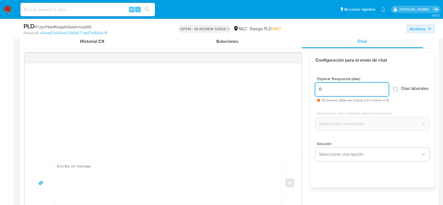
scroll to position [324, 0]
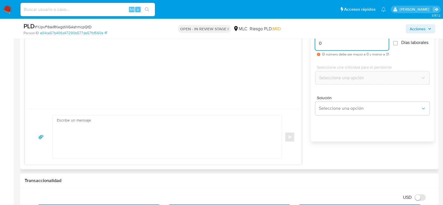
type input "0"
click at [119, 145] on textarea at bounding box center [166, 136] width 218 height 43
click at [116, 148] on textarea at bounding box center [166, 136] width 218 height 43
paste textarea "Hola XXX, Te estamos contactando ya que necesitamos verificar algunos datos par…"
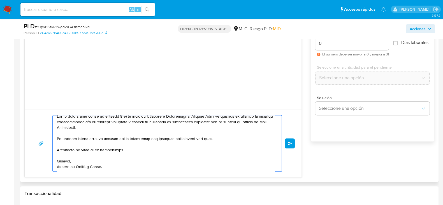
scroll to position [0, 0]
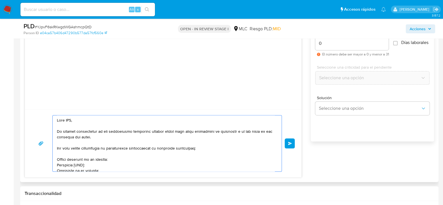
drag, startPoint x: 103, startPoint y: 126, endPoint x: 31, endPoint y: 115, distance: 73.4
click at [31, 115] on div "Enviar" at bounding box center [163, 143] width 277 height 68
click at [104, 131] on textarea at bounding box center [166, 143] width 218 height 56
click at [101, 130] on textarea at bounding box center [166, 143] width 218 height 56
click at [0, 0] on lt-span ", ya que" at bounding box center [0, 0] width 0 height 0
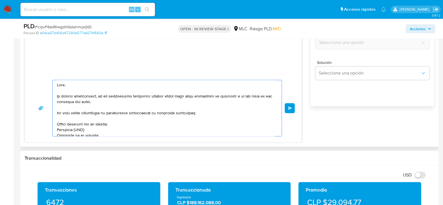
scroll to position [299, 0]
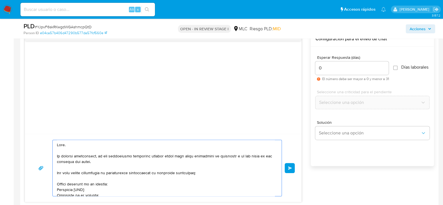
type textarea "Hola. Te estamos contactando, ya que necesitamos verificar algunos datos para p…"
click at [331, 69] on input "0" at bounding box center [351, 67] width 73 height 7
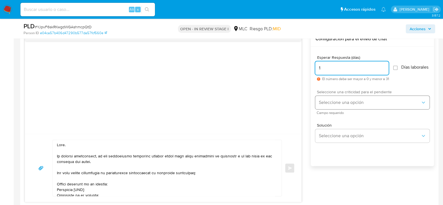
type input "1"
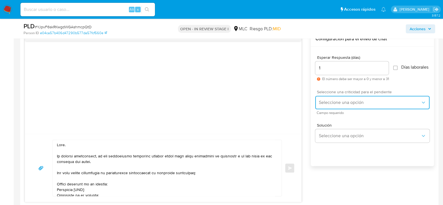
click at [328, 109] on button "Seleccione una opción" at bounding box center [372, 102] width 114 height 13
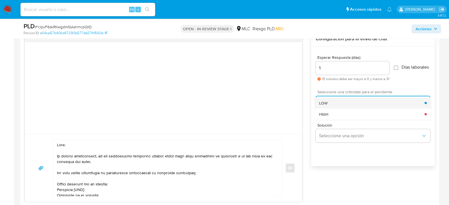
click at [325, 105] on span "LOW" at bounding box center [323, 102] width 8 height 5
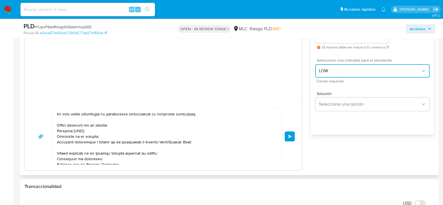
scroll to position [333, 0]
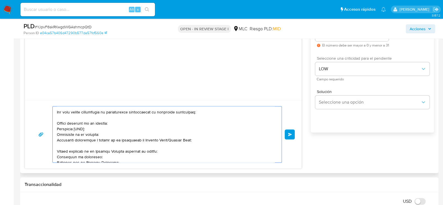
drag, startPoint x: 57, startPoint y: 113, endPoint x: 200, endPoint y: 139, distance: 144.8
click at [200, 139] on textarea at bounding box center [166, 135] width 218 height 56
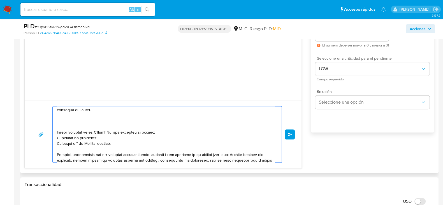
scroll to position [19, 0]
drag, startPoint x: 116, startPoint y: 144, endPoint x: 47, endPoint y: 121, distance: 72.2
click at [47, 121] on div "Enviar" at bounding box center [163, 134] width 263 height 57
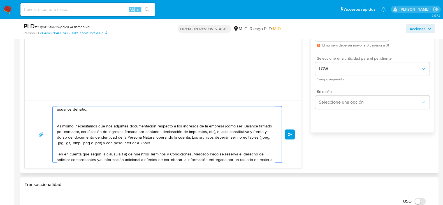
drag, startPoint x: 77, startPoint y: 126, endPoint x: 48, endPoint y: 124, distance: 29.5
click at [48, 124] on div "Hola. Te estamos contactando, ya que necesitamos verificar algunos datos para p…" at bounding box center [163, 134] width 263 height 57
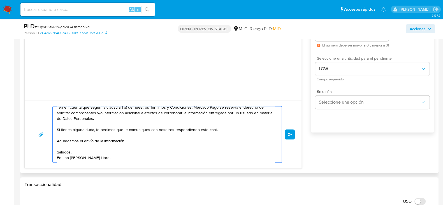
scroll to position [66, 0]
type textarea "Hola. Te estamos contactando, ya que necesitamos verificar algunos datos para p…"
click at [291, 133] on span "Enviar" at bounding box center [290, 134] width 4 height 3
click at [59, 27] on span "# YJpvF6skRKwgdWGAshmcpQtD" at bounding box center [63, 27] width 57 height 6
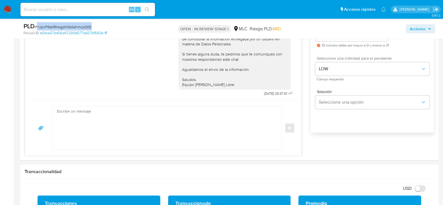
scroll to position [0, 0]
copy span "YJpvF6skRKwgdWGAshmcpQtD"
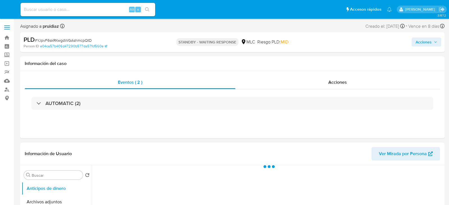
select select "10"
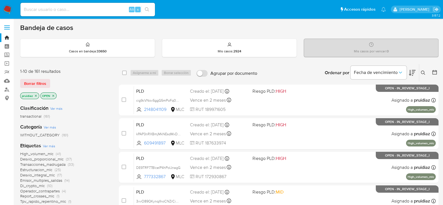
click at [9, 10] on img at bounding box center [8, 10] width 10 height 10
click at [413, 71] on icon at bounding box center [412, 73] width 7 height 6
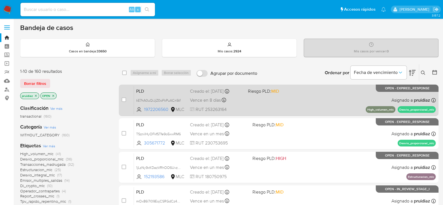
click at [316, 97] on div "PLD kE7hA0uQiJjZ0oFkPuACn5tf 1972206560 MLC Riesgo PLD: MID Creado el: 12/06/20…" at bounding box center [285, 100] width 302 height 28
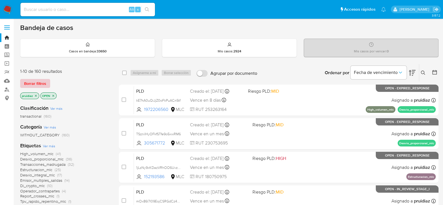
click at [41, 83] on span "Borrar filtros" at bounding box center [35, 84] width 22 height 8
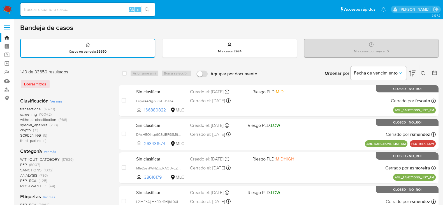
click at [432, 70] on icon at bounding box center [435, 73] width 6 height 6
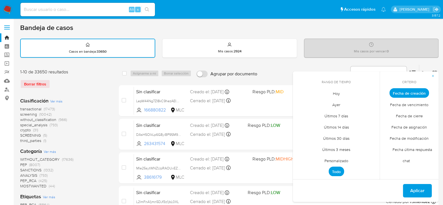
click at [334, 96] on span "Hoy" at bounding box center [336, 93] width 19 height 11
click at [409, 115] on span "Fecha de cierre" at bounding box center [409, 115] width 39 height 11
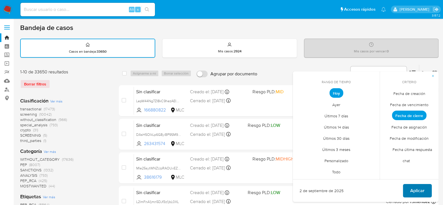
click at [419, 191] on span "Aplicar" at bounding box center [417, 191] width 14 height 12
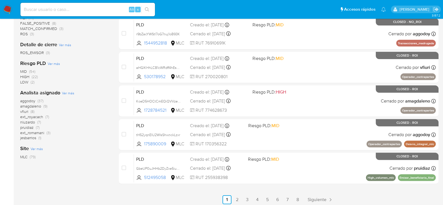
scroll to position [237, 0]
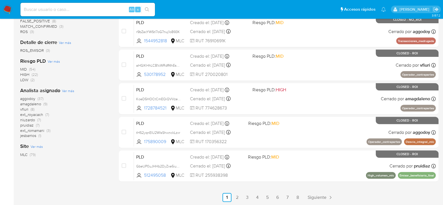
click at [5, 8] on img at bounding box center [8, 10] width 10 height 10
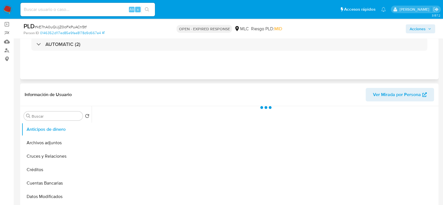
scroll to position [40, 0]
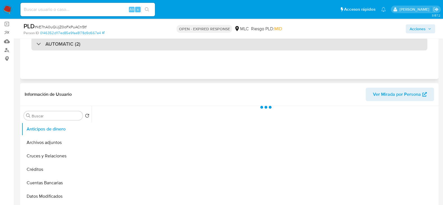
click at [93, 47] on div "AUTOMATIC (2)" at bounding box center [229, 44] width 396 height 13
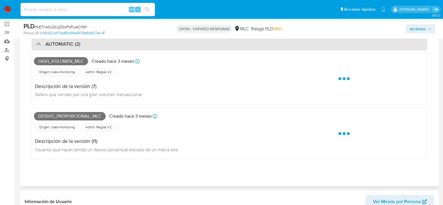
select select "10"
click at [93, 47] on div "AUTOMATIC (2)" at bounding box center [229, 44] width 396 height 13
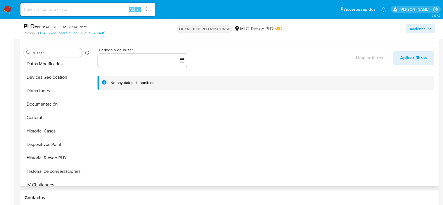
scroll to position [73, 0]
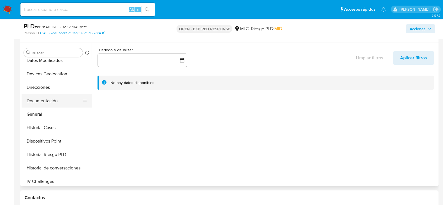
click at [41, 100] on button "Documentación" at bounding box center [55, 100] width 66 height 13
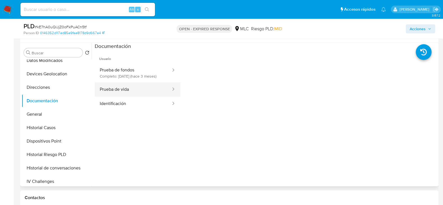
click at [140, 94] on button "Prueba de vida" at bounding box center [133, 89] width 77 height 14
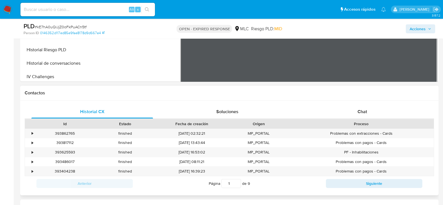
scroll to position [209, 0]
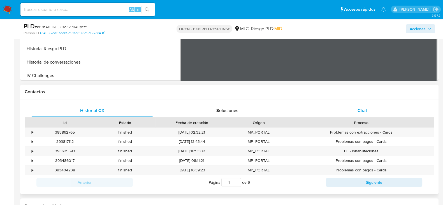
click at [370, 107] on div "Chat" at bounding box center [363, 110] width 122 height 13
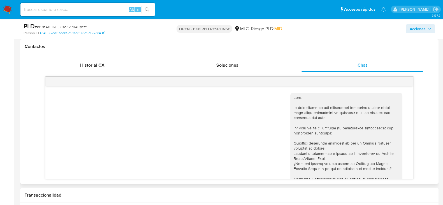
scroll to position [112, 0]
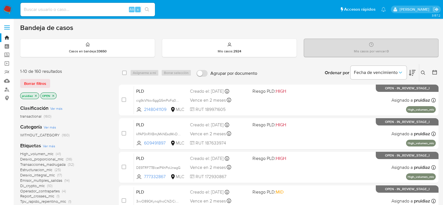
click at [414, 71] on icon at bounding box center [412, 73] width 7 height 6
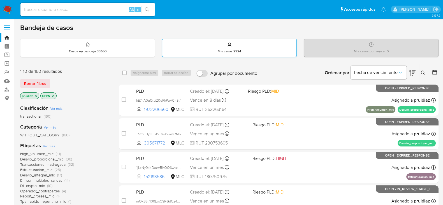
click at [242, 49] on div "Mis casos : 2924" at bounding box center [229, 48] width 134 height 18
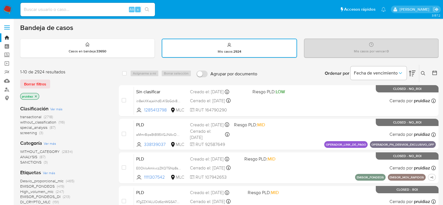
click at [10, 13] on img at bounding box center [8, 10] width 10 height 10
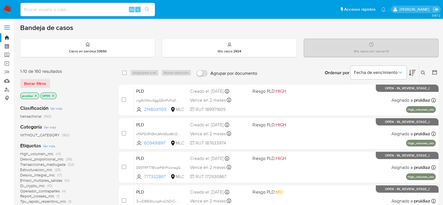
click at [411, 73] on icon at bounding box center [412, 73] width 7 height 7
